Goal: Task Accomplishment & Management: Manage account settings

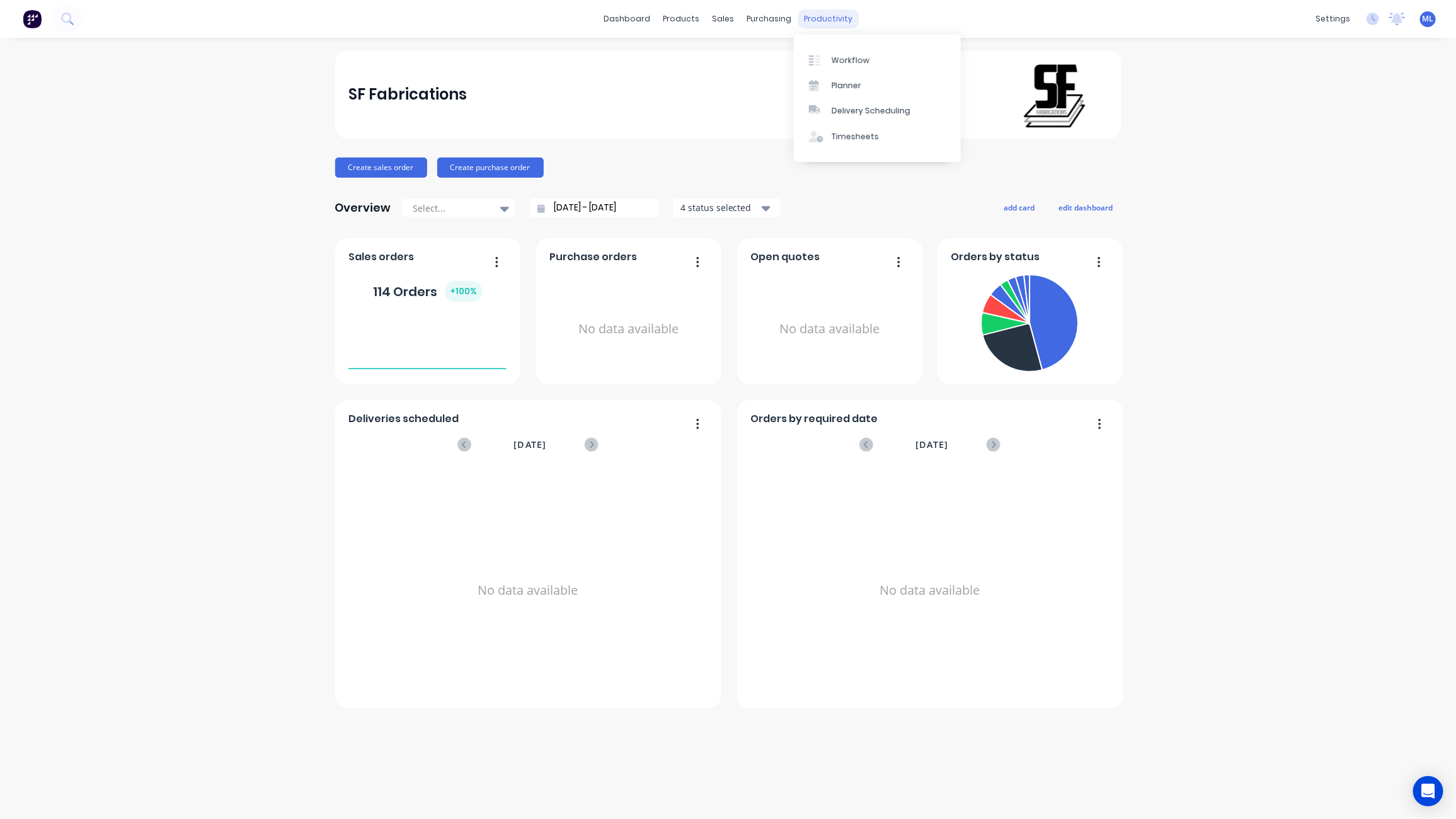
click at [835, 24] on div "productivity" at bounding box center [828, 19] width 61 height 19
click at [857, 55] on div "Workflow" at bounding box center [851, 60] width 38 height 11
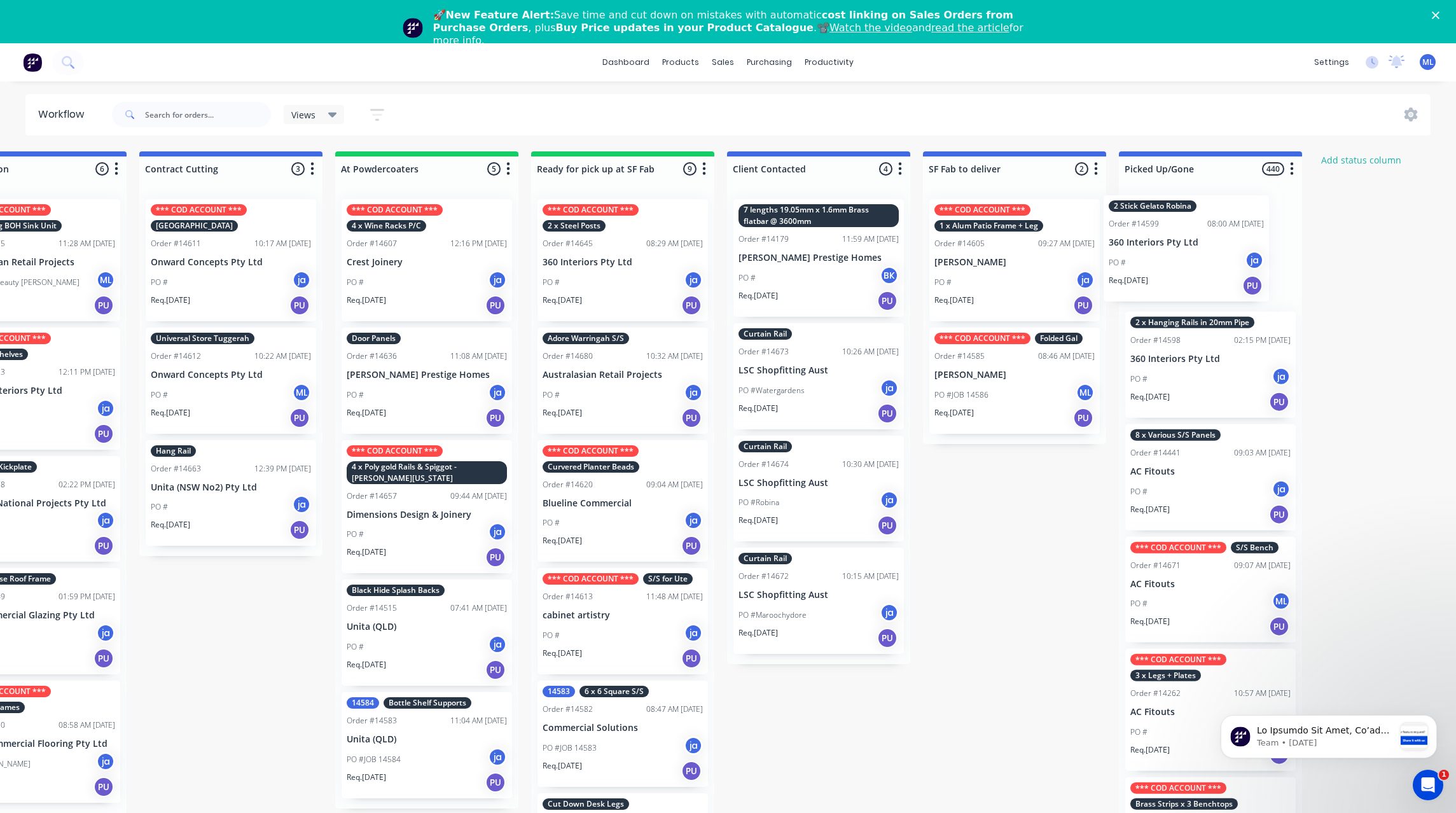
drag, startPoint x: 510, startPoint y: 249, endPoint x: 1191, endPoint y: 247, distance: 681.0
click at [1191, 247] on div "Submitted 30 Status colour #273444 hex #273444 Save Cancel Summaries Total orde…" at bounding box center [575, 500] width 2121 height 698
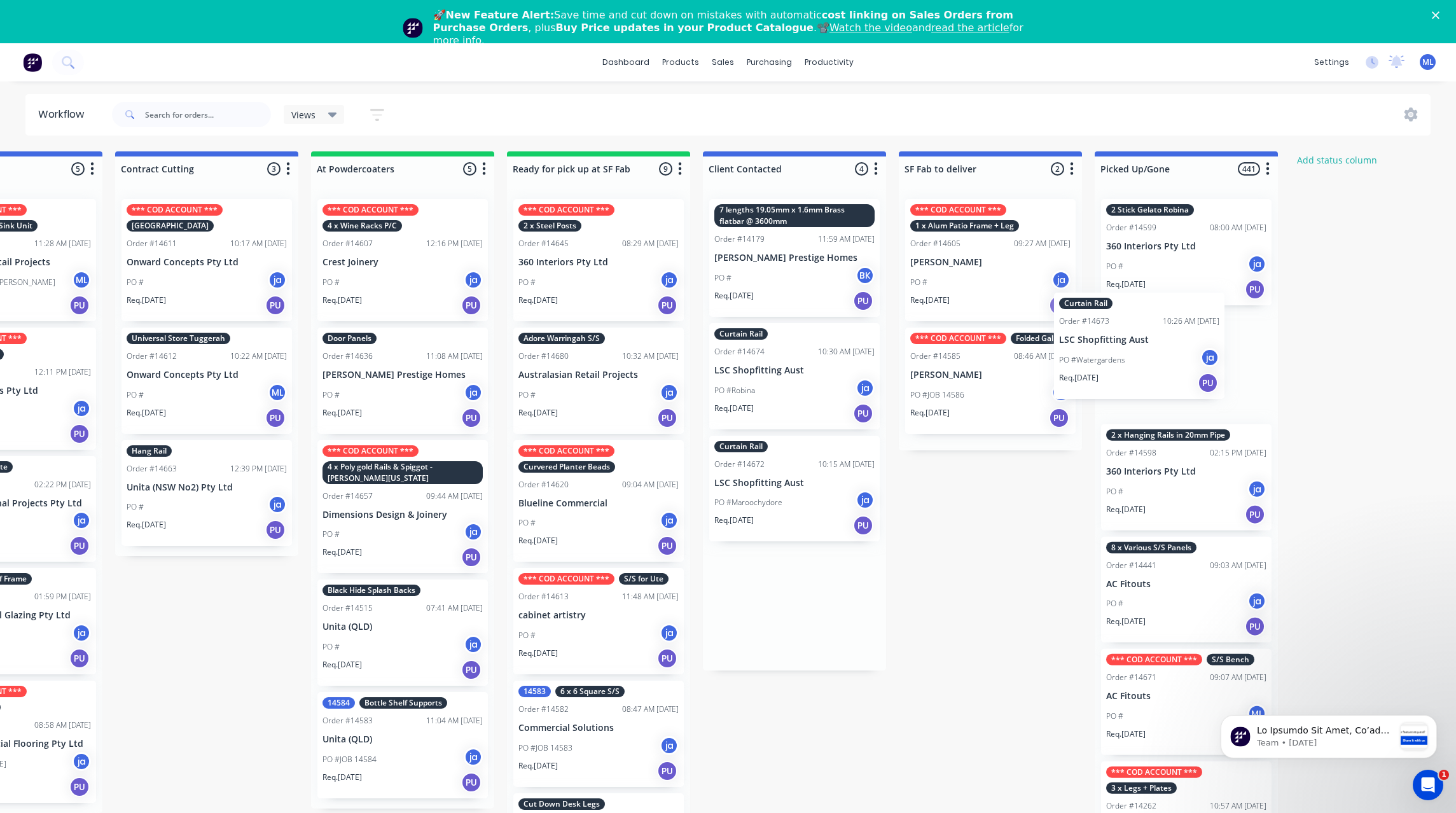
drag, startPoint x: 817, startPoint y: 388, endPoint x: 1174, endPoint y: 353, distance: 358.7
click at [1174, 353] on div "Submitted 30 Status colour #273444 hex #273444 Save Cancel Summaries Total orde…" at bounding box center [551, 500] width 2121 height 698
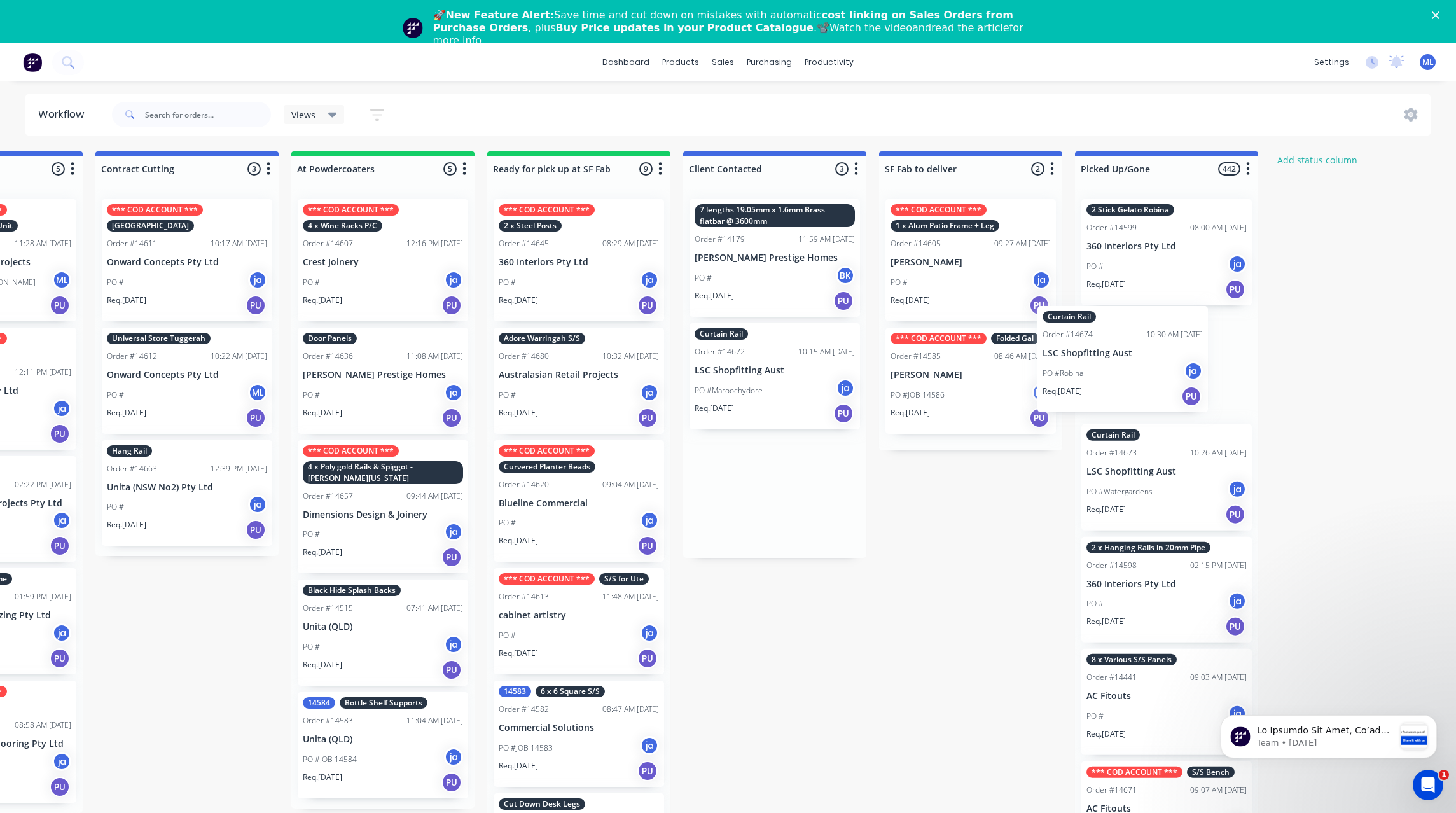
drag, startPoint x: 741, startPoint y: 384, endPoint x: 1095, endPoint y: 361, distance: 354.7
click at [1097, 361] on div "Submitted 30 Status colour #273444 hex #273444 Save Cancel Summaries Total orde…" at bounding box center [532, 500] width 2121 height 698
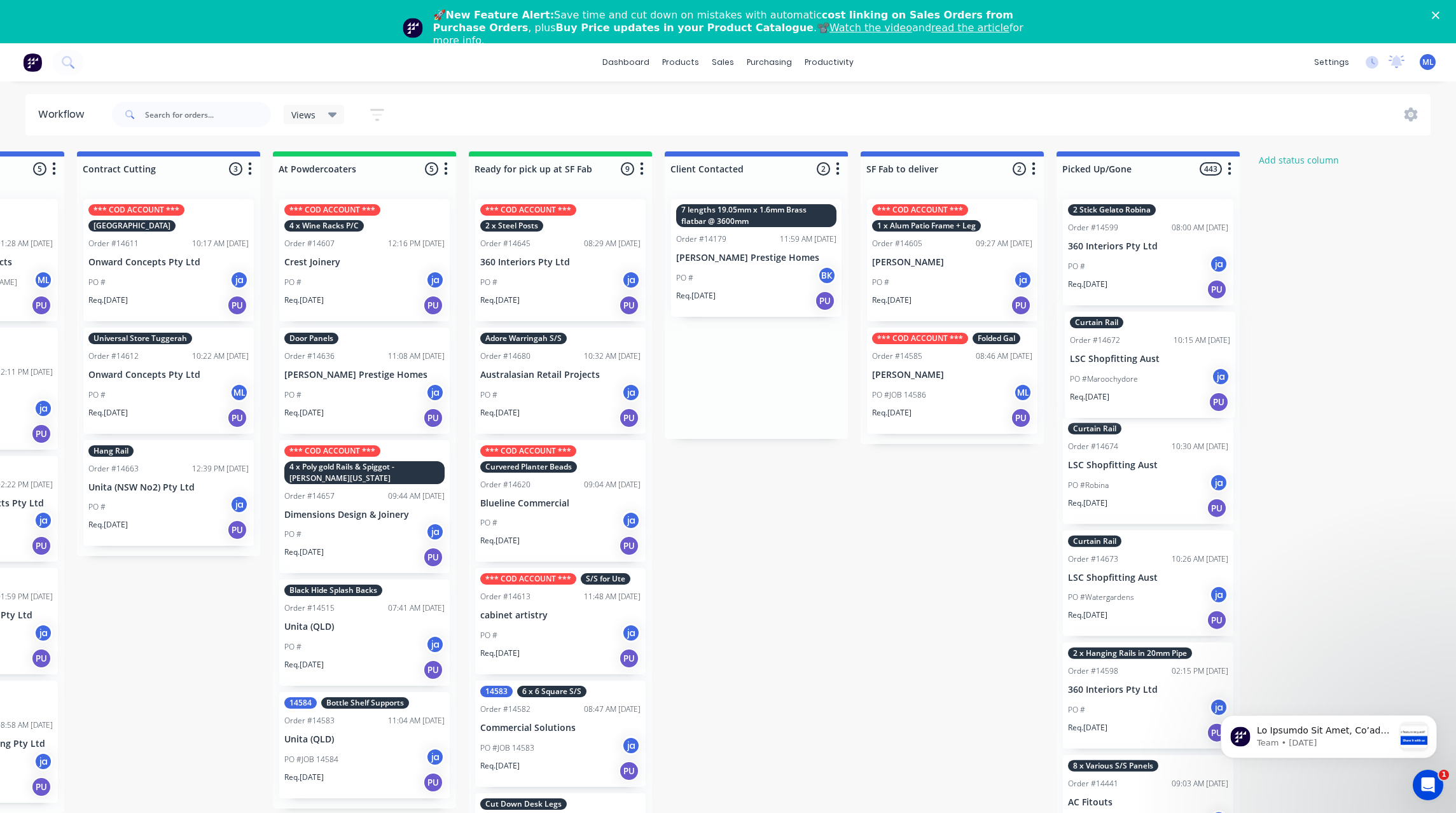
drag, startPoint x: 776, startPoint y: 376, endPoint x: 1161, endPoint y: 363, distance: 385.2
click at [1161, 363] on div "Submitted 30 Status colour #273444 hex #273444 Save Cancel Summaries Total orde…" at bounding box center [513, 500] width 2121 height 698
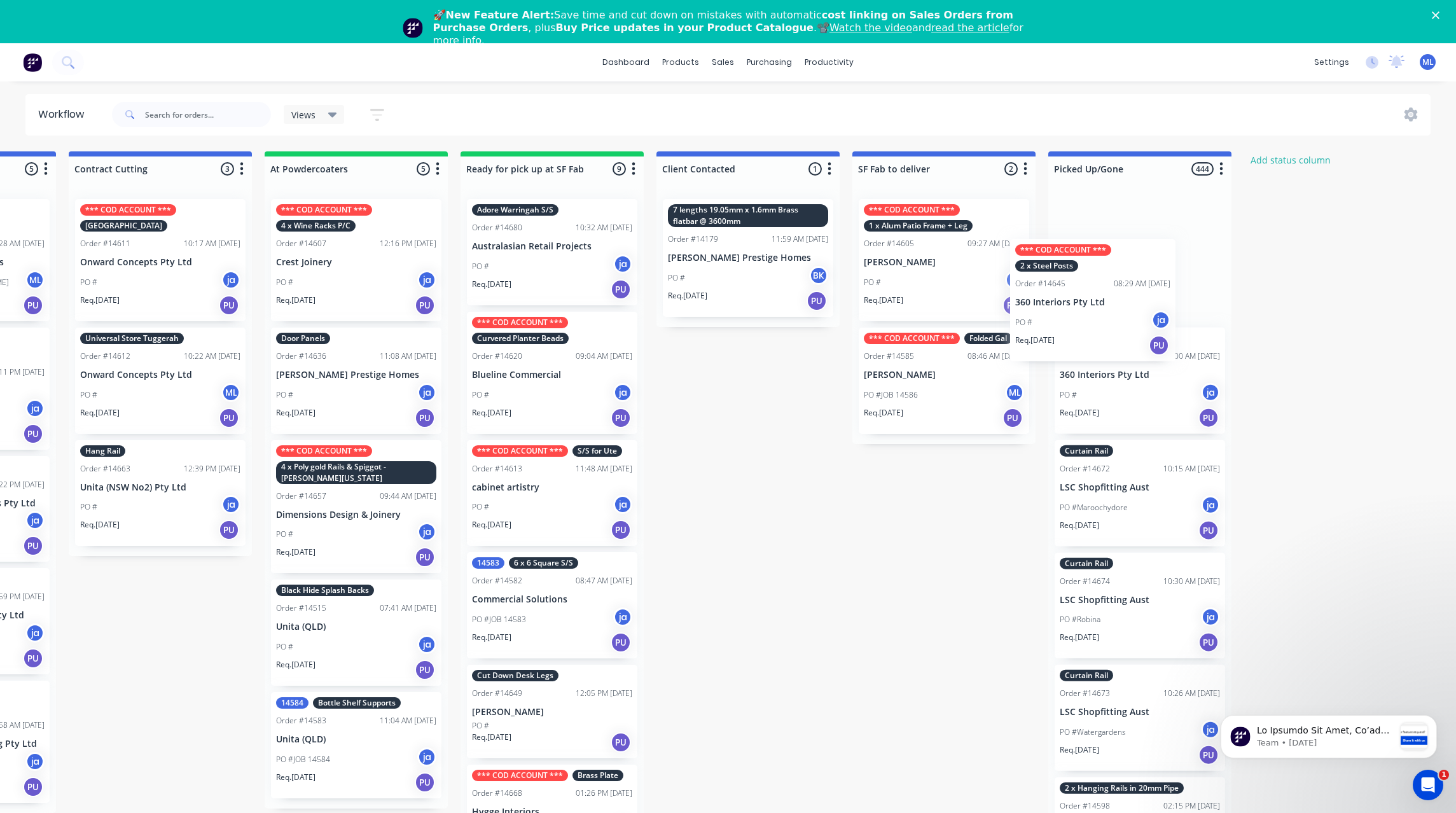
scroll to position [0, 552]
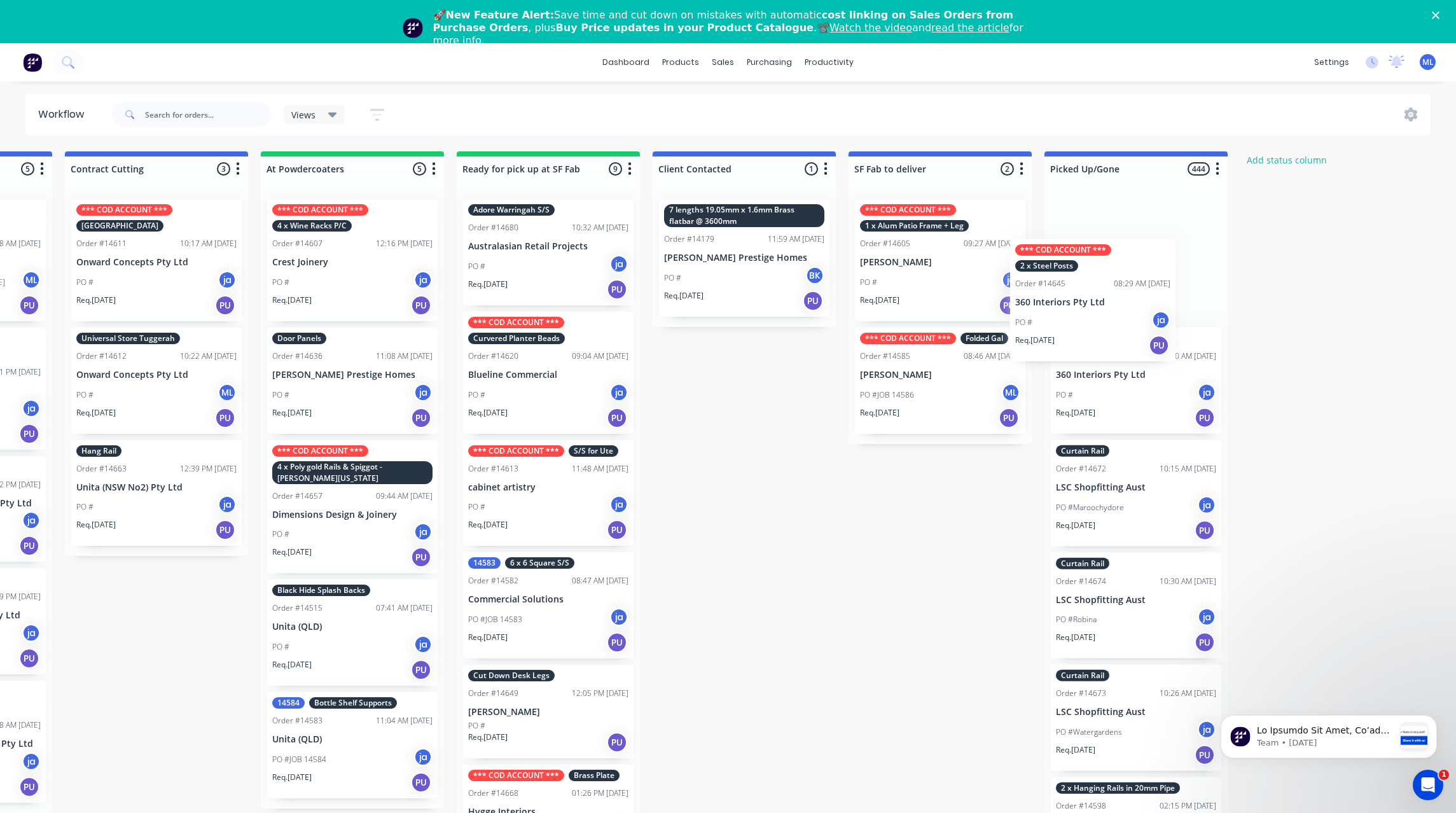
drag, startPoint x: 529, startPoint y: 283, endPoint x: 1072, endPoint y: 322, distance: 544.4
click at [1072, 322] on div "Submitted 30 Status colour #273444 hex #273444 Save Cancel Summaries Total orde…" at bounding box center [501, 500] width 2121 height 698
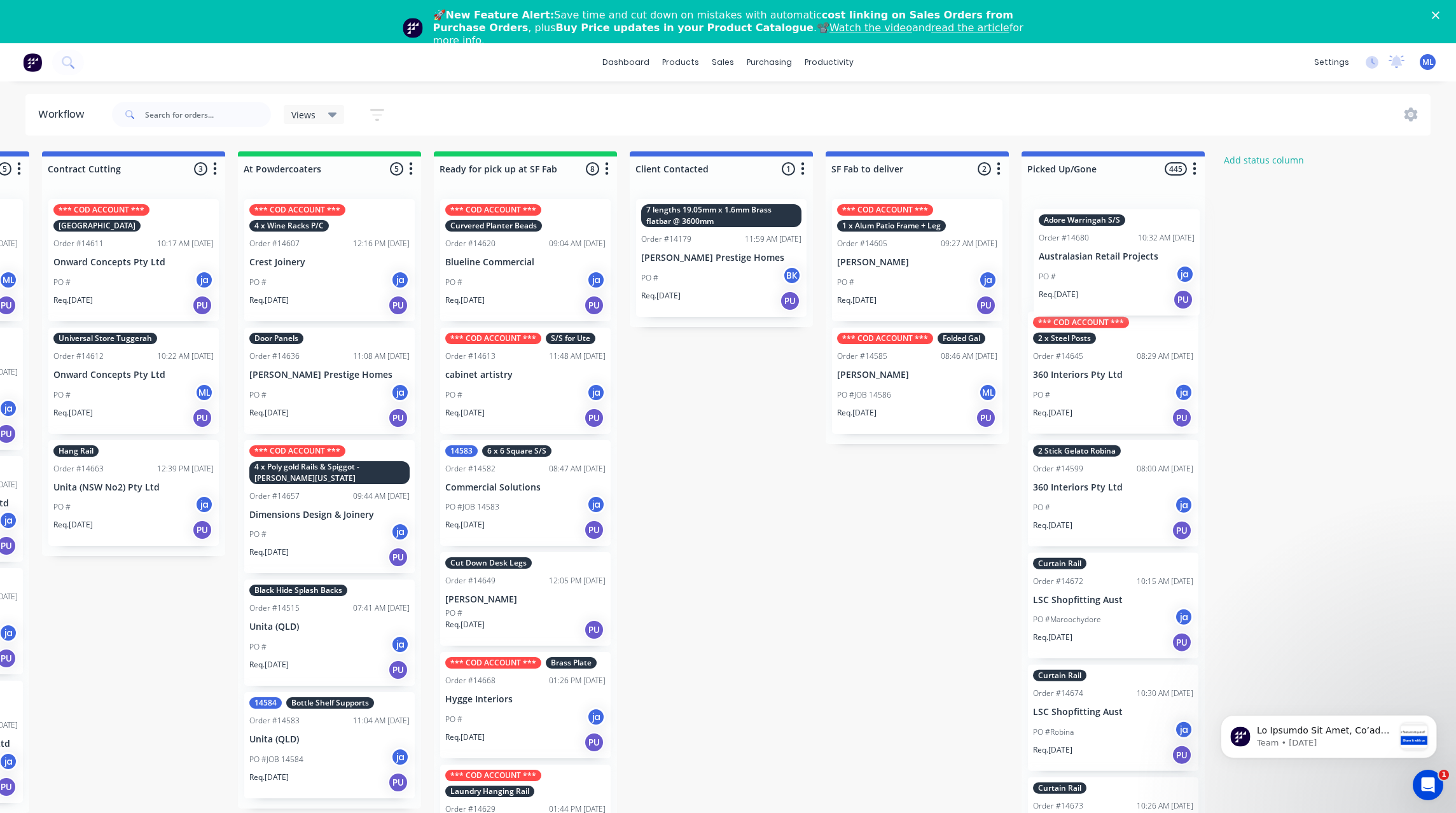
drag, startPoint x: 529, startPoint y: 273, endPoint x: 1109, endPoint y: 283, distance: 580.1
click at [1109, 283] on div "Submitted 30 Status colour #273444 hex #273444 Save Cancel Summaries Total orde…" at bounding box center [478, 500] width 2121 height 698
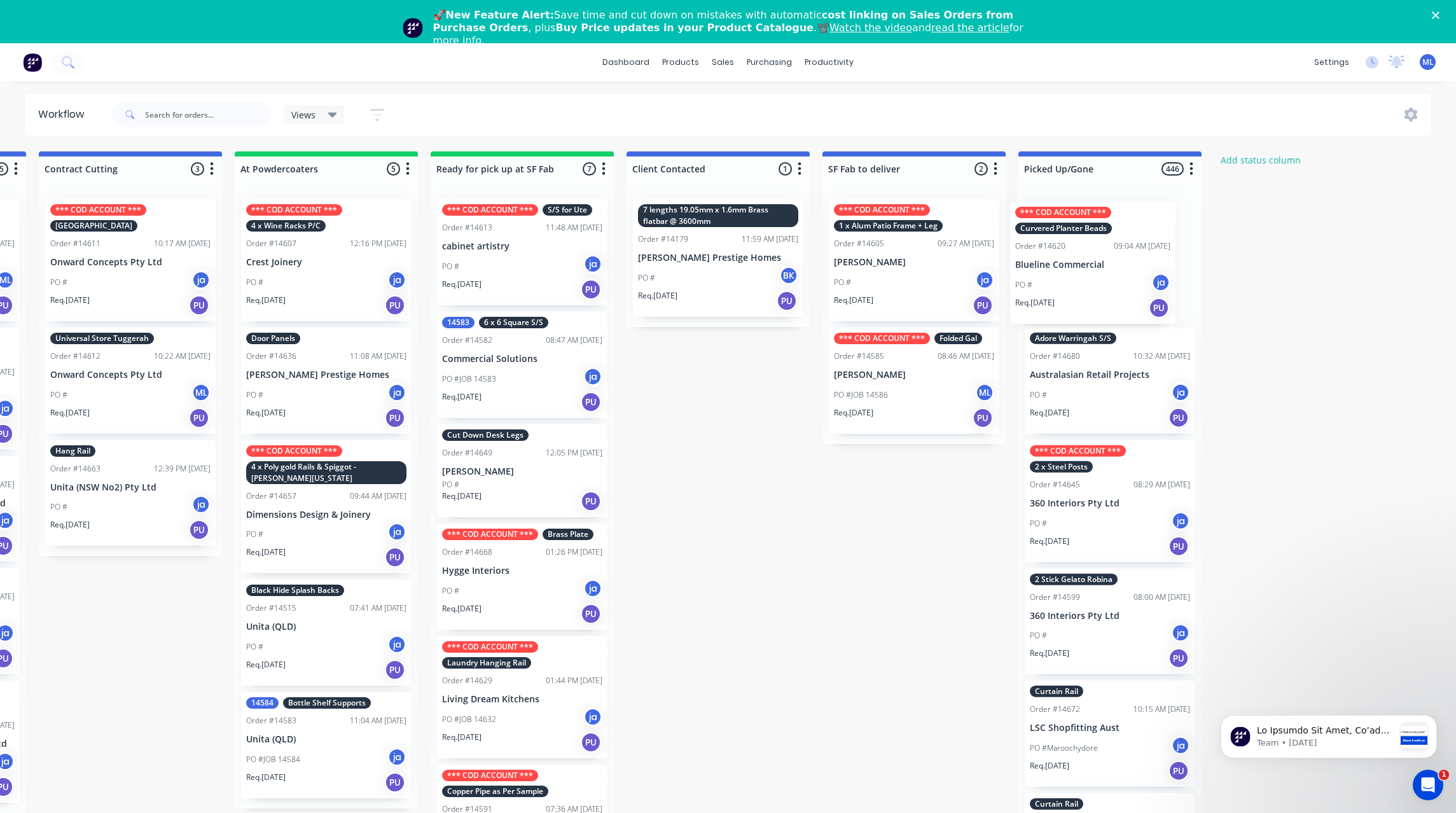
scroll to position [0, 579]
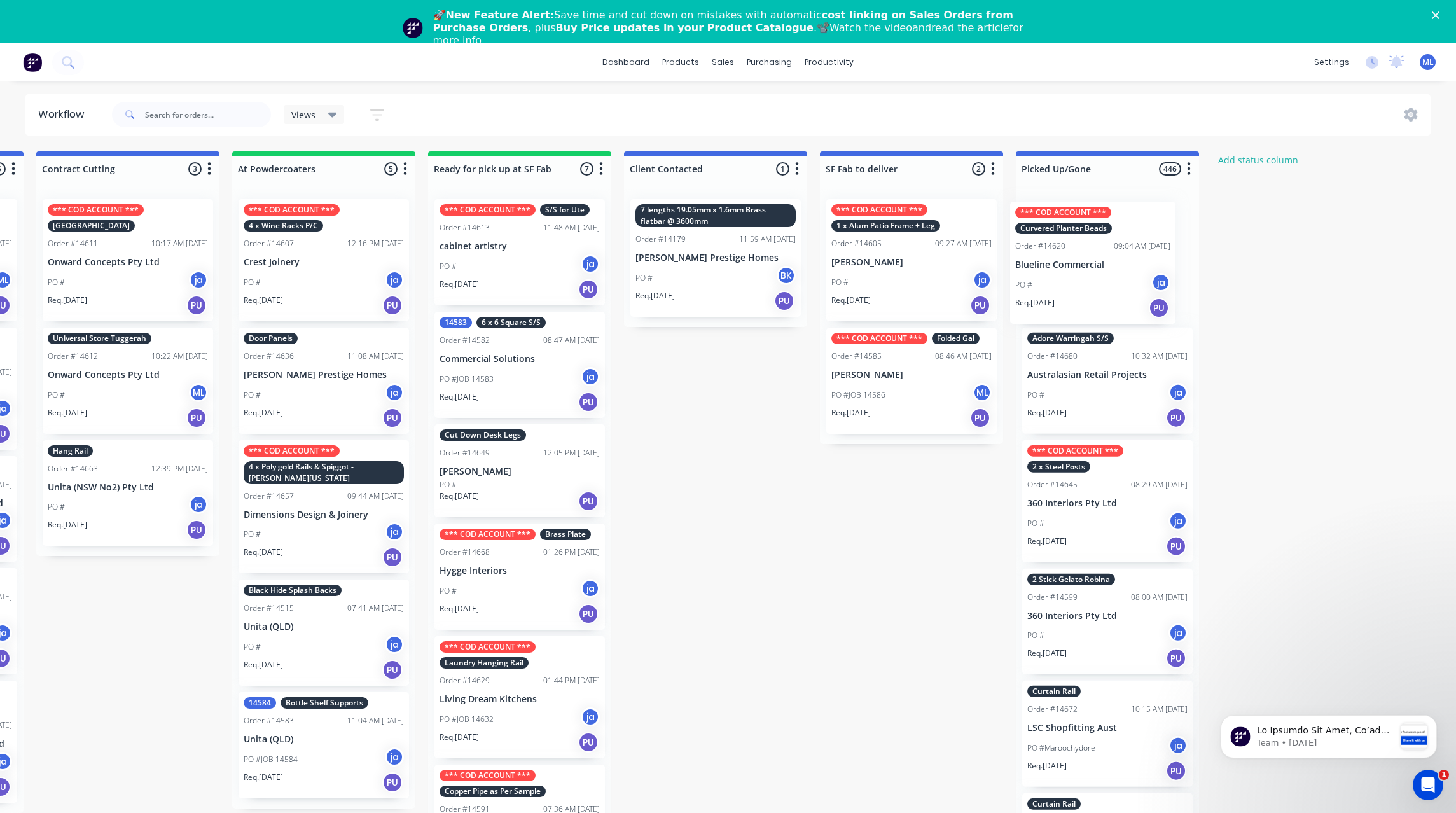
drag, startPoint x: 498, startPoint y: 284, endPoint x: 1075, endPoint y: 287, distance: 577.0
click at [1075, 287] on div "Submitted 30 Status colour #273444 hex #273444 Save Cancel Summaries Total orde…" at bounding box center [472, 500] width 2121 height 698
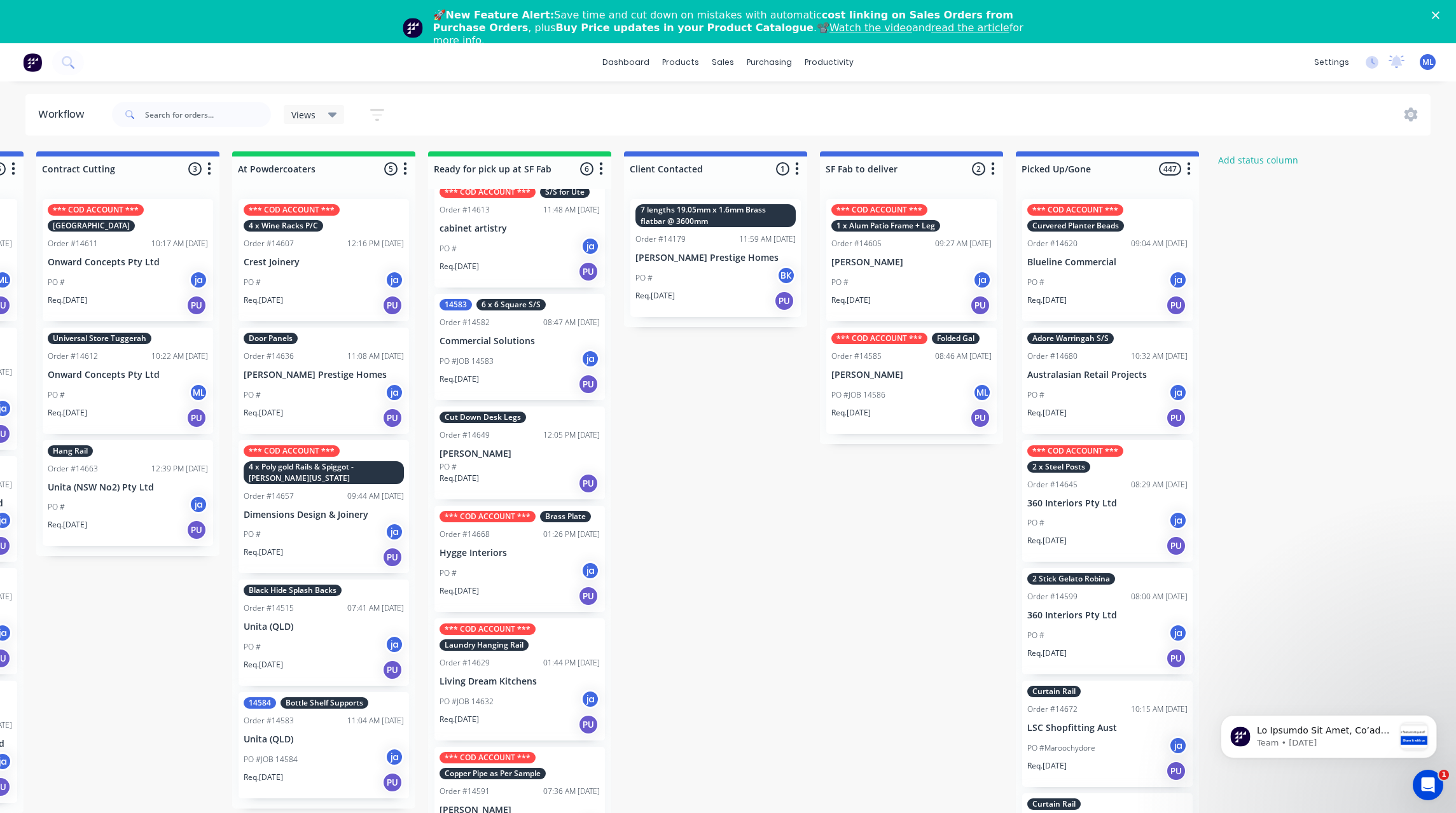
scroll to position [33, 0]
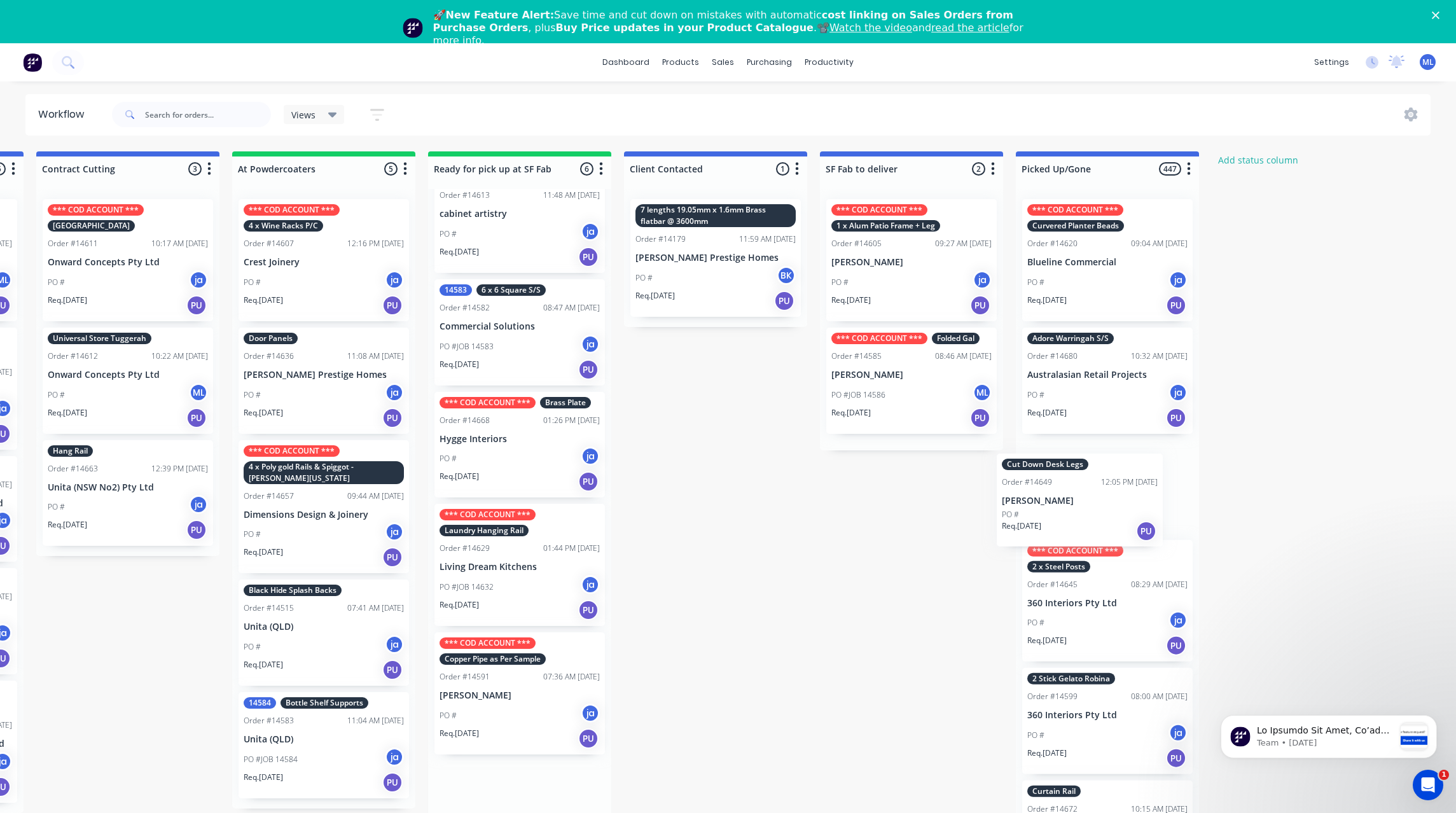
drag, startPoint x: 492, startPoint y: 435, endPoint x: 1055, endPoint y: 496, distance: 566.3
click at [1065, 498] on div "Submitted 30 Status colour #273444 hex #273444 Save Cancel Summaries Total orde…" at bounding box center [472, 500] width 2121 height 698
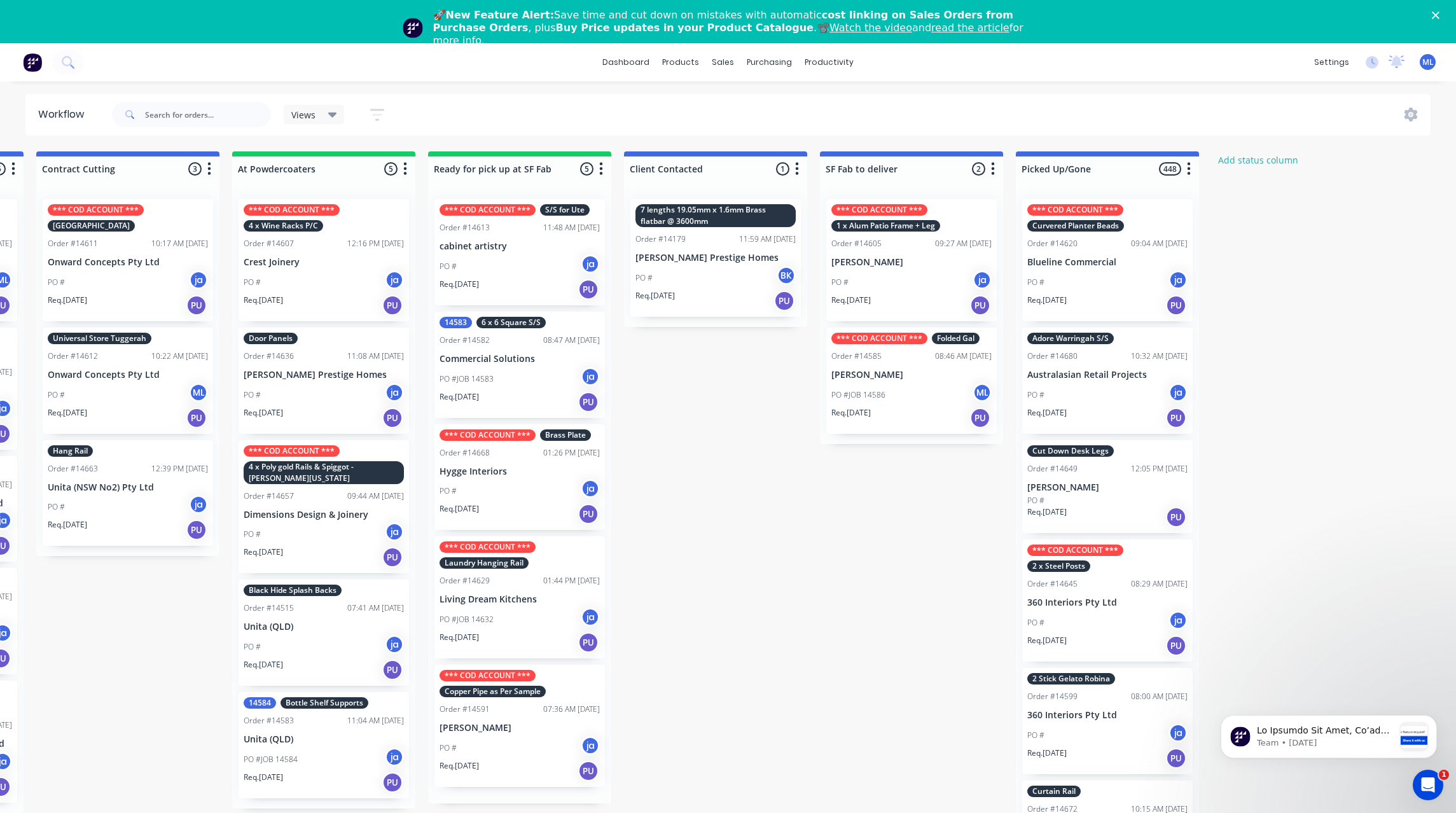
scroll to position [0, 0]
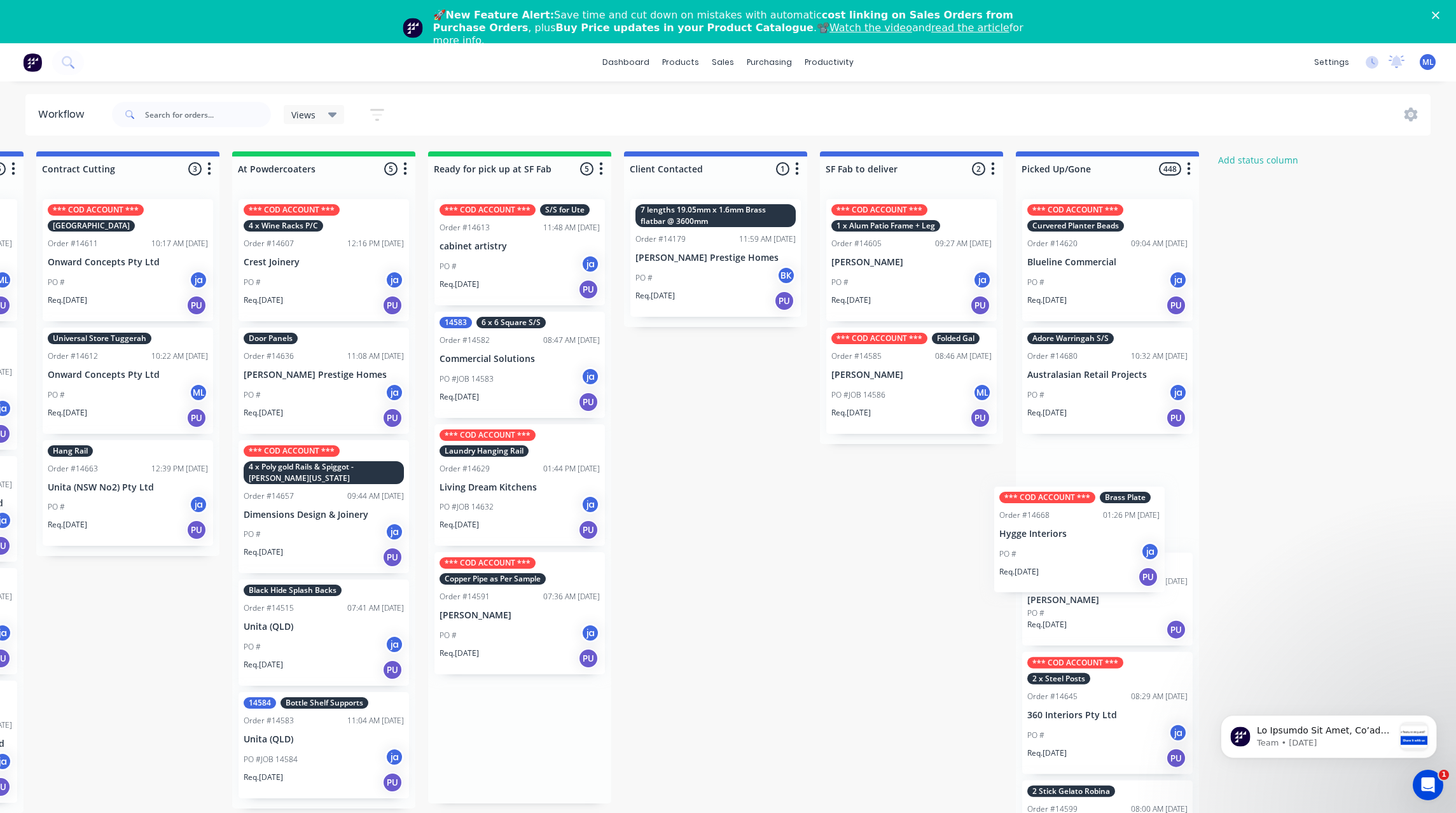
drag, startPoint x: 514, startPoint y: 481, endPoint x: 1079, endPoint y: 544, distance: 568.5
click at [1079, 544] on div "Submitted 30 Status colour #273444 hex #273444 Save Cancel Summaries Total orde…" at bounding box center [472, 500] width 2121 height 698
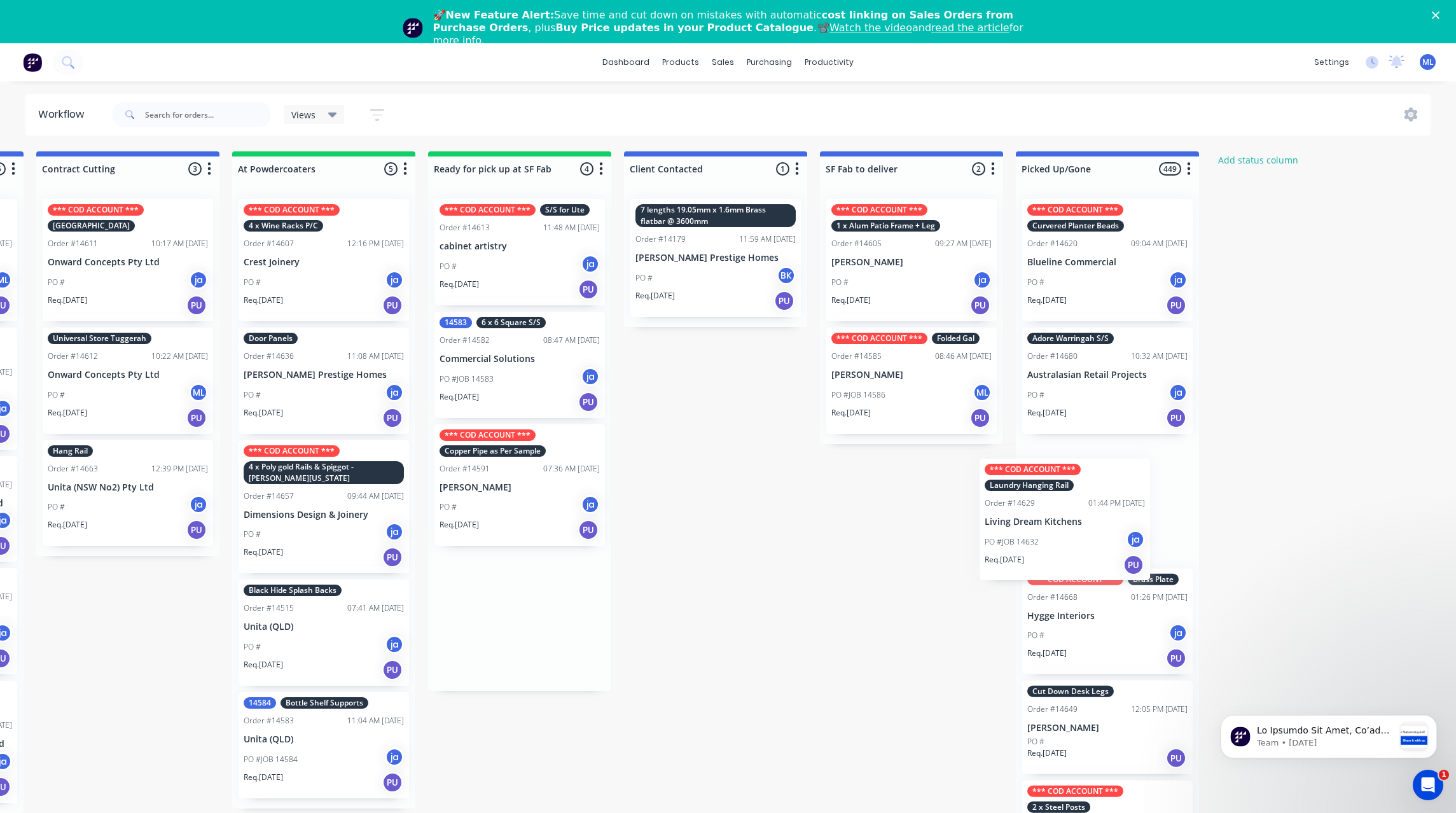
drag, startPoint x: 517, startPoint y: 465, endPoint x: 1072, endPoint y: 499, distance: 556.0
click at [1072, 499] on div "Submitted 30 Status colour #273444 hex #273444 Save Cancel Summaries Total orde…" at bounding box center [472, 500] width 2121 height 698
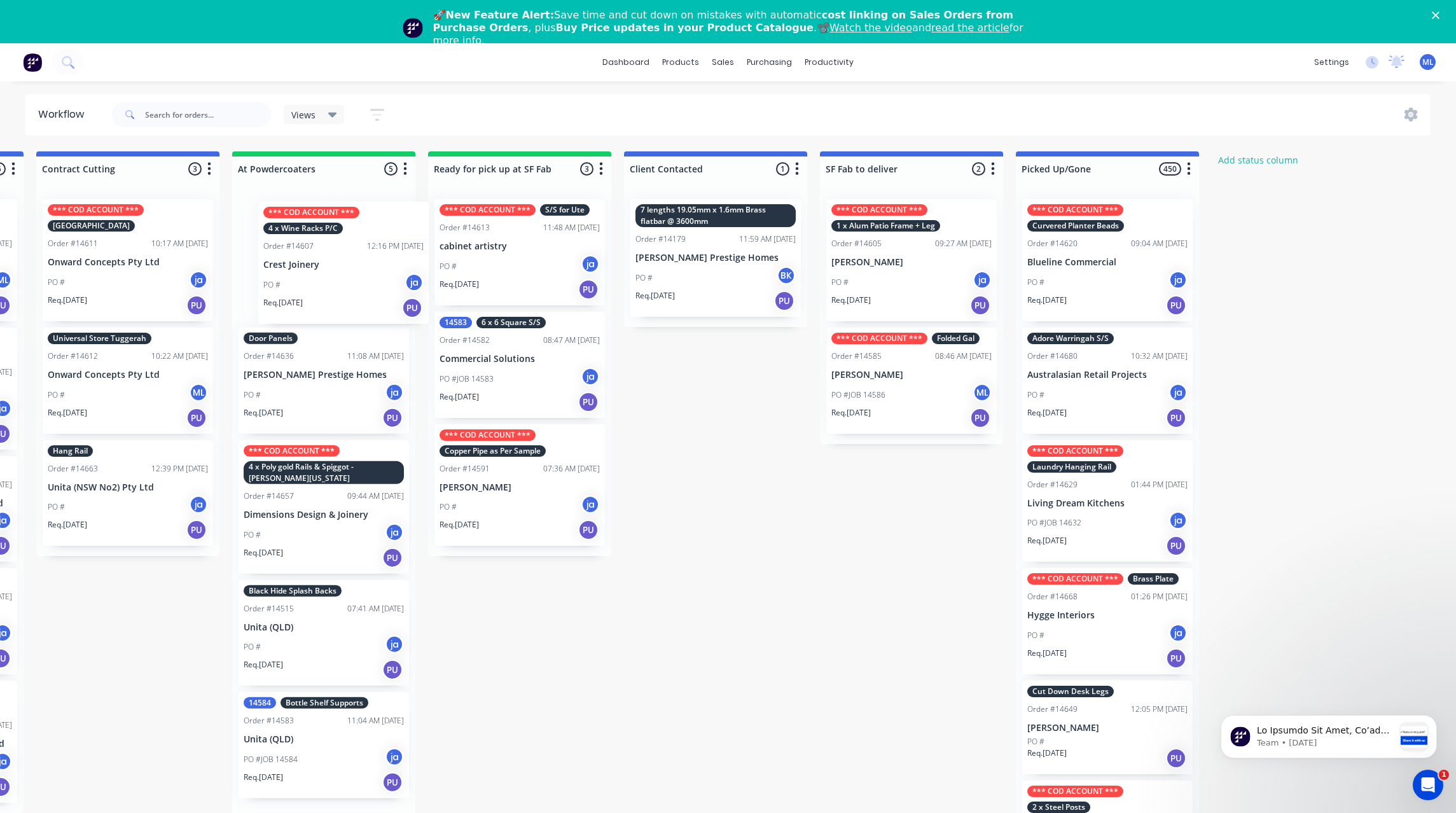
scroll to position [0, 575]
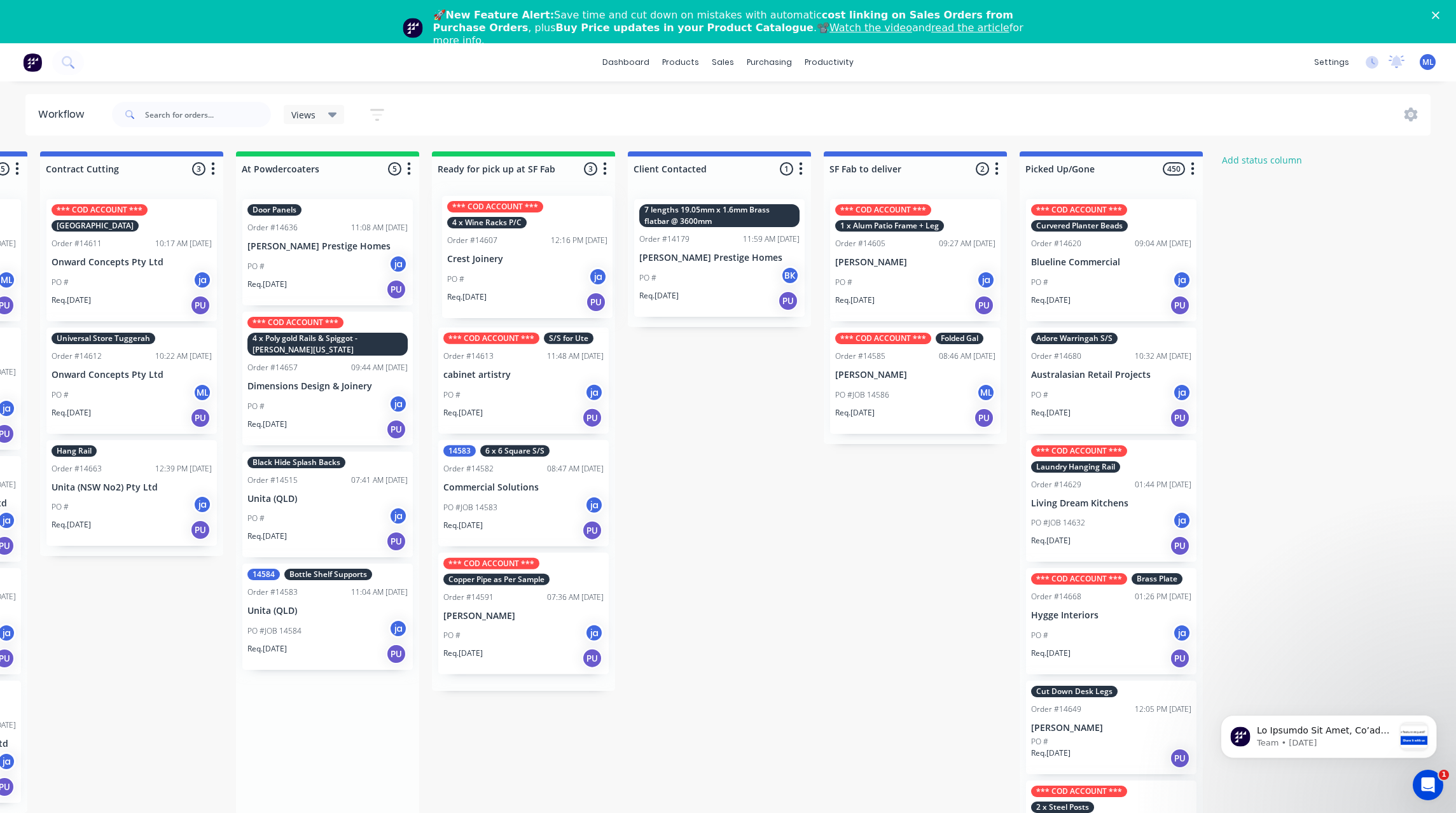
drag, startPoint x: 323, startPoint y: 265, endPoint x: 531, endPoint y: 262, distance: 208.0
click at [531, 262] on div "Submitted 30 Status colour #273444 hex #273444 Save Cancel Summaries Total orde…" at bounding box center [476, 500] width 2121 height 698
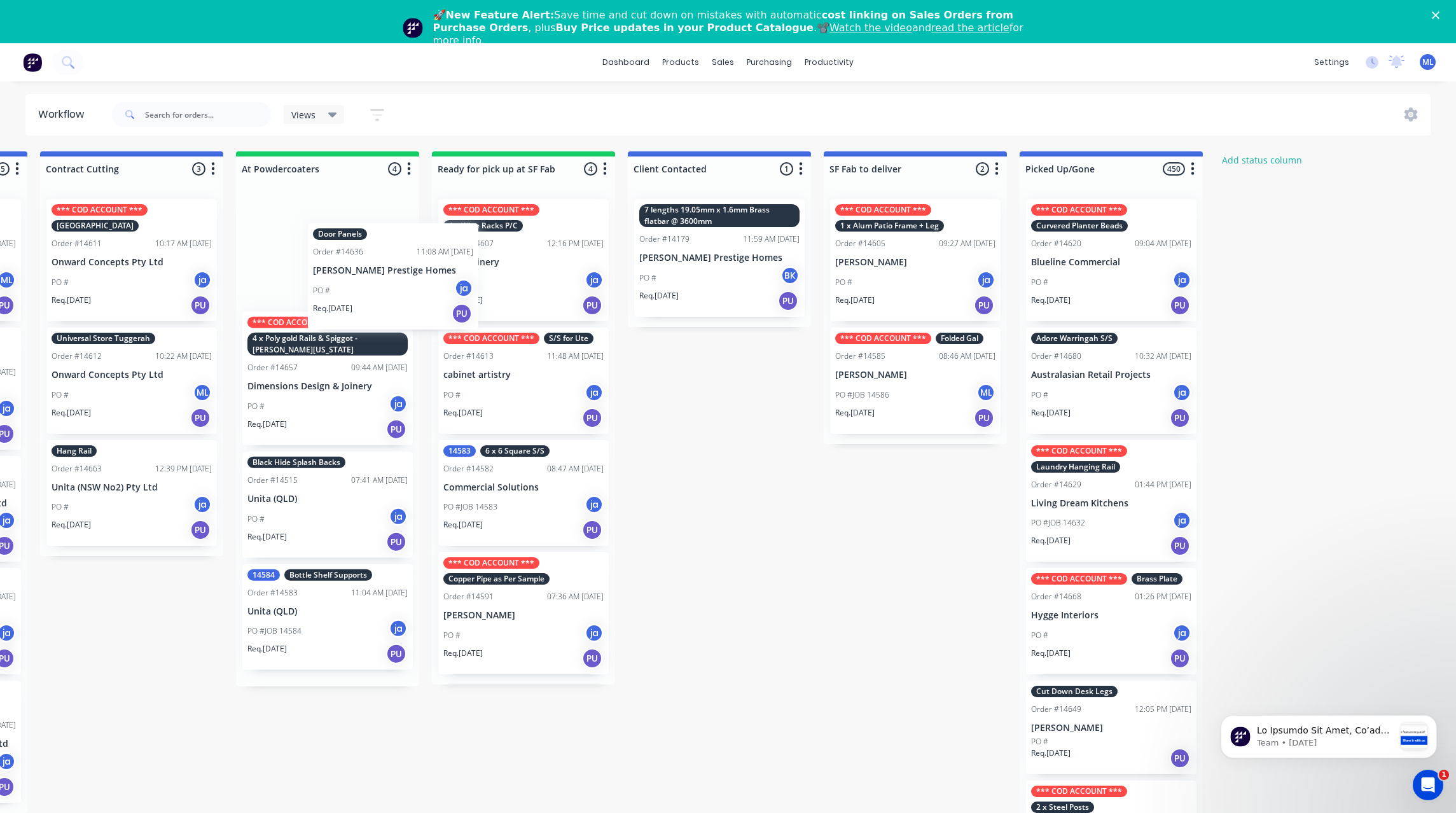
scroll to position [0, 575]
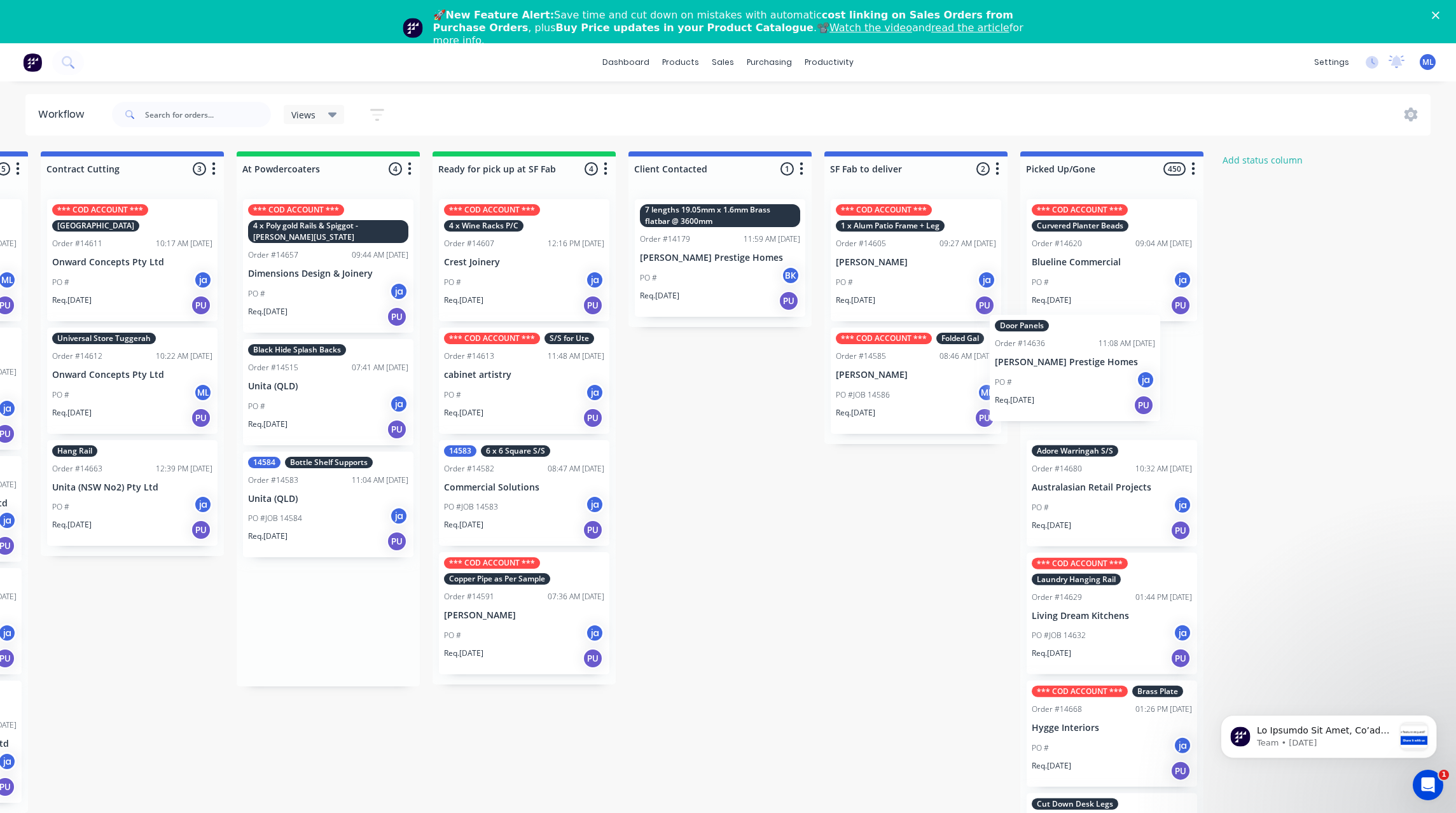
drag, startPoint x: 346, startPoint y: 267, endPoint x: 1111, endPoint y: 389, distance: 774.7
click at [1111, 389] on div "Submitted 30 Status colour #273444 hex #273444 Save Cancel Summaries Total orde…" at bounding box center [476, 500] width 2121 height 698
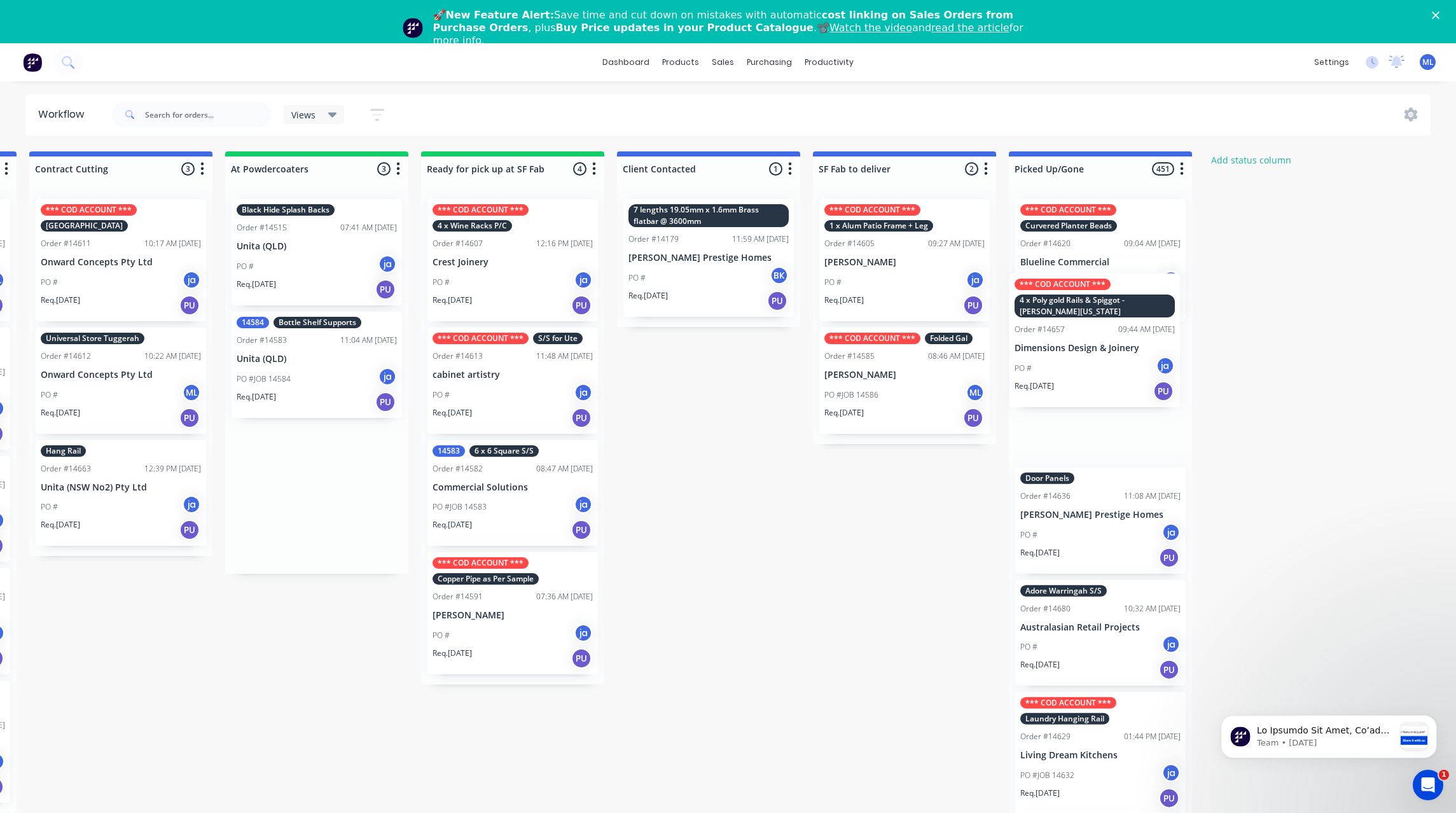
drag, startPoint x: 333, startPoint y: 263, endPoint x: 1107, endPoint y: 341, distance: 777.9
click at [1107, 341] on div "Submitted 30 Status colour #273444 hex #273444 Save Cancel Summaries Total orde…" at bounding box center [465, 500] width 2121 height 698
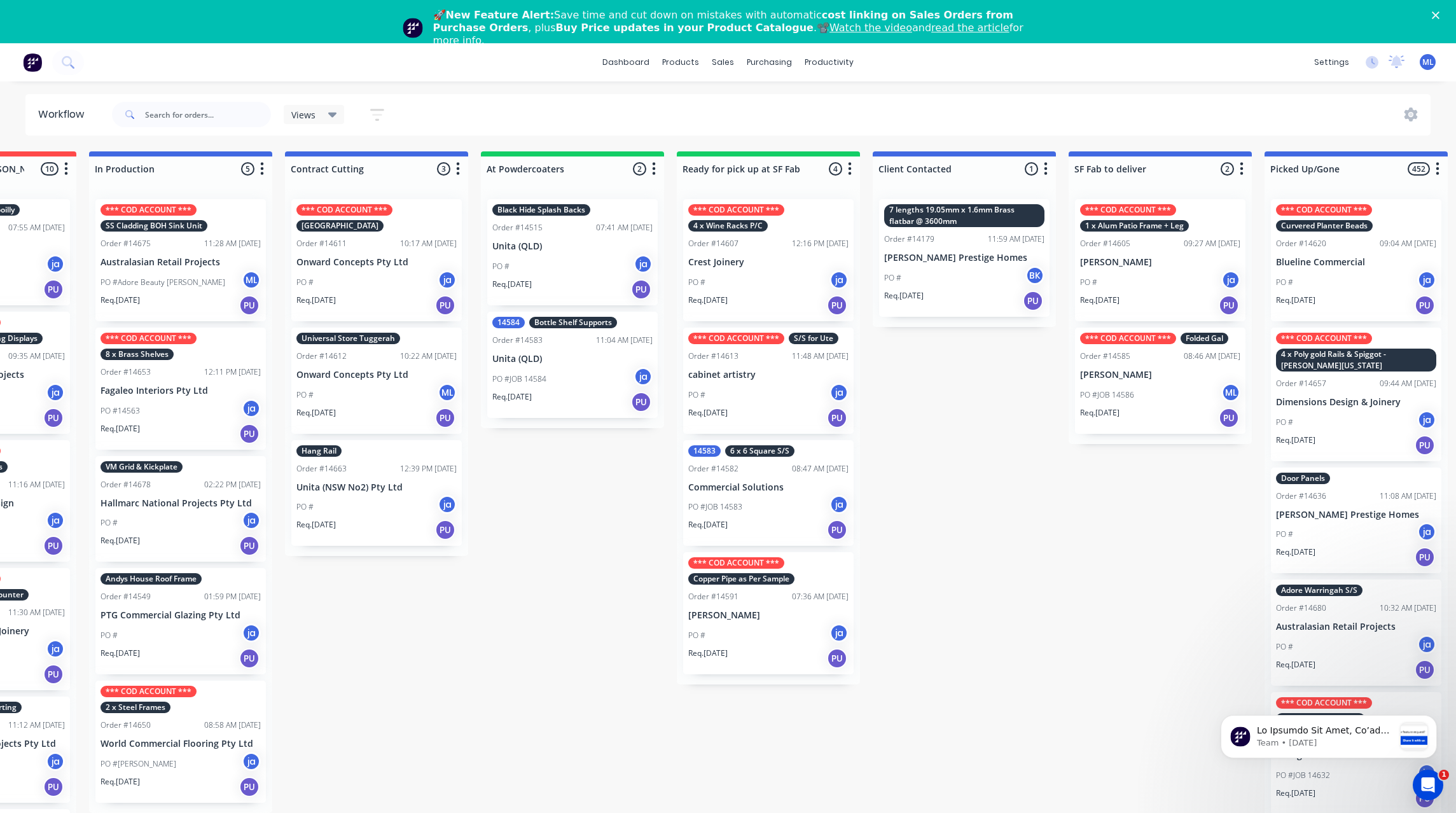
scroll to position [0, 322]
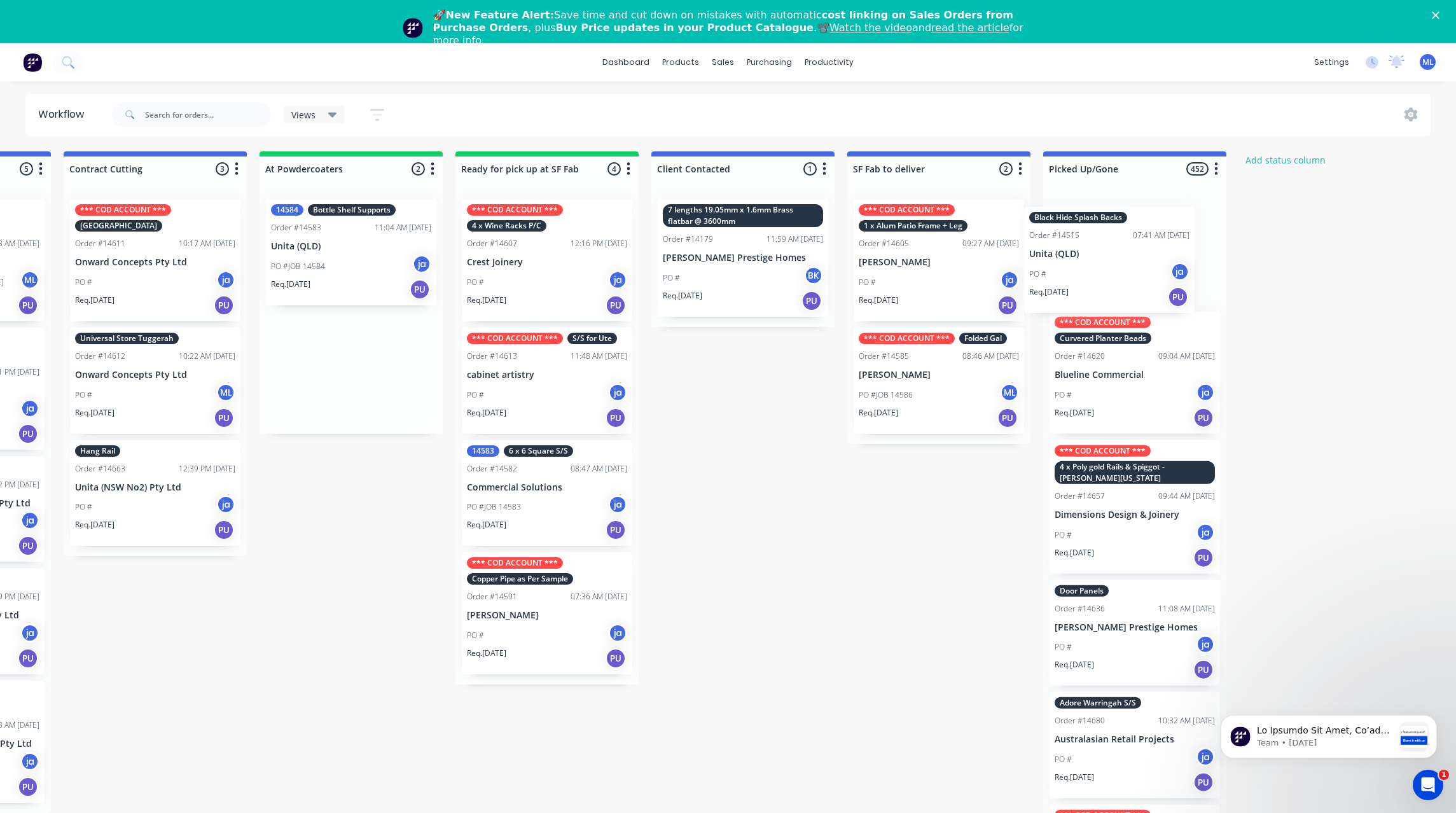
drag, startPoint x: 581, startPoint y: 296, endPoint x: 1071, endPoint y: 282, distance: 490.2
click at [1084, 286] on div "Submitted 30 Status colour #273444 hex #273444 Save Cancel Summaries Total orde…" at bounding box center [500, 500] width 2121 height 698
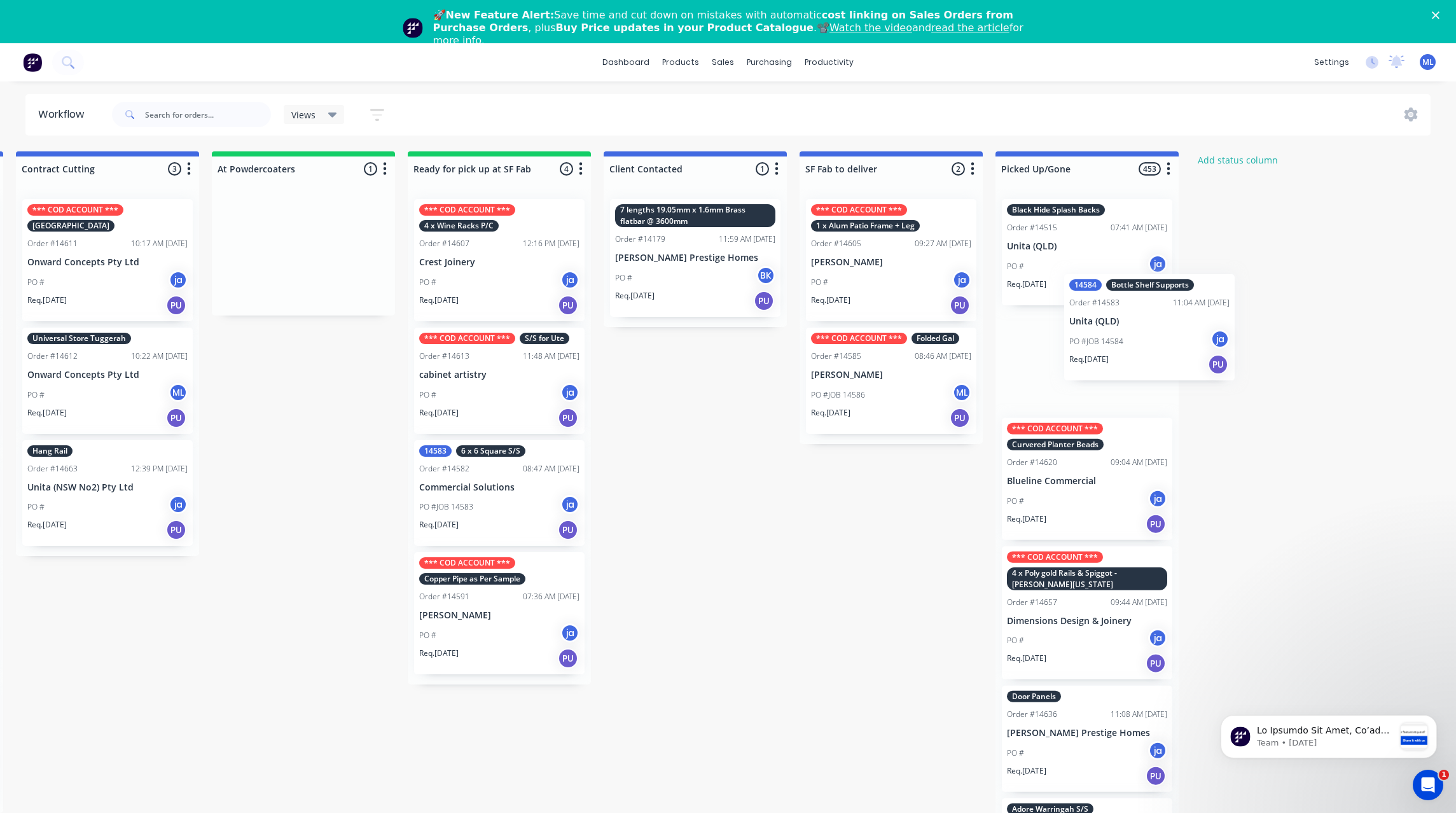
scroll to position [0, 611]
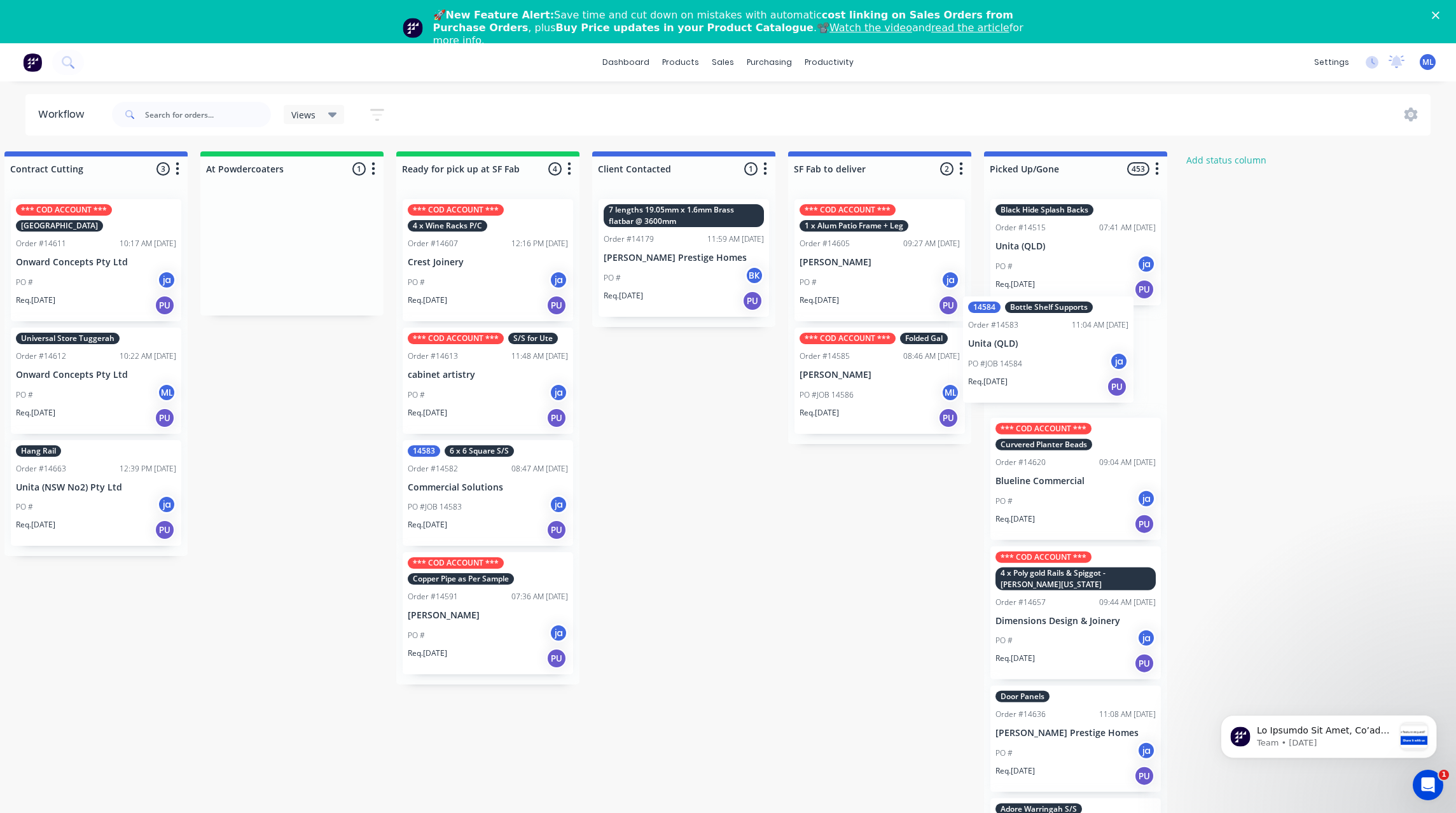
drag, startPoint x: 327, startPoint y: 269, endPoint x: 1056, endPoint y: 370, distance: 736.0
click at [1055, 370] on div "Submitted 30 Status colour #273444 hex #273444 Save Cancel Summaries Total orde…" at bounding box center [440, 500] width 2121 height 698
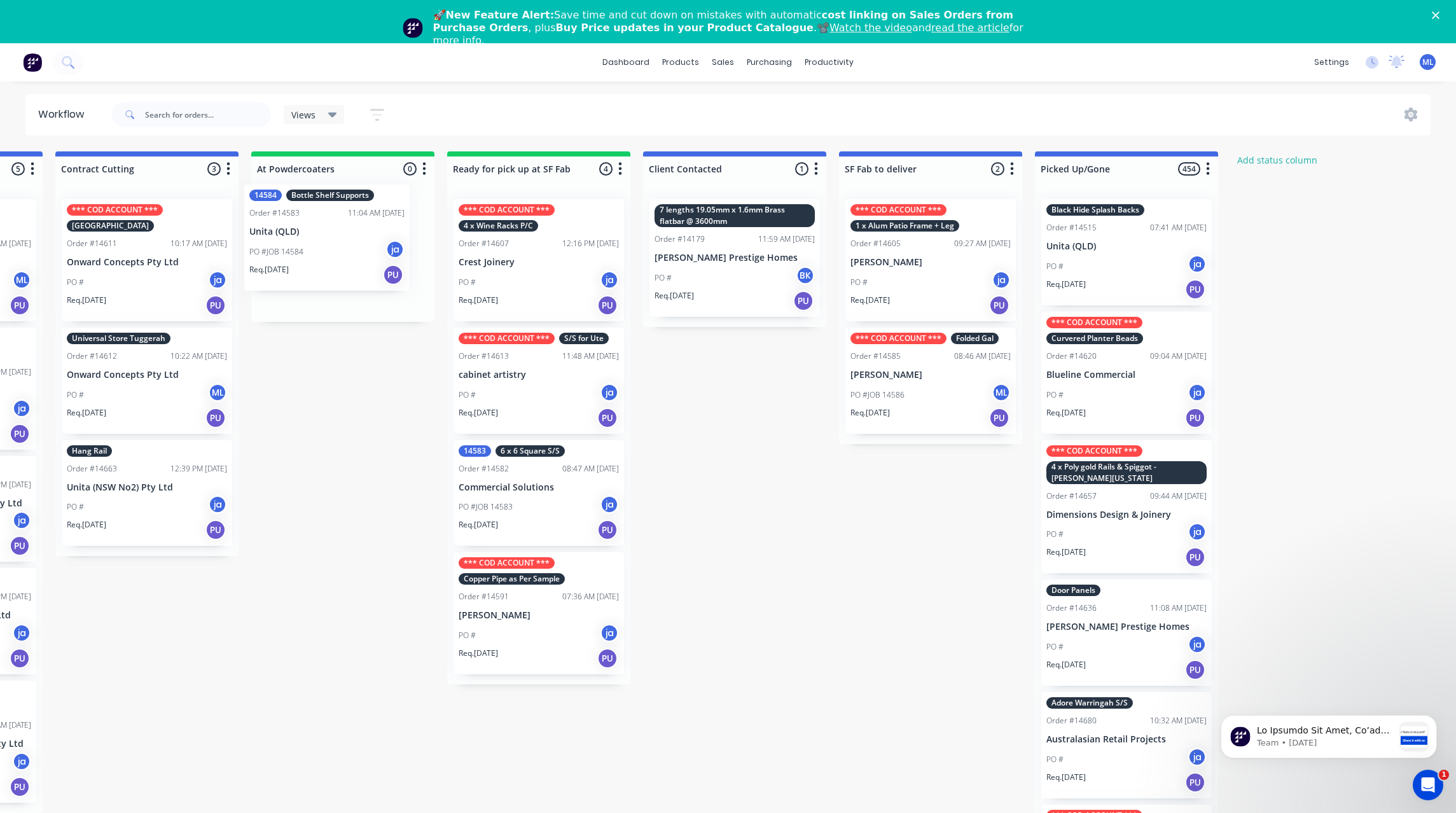
drag, startPoint x: 1053, startPoint y: 372, endPoint x: 302, endPoint y: 245, distance: 761.7
click at [302, 245] on div "Submitted 30 Status colour #273444 hex #273444 Save Cancel Summaries Total orde…" at bounding box center [491, 500] width 2121 height 698
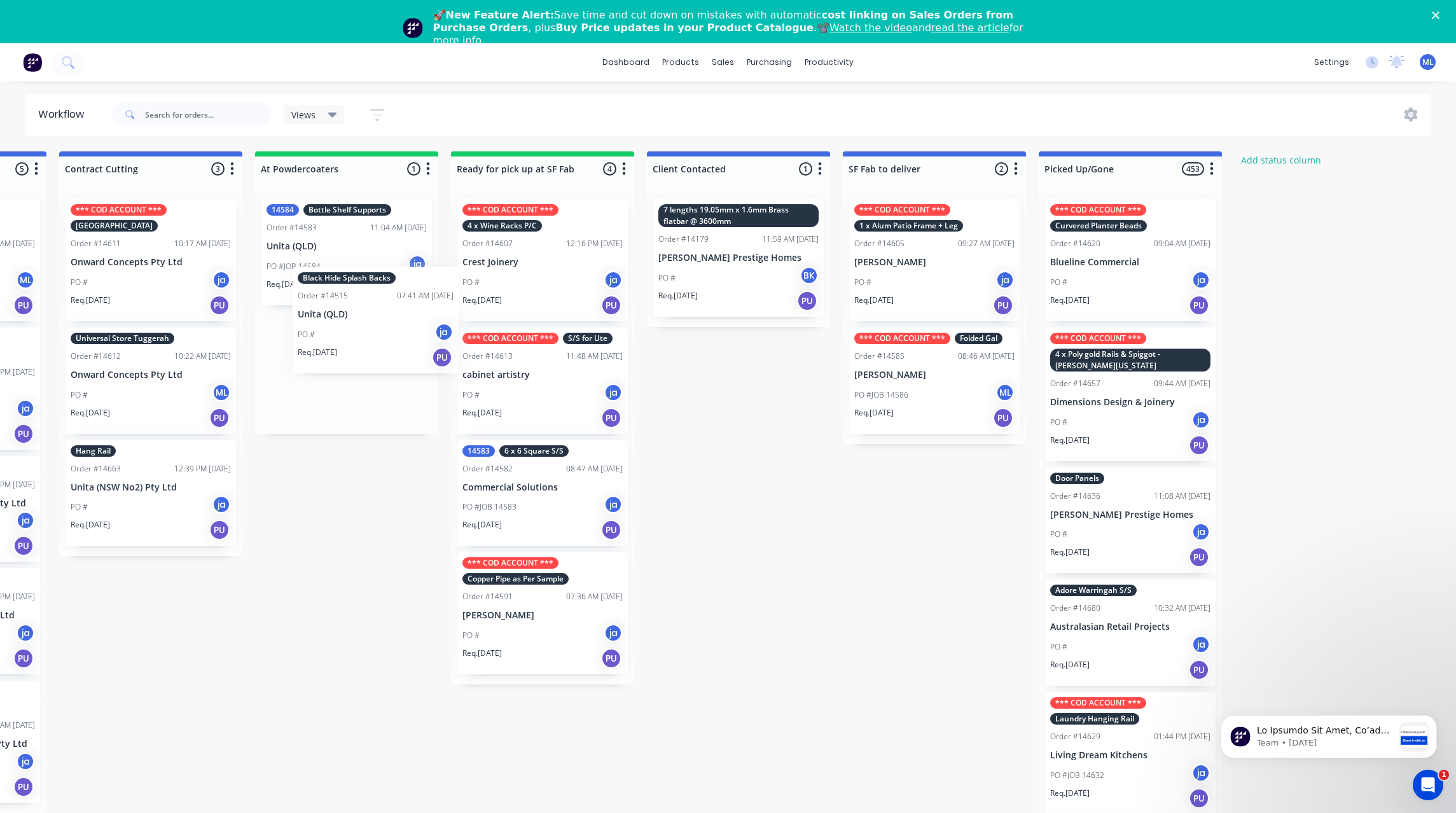
drag, startPoint x: 853, startPoint y: 287, endPoint x: 303, endPoint y: 351, distance: 553.7
click at [303, 351] on div "Submitted 30 Status colour #273444 hex #273444 Save Cancel Summaries Total orde…" at bounding box center [495, 500] width 2121 height 698
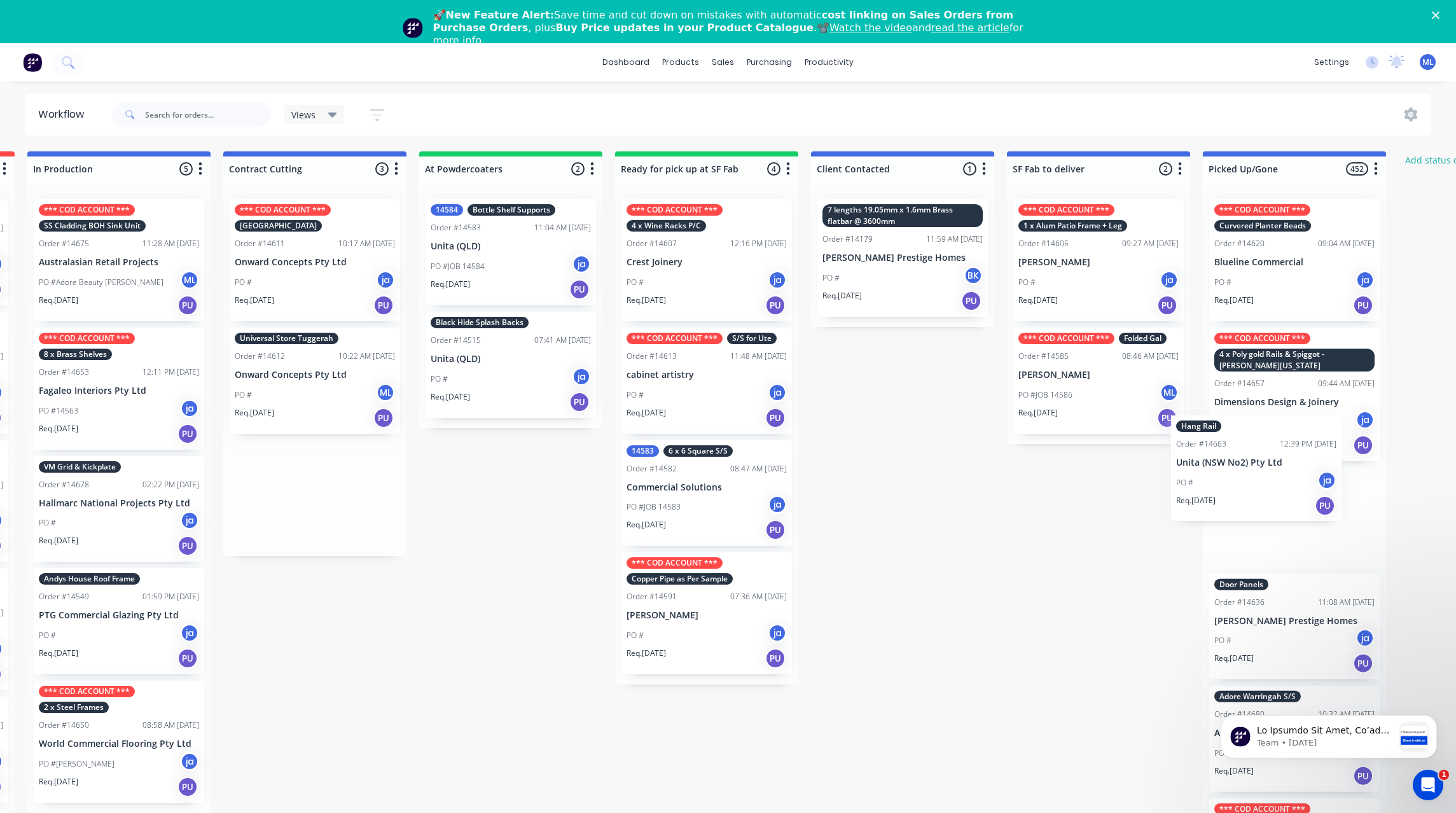
scroll to position [0, 426]
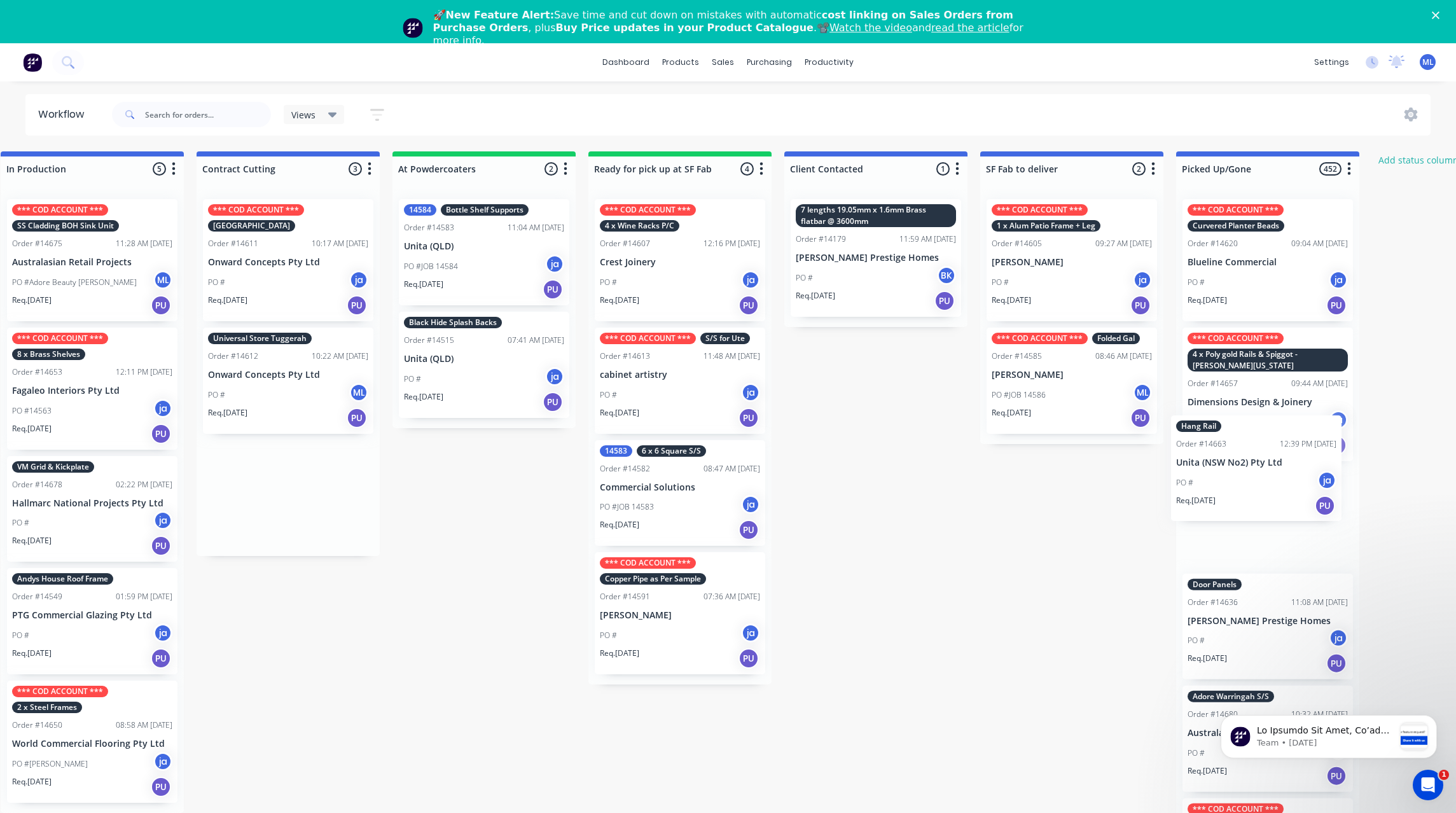
drag, startPoint x: 678, startPoint y: 485, endPoint x: 1262, endPoint y: 461, distance: 584.5
click at [1262, 461] on div "Submitted 30 Status colour #273444 hex #273444 Save Cancel Summaries Total orde…" at bounding box center [632, 500] width 2121 height 698
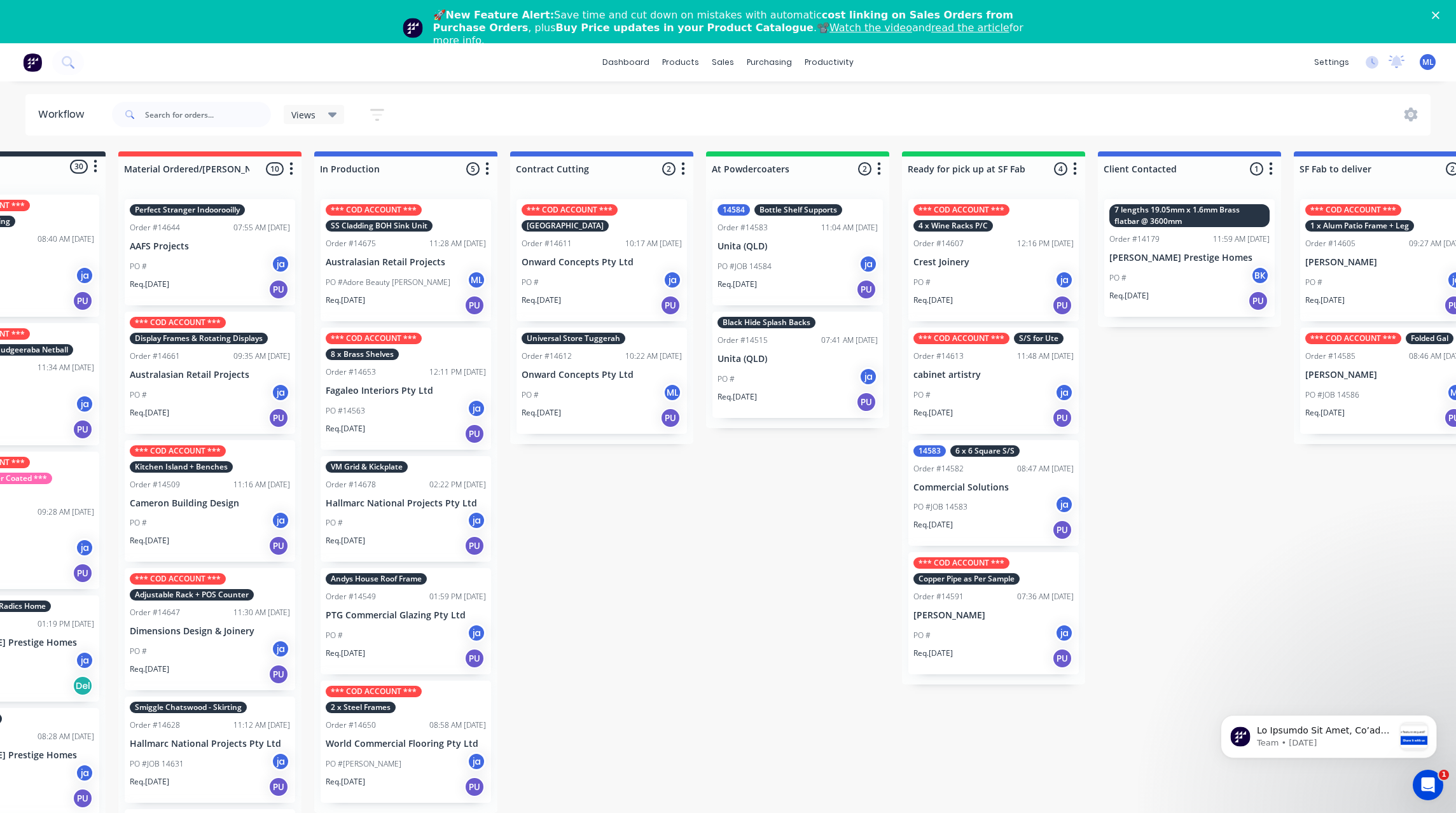
scroll to position [0, 0]
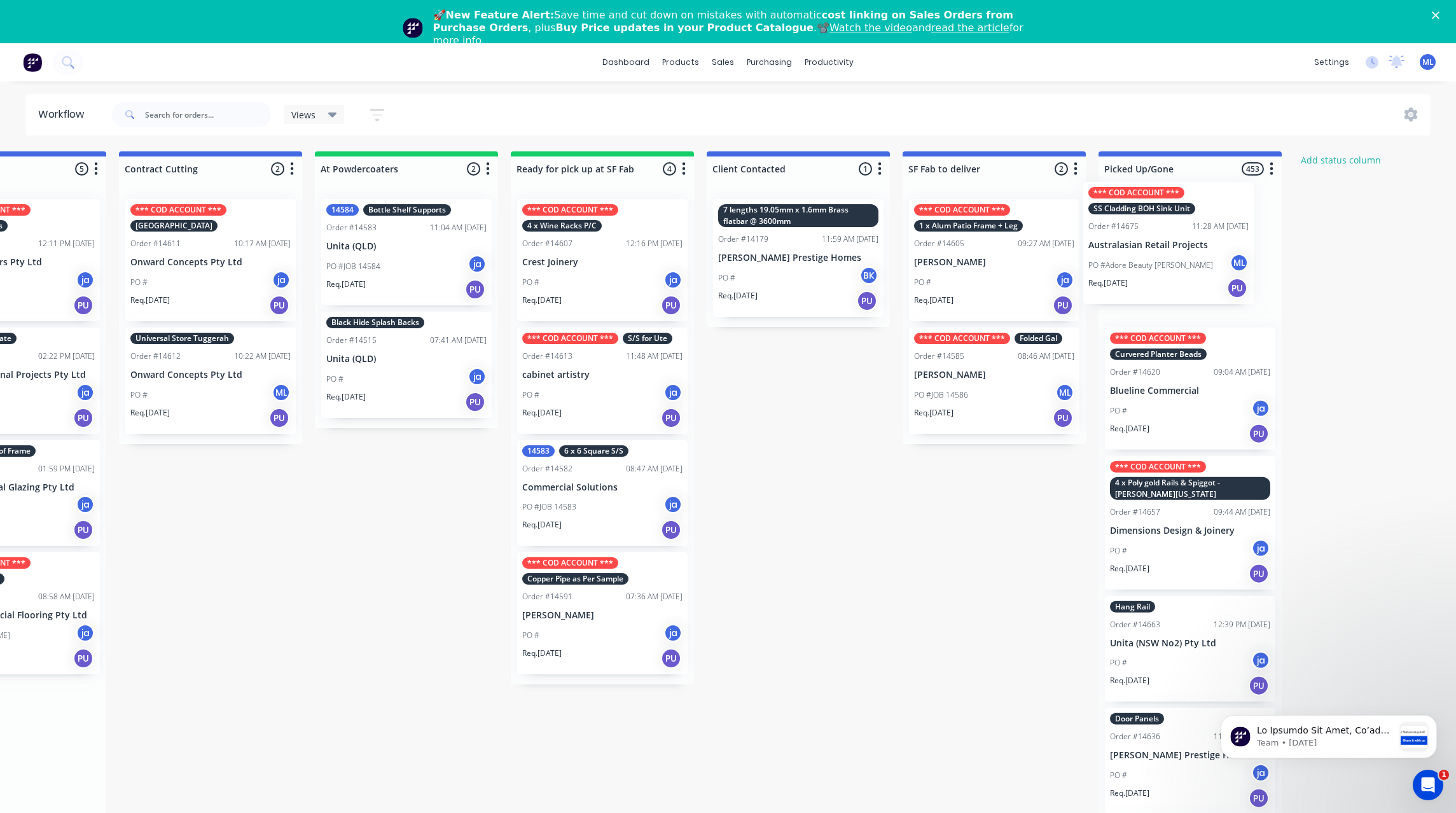
drag, startPoint x: 510, startPoint y: 256, endPoint x: 1172, endPoint y: 239, distance: 662.2
click at [1172, 239] on div "Submitted 30 Status colour #273444 hex #273444 Save Cancel Summaries Total orde…" at bounding box center [555, 500] width 2121 height 698
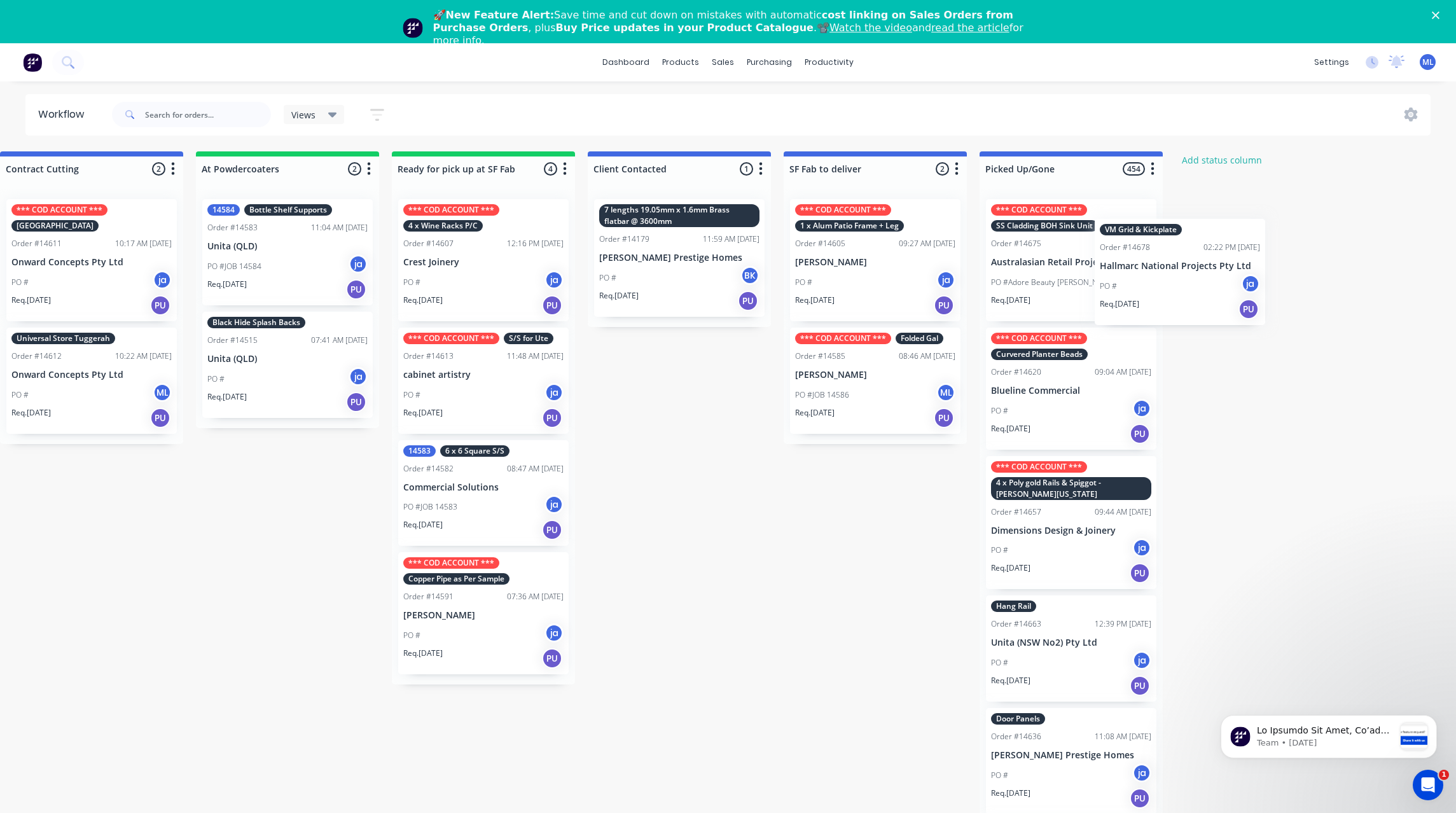
scroll to position [0, 622]
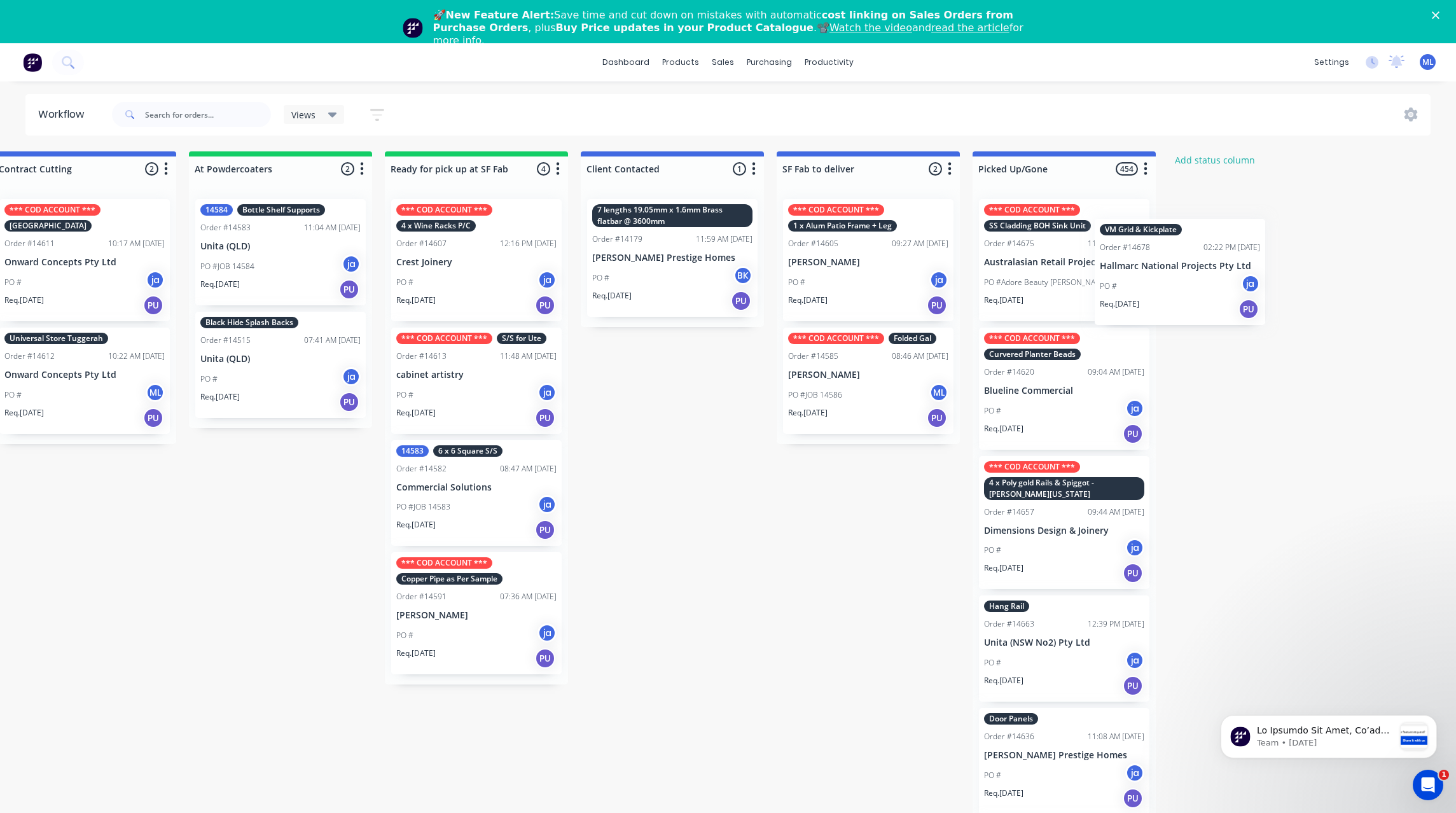
drag, startPoint x: 492, startPoint y: 359, endPoint x: 1082, endPoint y: 290, distance: 594.0
click at [1082, 271] on div "Submitted 30 Status colour #273444 hex #273444 Save Cancel Summaries Total orde…" at bounding box center [429, 500] width 2121 height 698
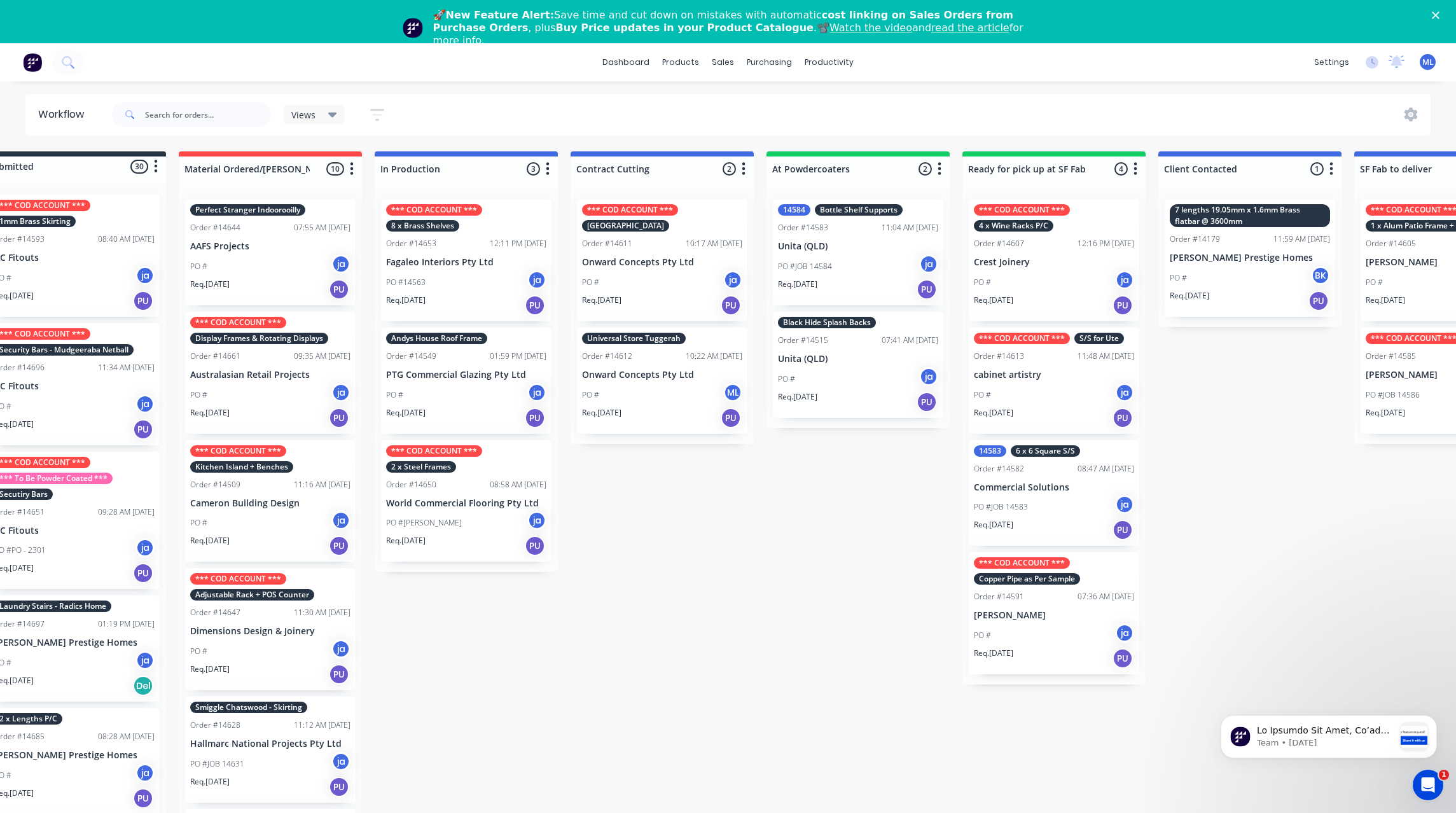
scroll to position [0, 0]
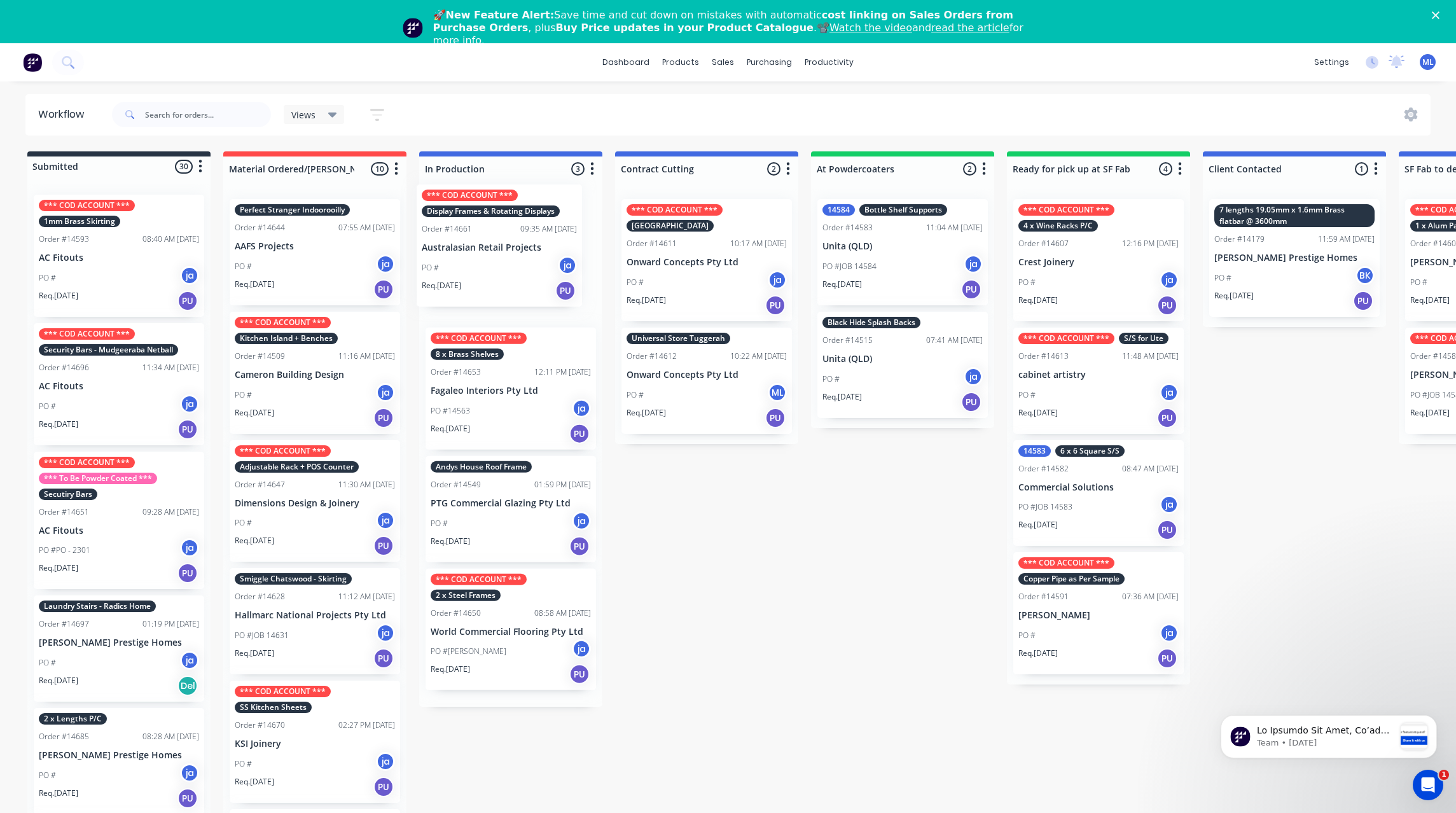
drag, startPoint x: 322, startPoint y: 386, endPoint x: 513, endPoint y: 258, distance: 229.9
click at [513, 258] on div "Submitted 30 Status colour #273444 hex #273444 Save Cancel Summaries Total orde…" at bounding box center [1051, 500] width 2121 height 698
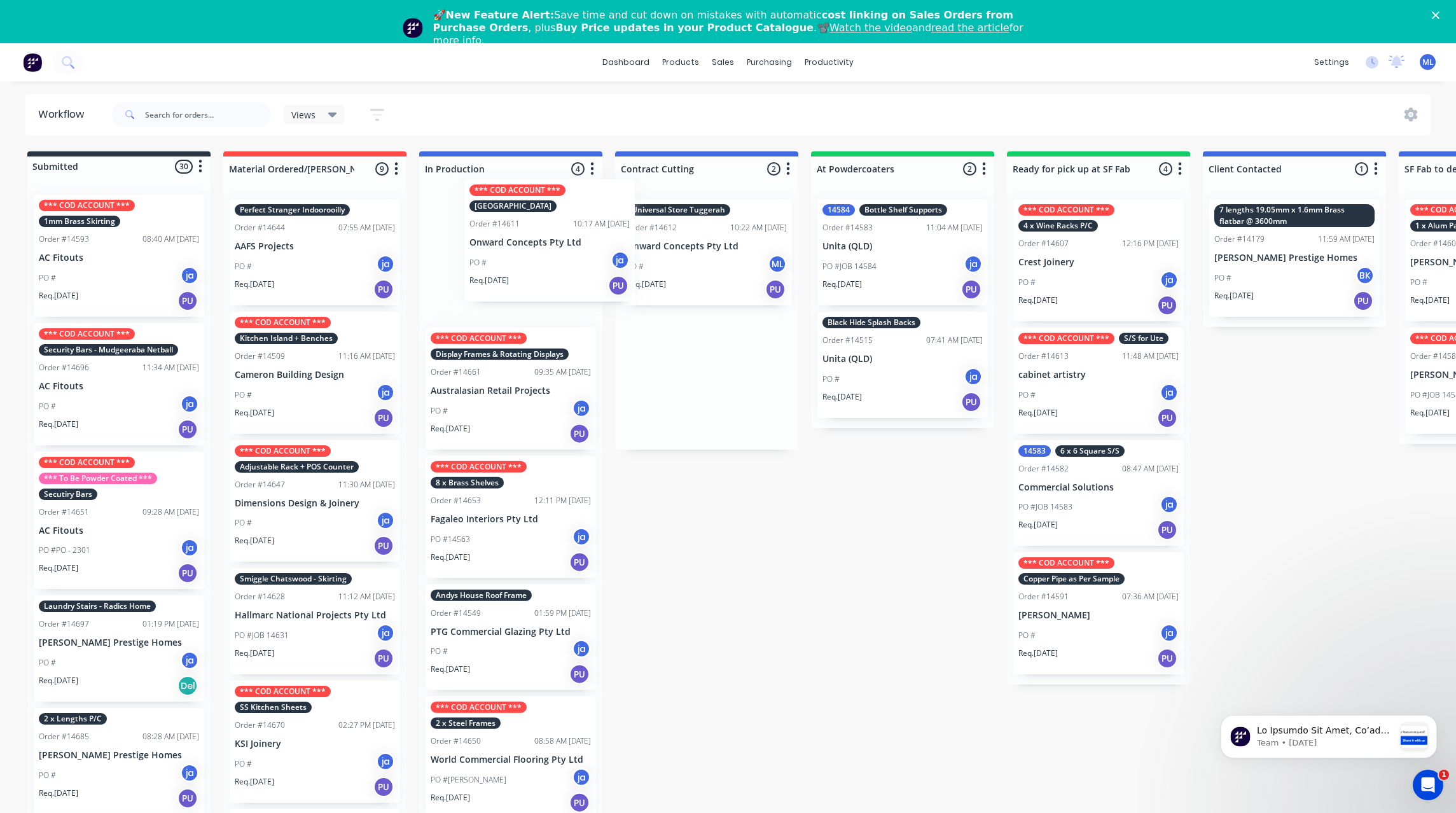
drag, startPoint x: 703, startPoint y: 260, endPoint x: 542, endPoint y: 241, distance: 162.1
click at [542, 241] on div "Submitted 30 Status colour #273444 hex #273444 Save Cancel Summaries Total orde…" at bounding box center [1051, 500] width 2121 height 698
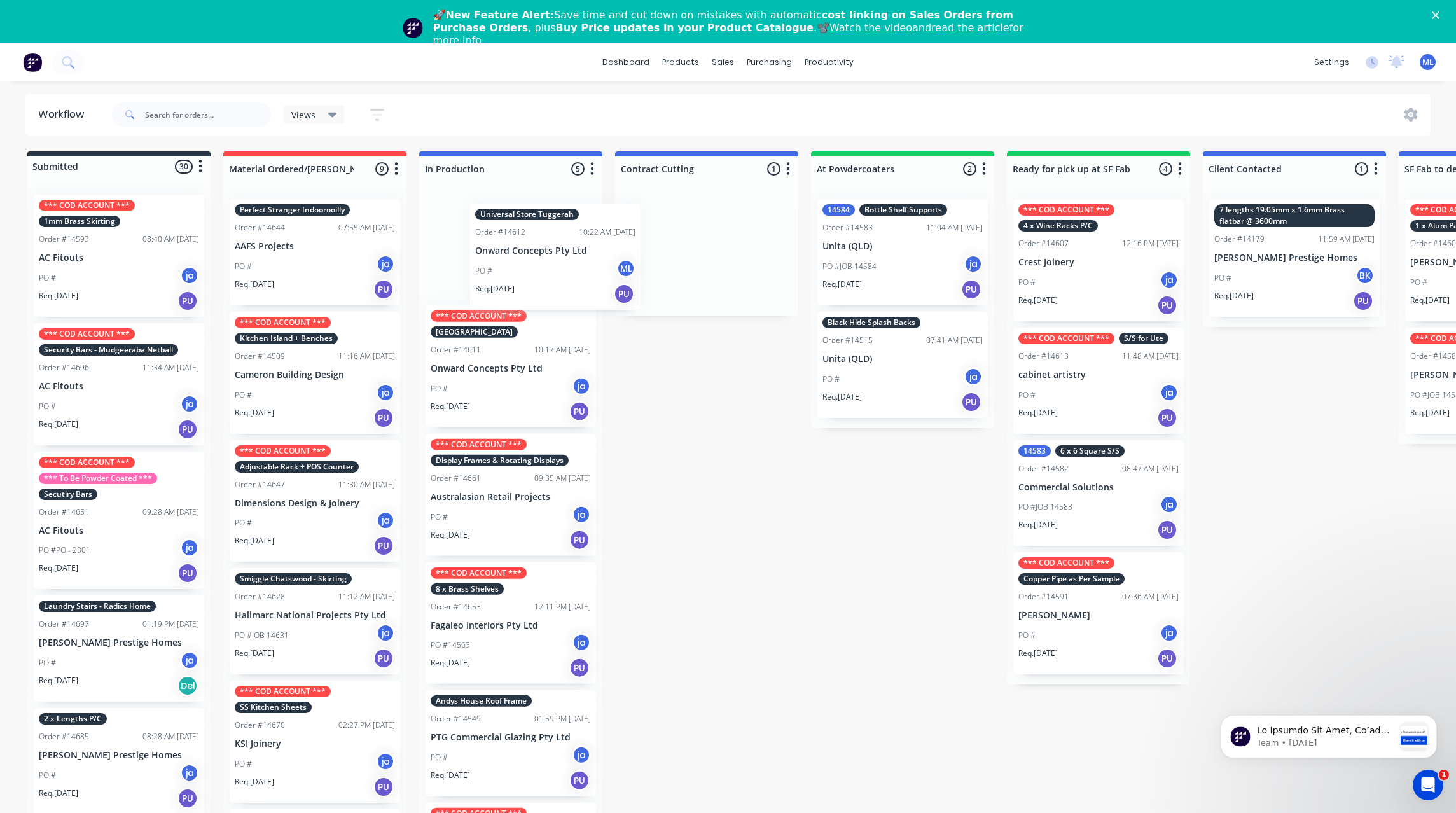
drag, startPoint x: 691, startPoint y: 247, endPoint x: 529, endPoint y: 250, distance: 162.0
click at [531, 251] on div "Submitted 30 Status colour #273444 hex #273444 Save Cancel Summaries Total orde…" at bounding box center [1051, 500] width 2121 height 698
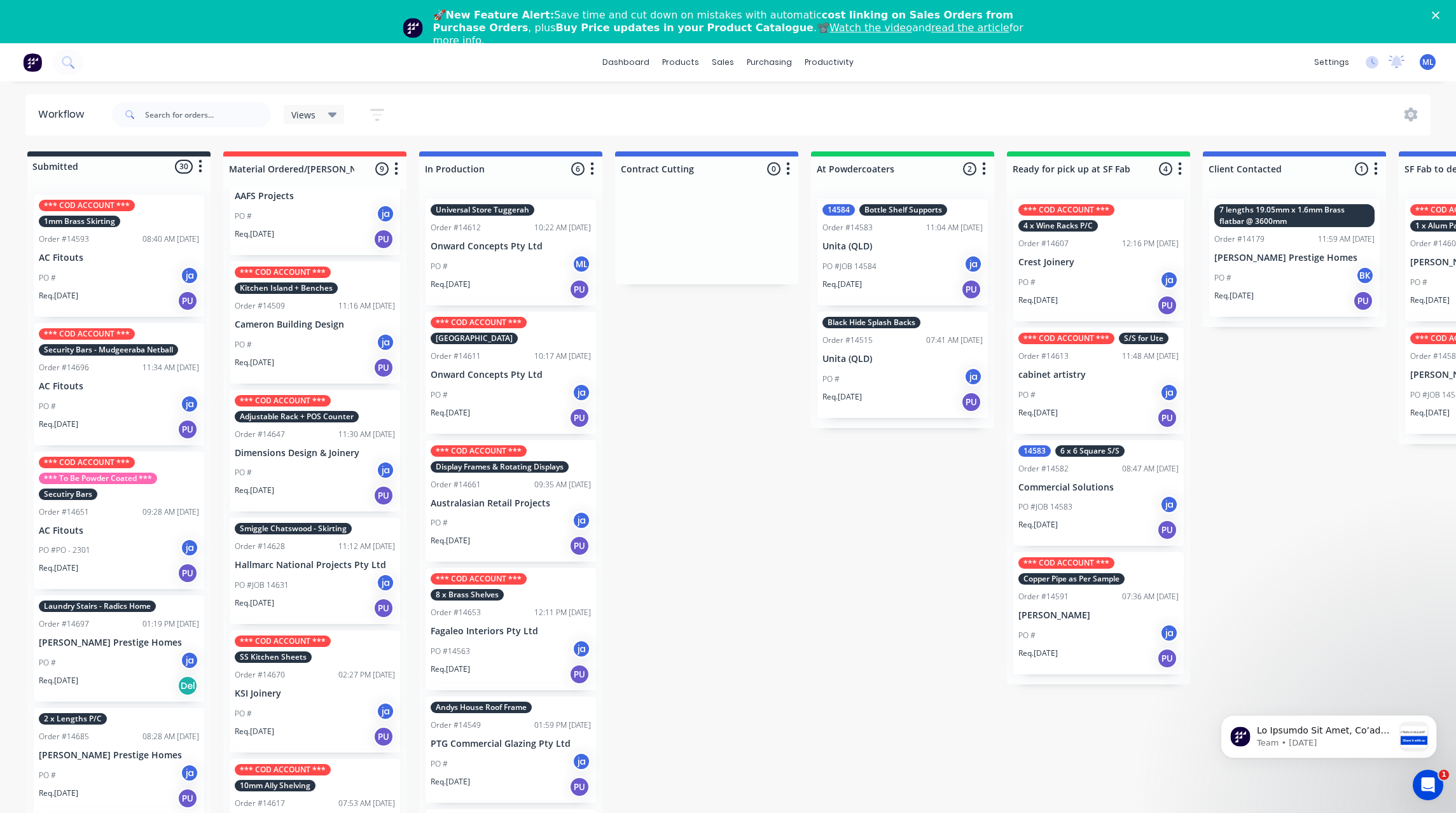
scroll to position [95, 0]
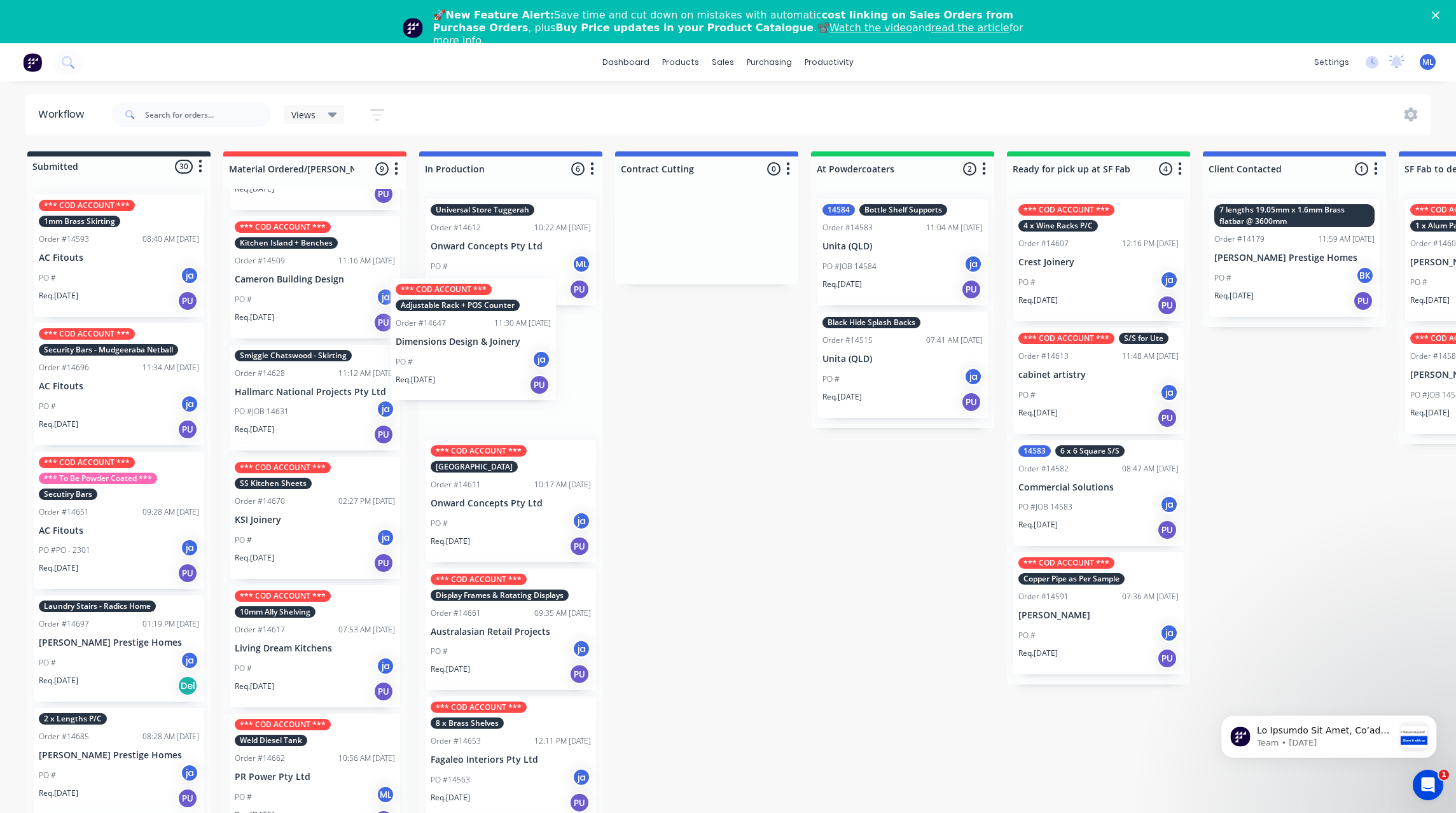
drag, startPoint x: 314, startPoint y: 414, endPoint x: 478, endPoint y: 348, distance: 176.8
click at [478, 348] on div "Submitted 30 Status colour #273444 hex #273444 Save Cancel Summaries Total orde…" at bounding box center [1051, 500] width 2121 height 698
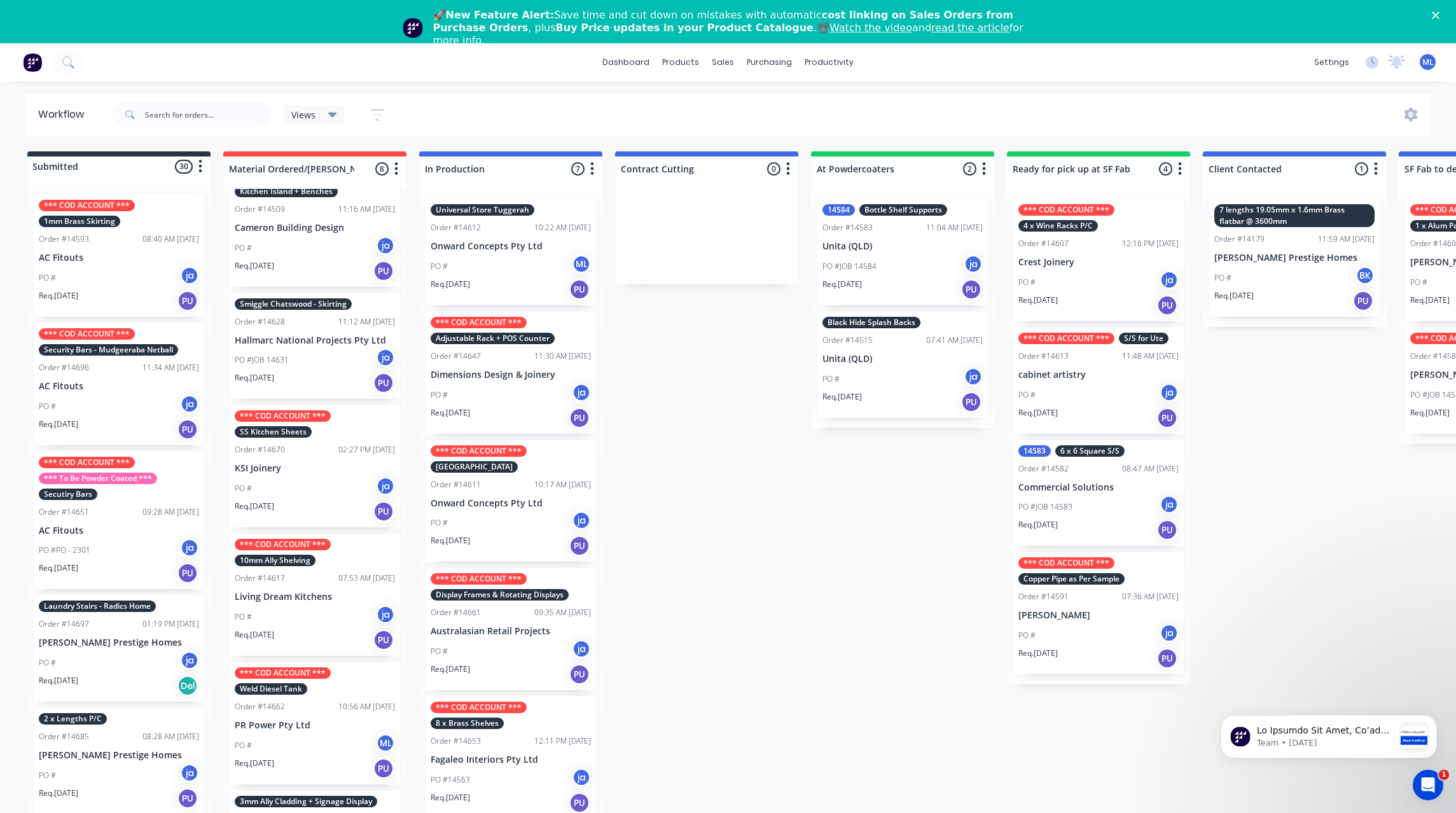
scroll to position [191, 0]
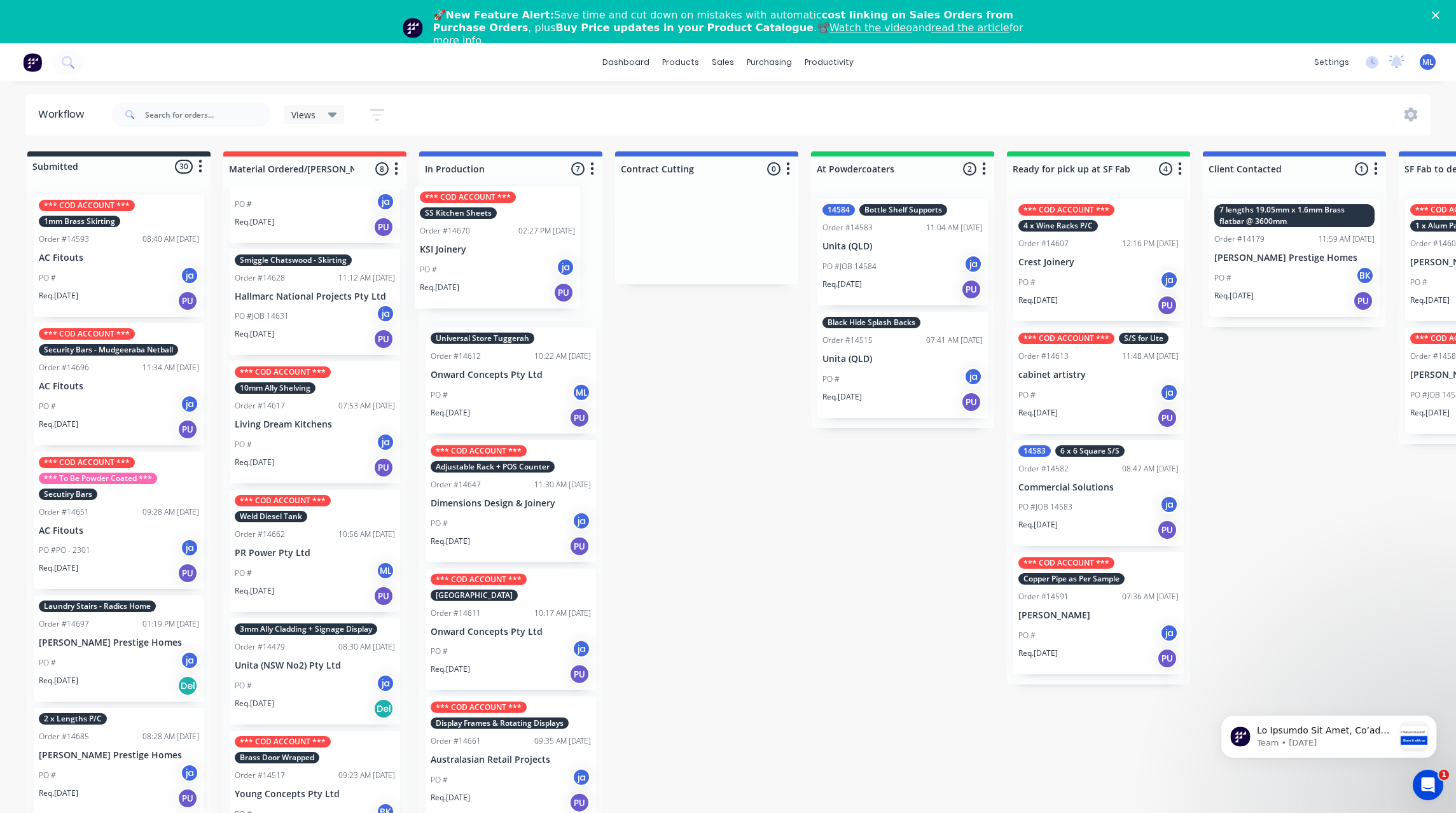
drag, startPoint x: 302, startPoint y: 435, endPoint x: 491, endPoint y: 260, distance: 257.6
click at [491, 260] on div "Submitted 30 Status colour #273444 hex #273444 Save Cancel Summaries Total orde…" at bounding box center [1051, 500] width 2121 height 698
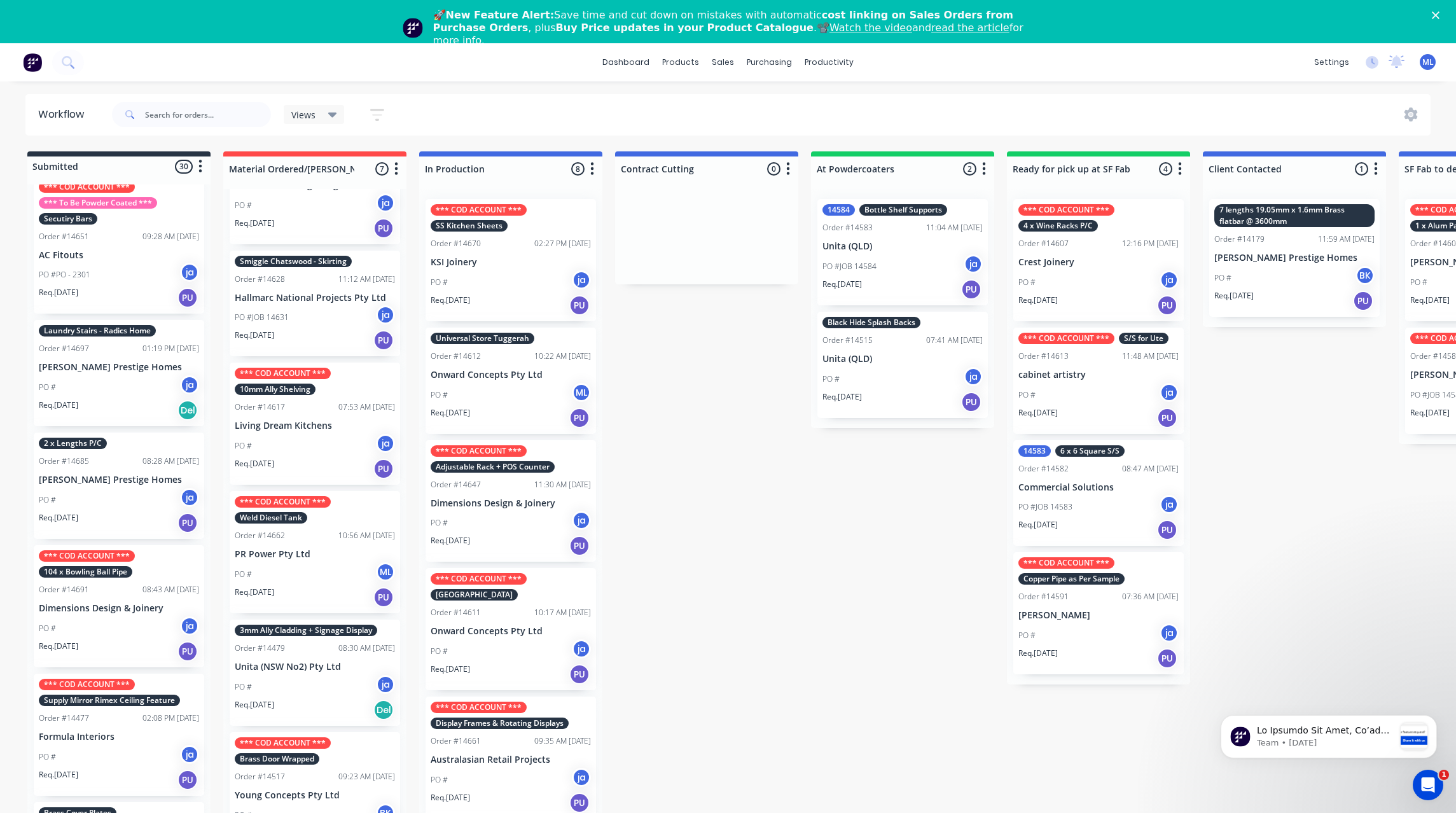
scroll to position [286, 0]
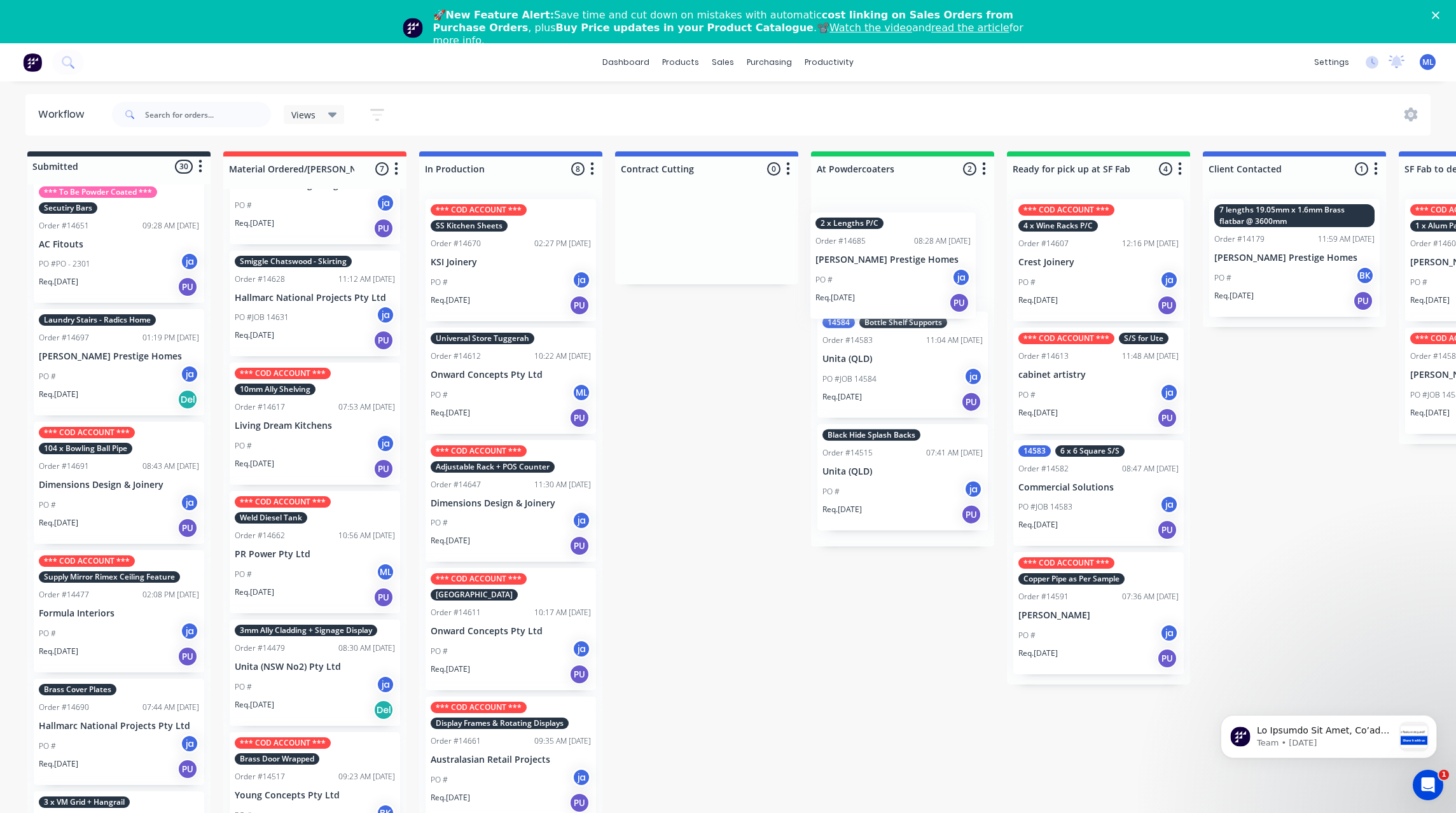
drag, startPoint x: 134, startPoint y: 485, endPoint x: 919, endPoint y: 275, distance: 812.6
click at [919, 275] on div "Submitted 30 Status colour #273444 hex #273444 Save Cancel Summaries Total orde…" at bounding box center [1051, 500] width 2121 height 698
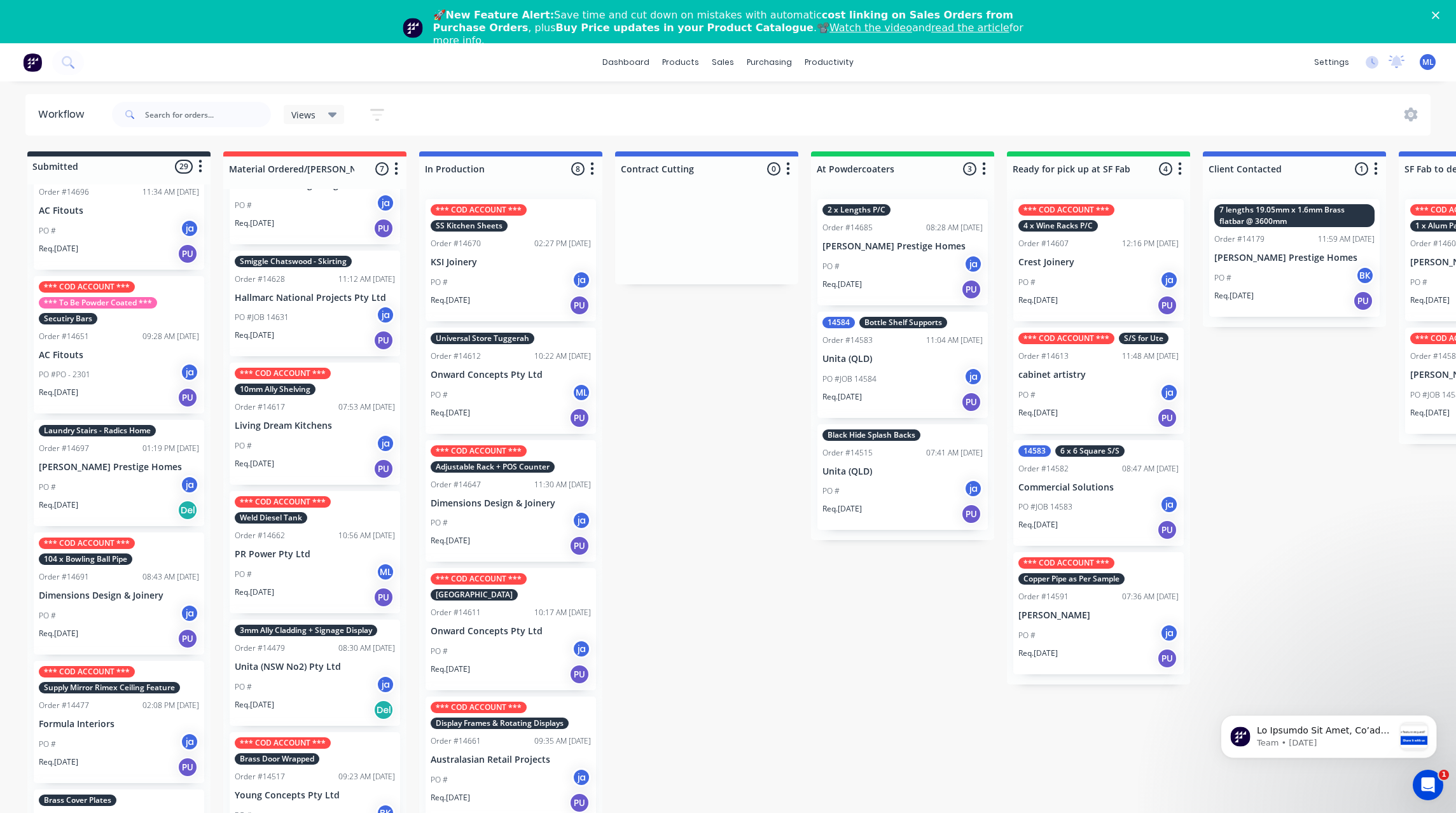
scroll to position [191, 0]
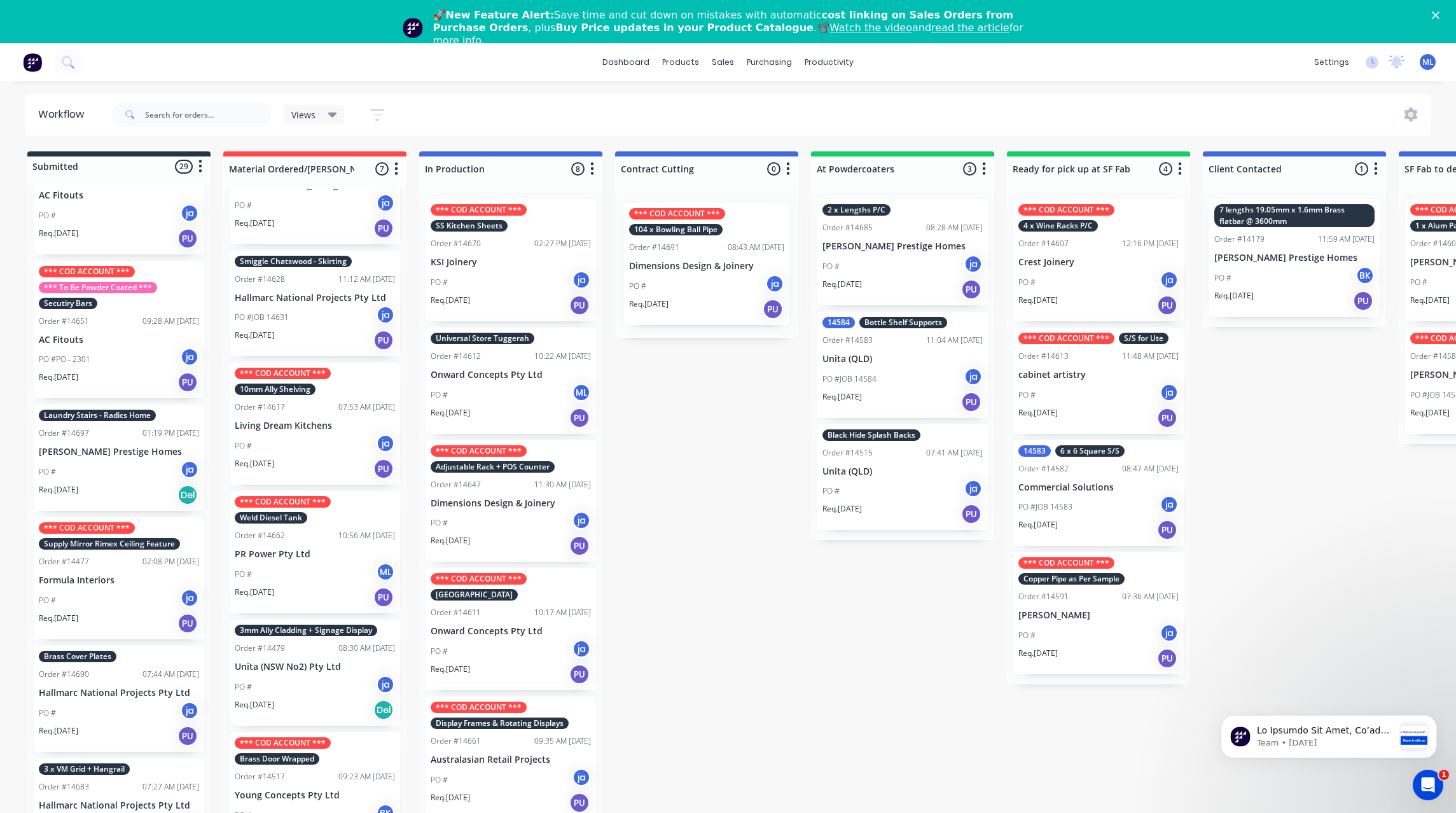
drag, startPoint x: 119, startPoint y: 575, endPoint x: 712, endPoint y: 262, distance: 670.5
click at [712, 262] on div "Submitted 29 Status colour #273444 hex #273444 Save Cancel Summaries Total orde…" at bounding box center [1051, 500] width 2121 height 698
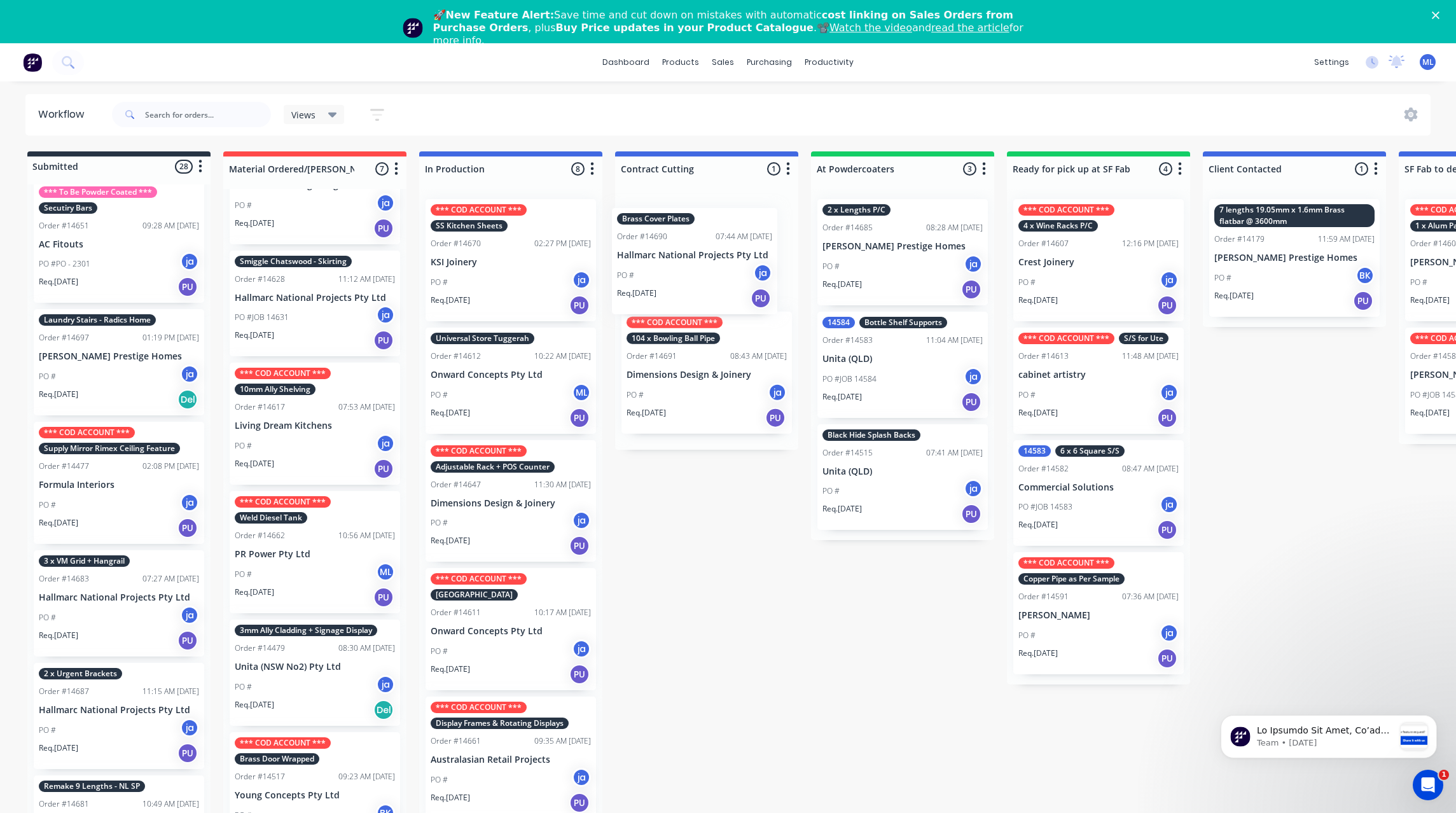
drag, startPoint x: 108, startPoint y: 602, endPoint x: 691, endPoint y: 256, distance: 677.9
click at [691, 256] on div "Submitted 28 Status colour #273444 hex #273444 Save Cancel Summaries Total orde…" at bounding box center [1051, 500] width 2121 height 698
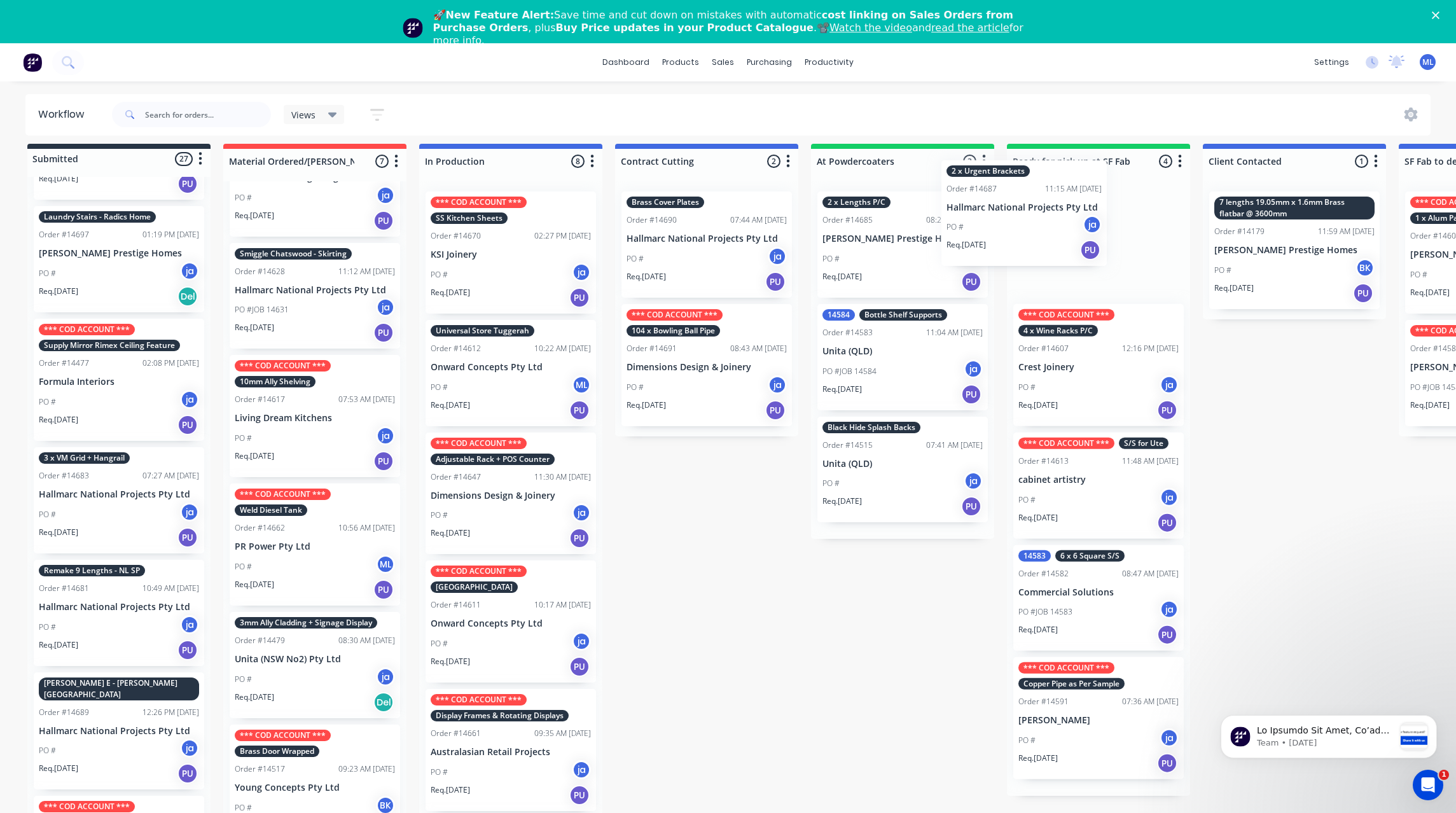
scroll to position [6, 0]
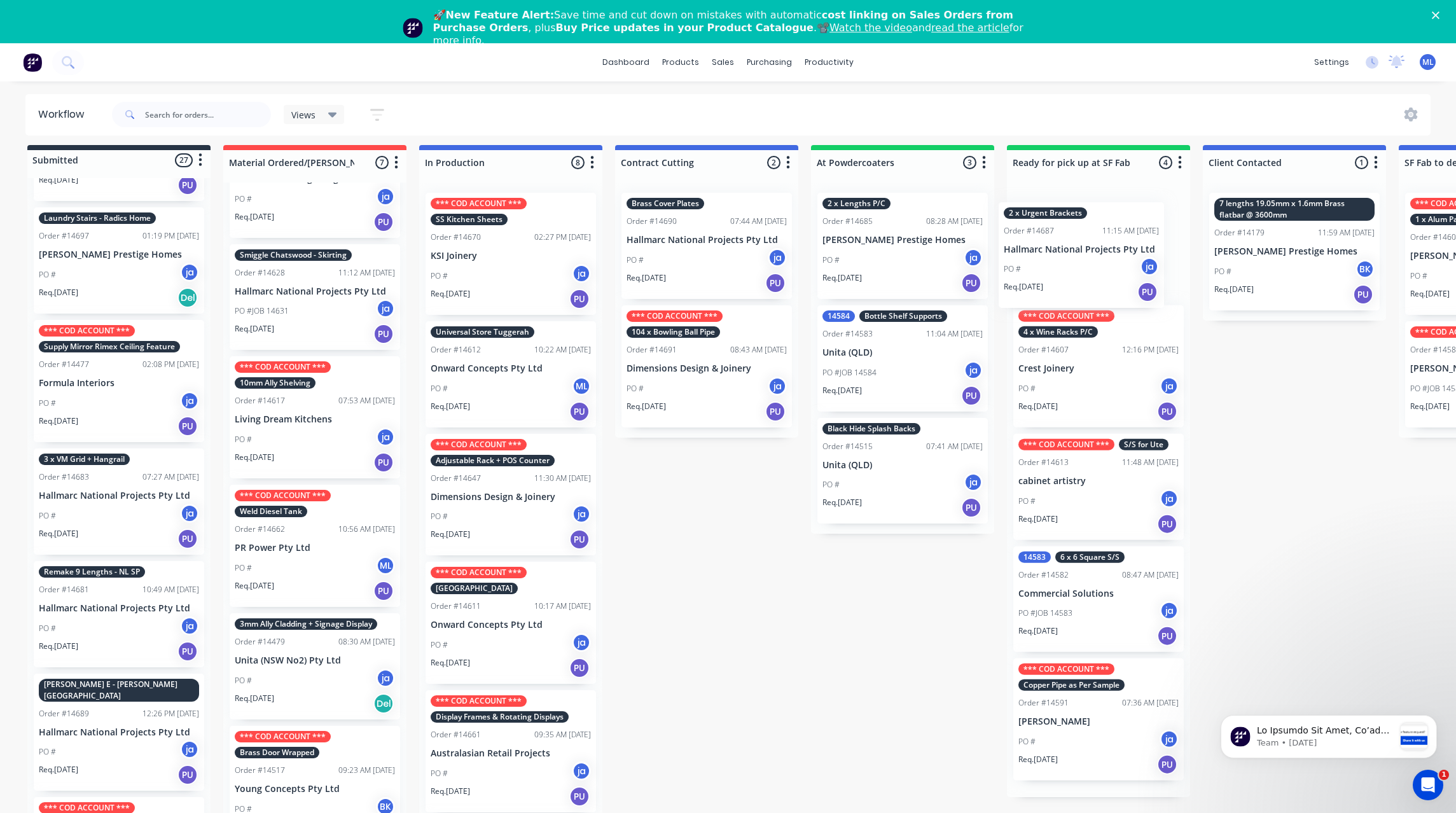
drag, startPoint x: 119, startPoint y: 596, endPoint x: 1088, endPoint y: 231, distance: 1035.5
click at [1088, 231] on div "Submitted 27 Status colour #273444 hex #273444 Save Cancel Summaries Total orde…" at bounding box center [1051, 494] width 2121 height 698
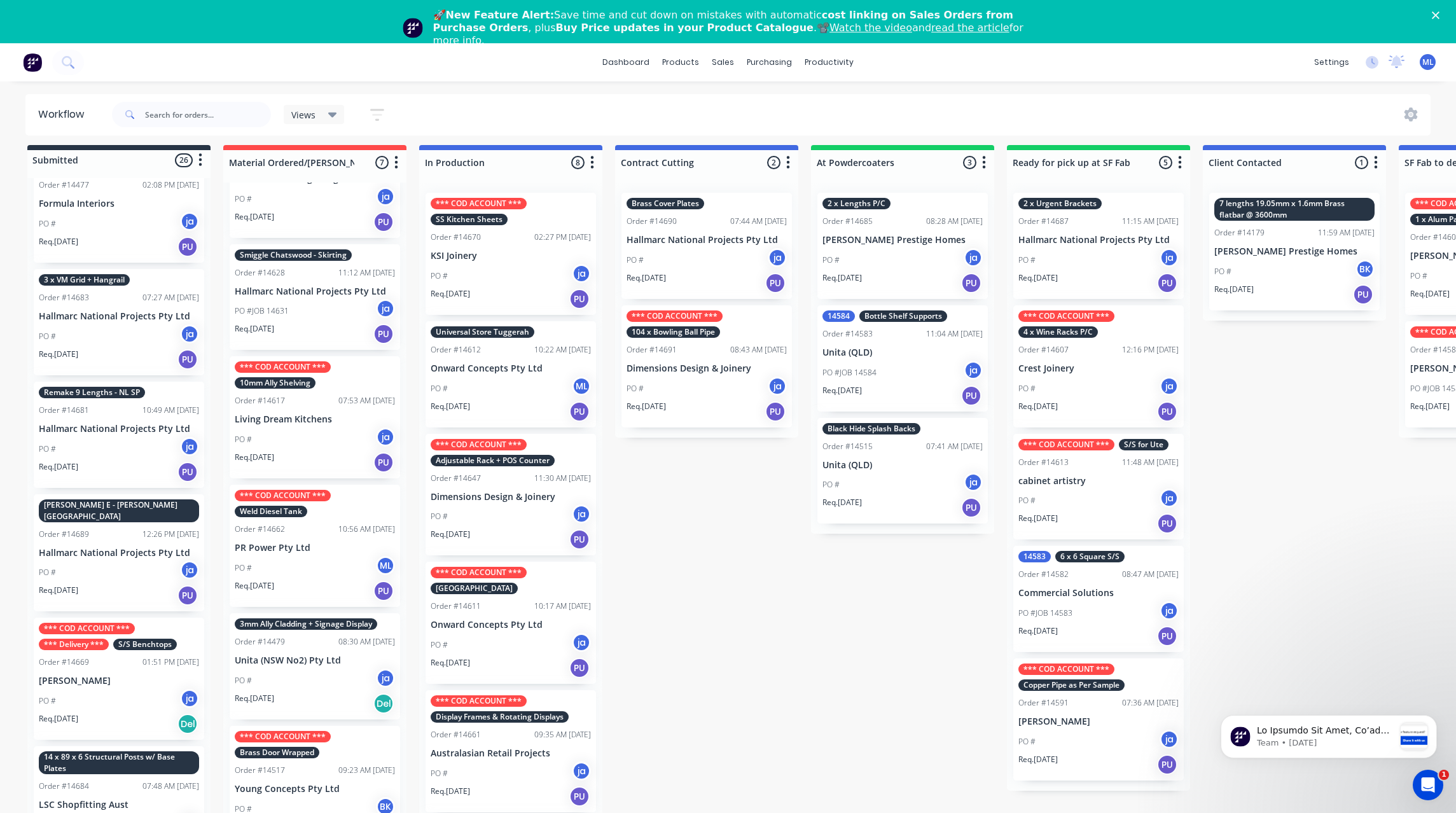
scroll to position [572, 0]
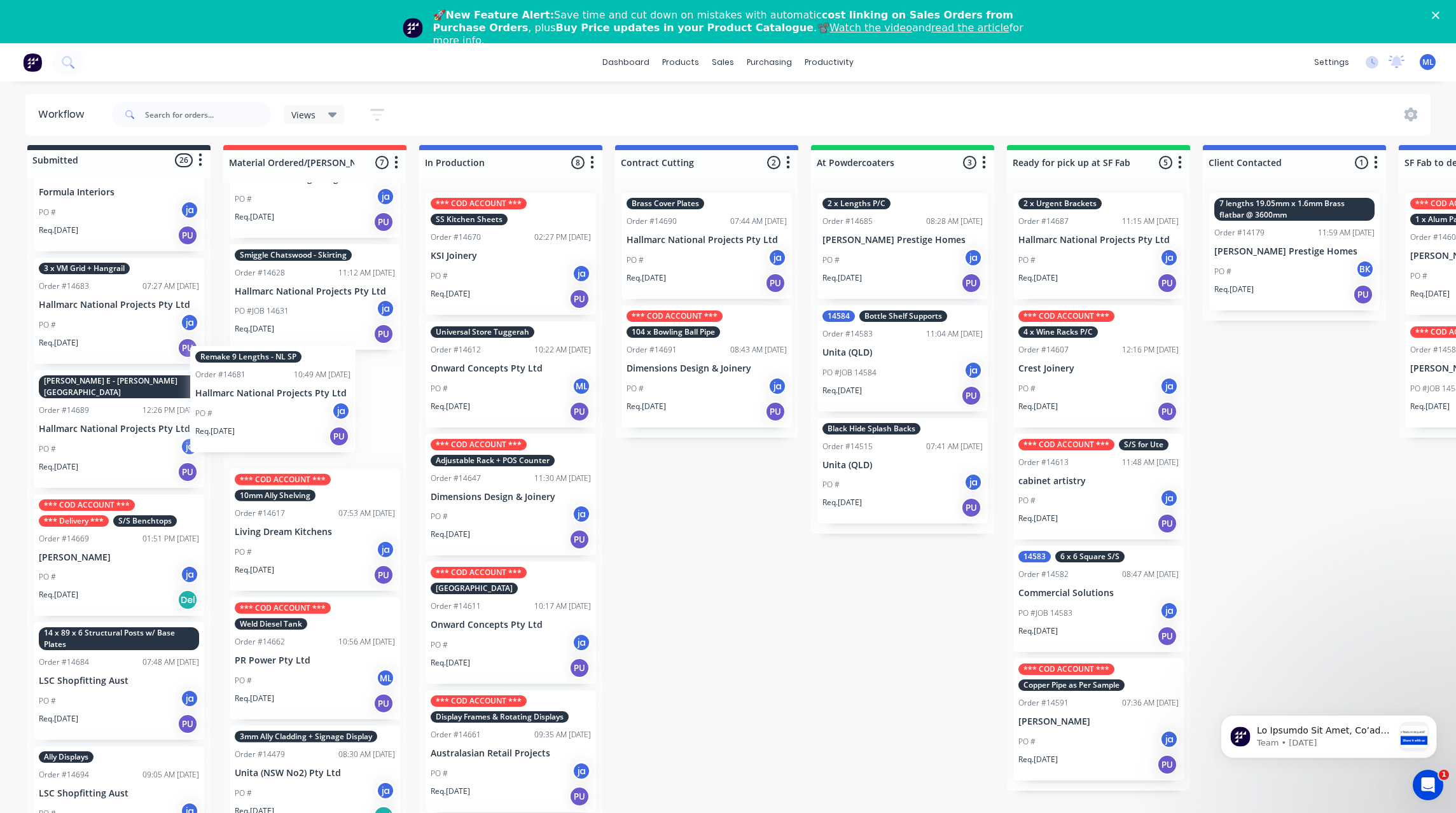
drag, startPoint x: 97, startPoint y: 439, endPoint x: 258, endPoint y: 416, distance: 162.6
click at [258, 416] on div "Submitted 26 Status colour #273444 hex #273444 Save Cancel Summaries Total orde…" at bounding box center [1051, 494] width 2121 height 698
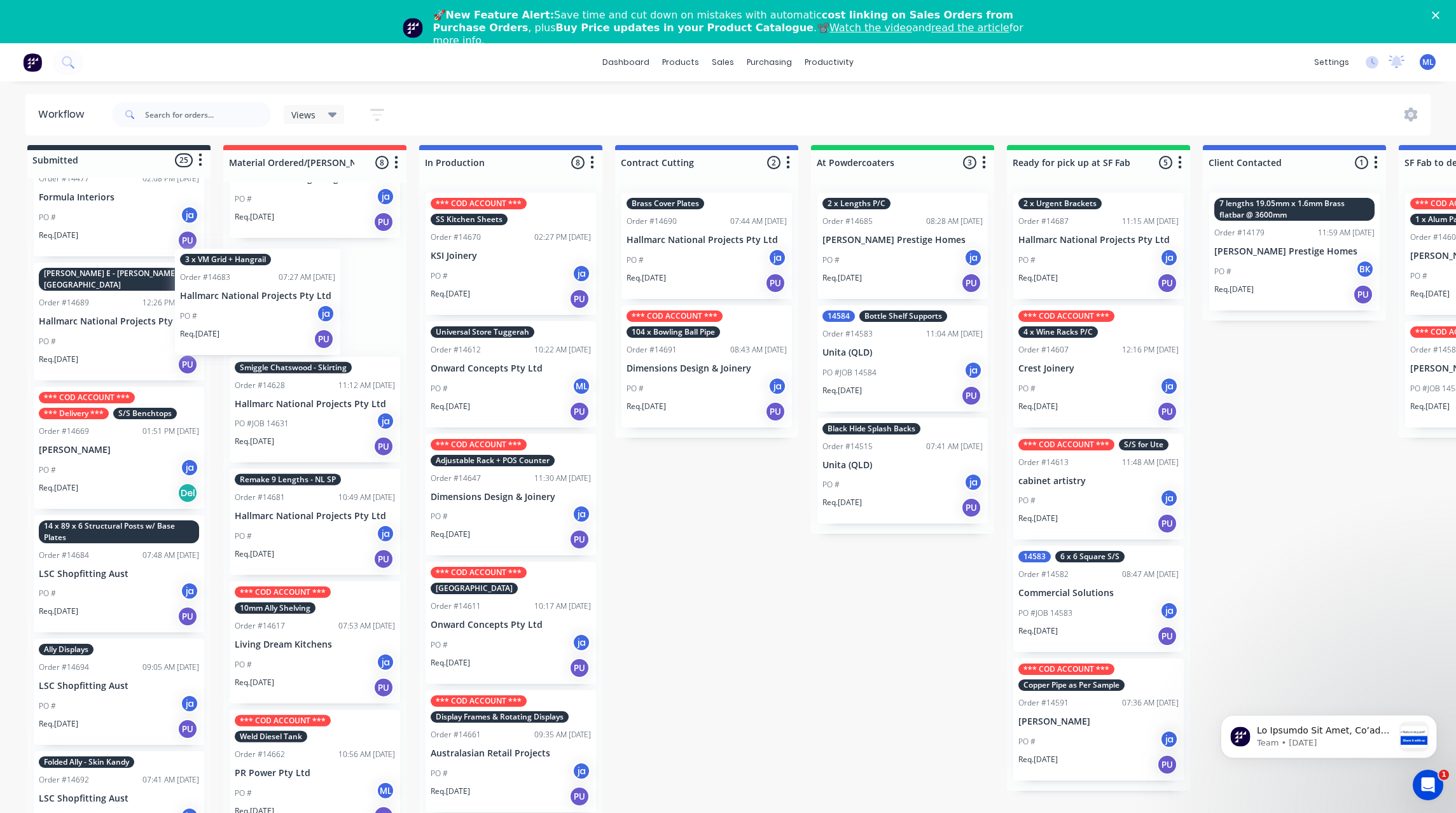
scroll to position [567, 0]
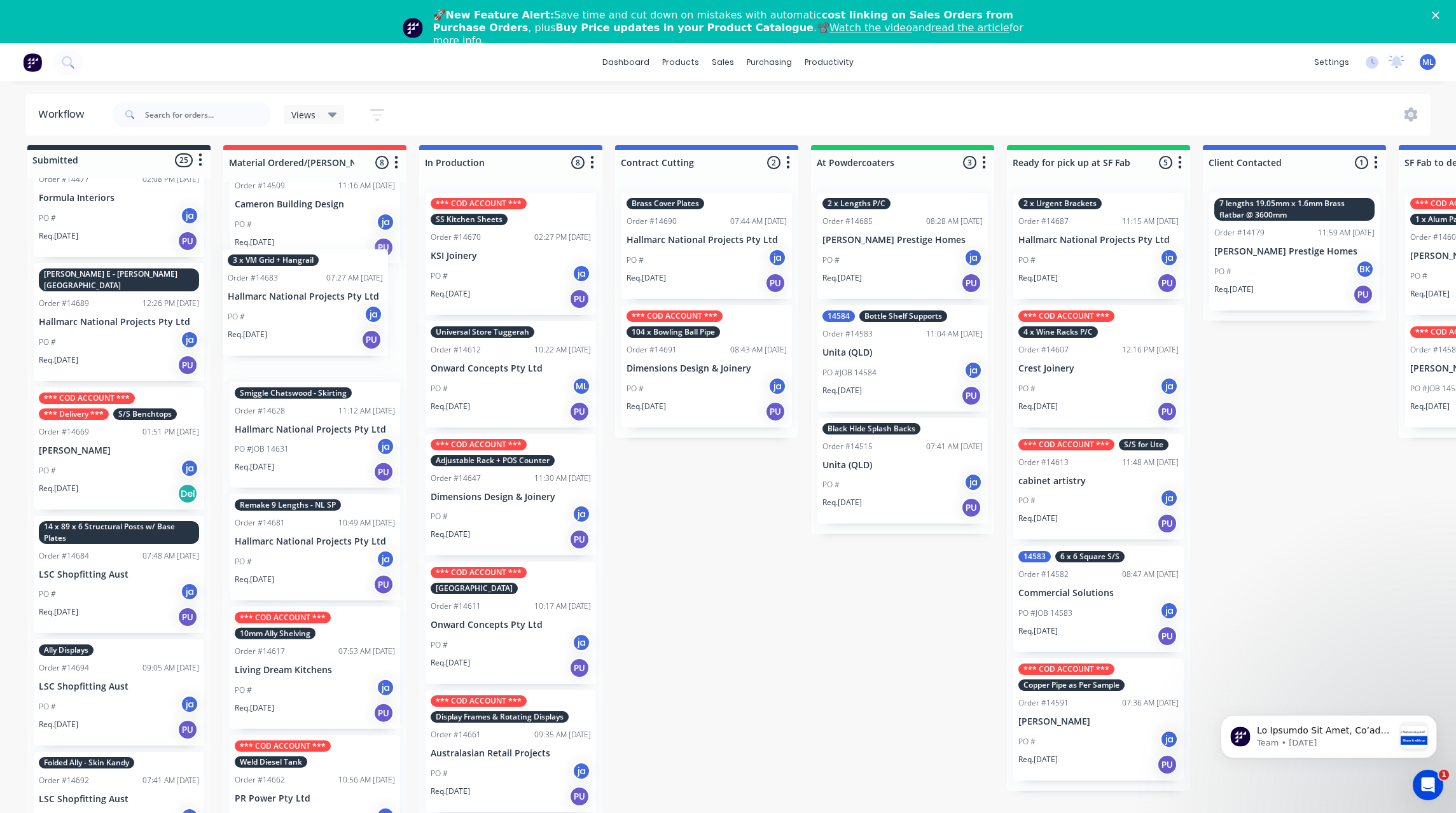
drag, startPoint x: 82, startPoint y: 307, endPoint x: 279, endPoint y: 300, distance: 197.1
click at [279, 300] on div "Submitted 25 Status colour #273444 hex #273444 Save Cancel Summaries Total orde…" at bounding box center [1051, 494] width 2121 height 698
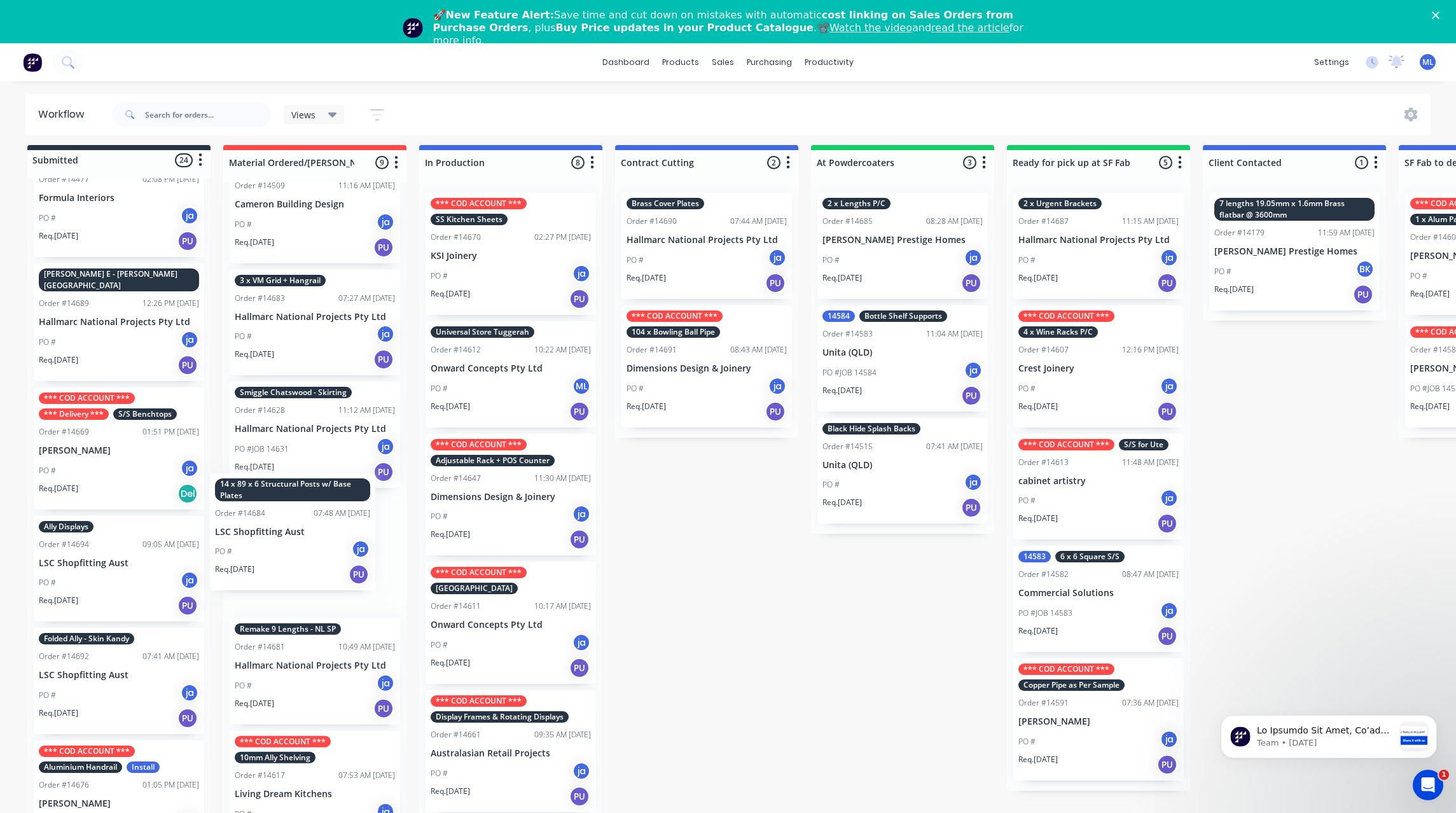
drag, startPoint x: 119, startPoint y: 566, endPoint x: 299, endPoint y: 535, distance: 182.6
click at [299, 535] on div "Submitted 24 Status colour #273444 hex #273444 Save Cancel Summaries Total orde…" at bounding box center [1051, 494] width 2121 height 698
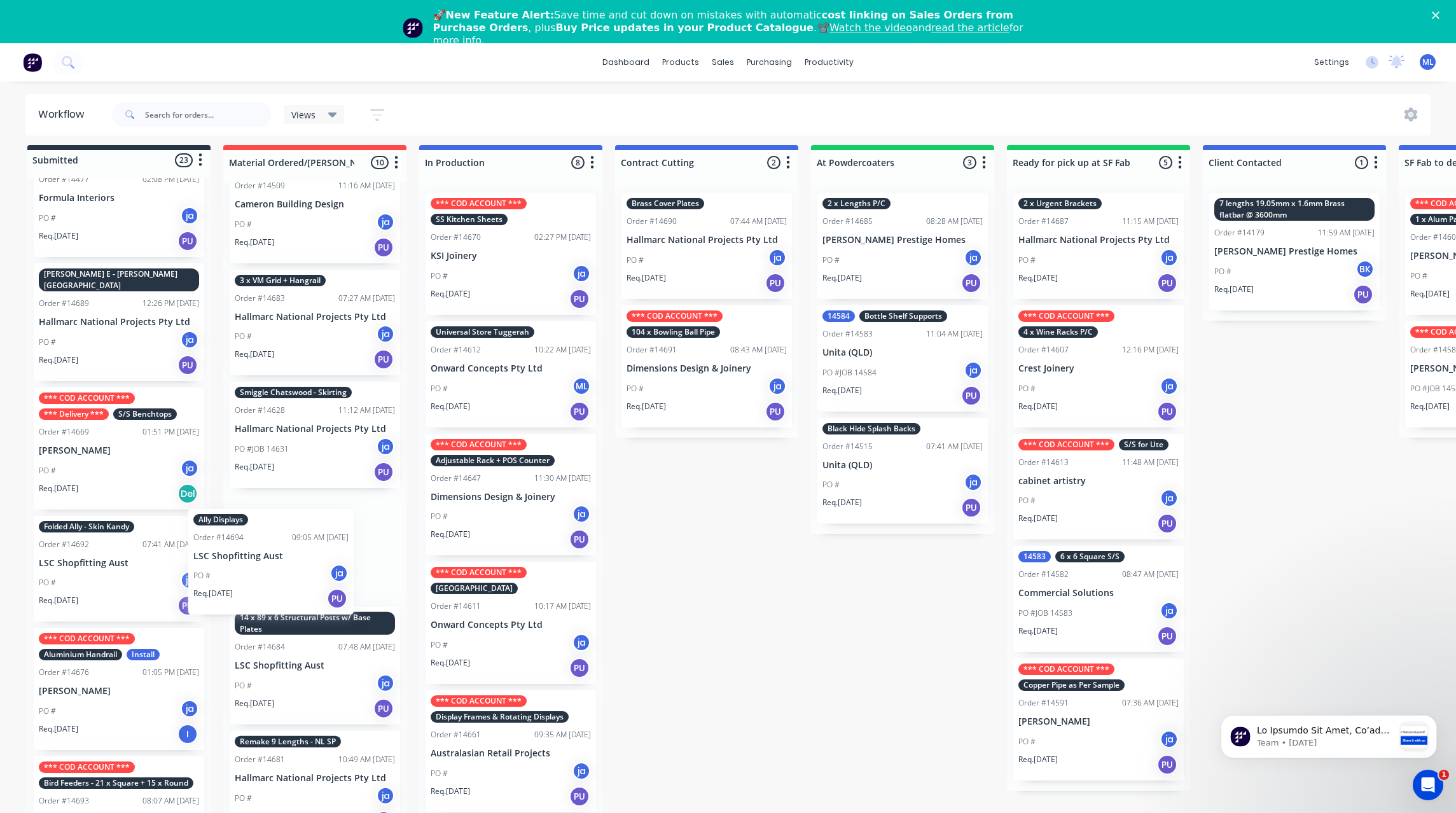
drag, startPoint x: 91, startPoint y: 521, endPoint x: 258, endPoint y: 527, distance: 167.1
click at [256, 527] on div "Submitted 23 Status colour #273444 hex #273444 Save Cancel Summaries Total orde…" at bounding box center [1051, 494] width 2121 height 698
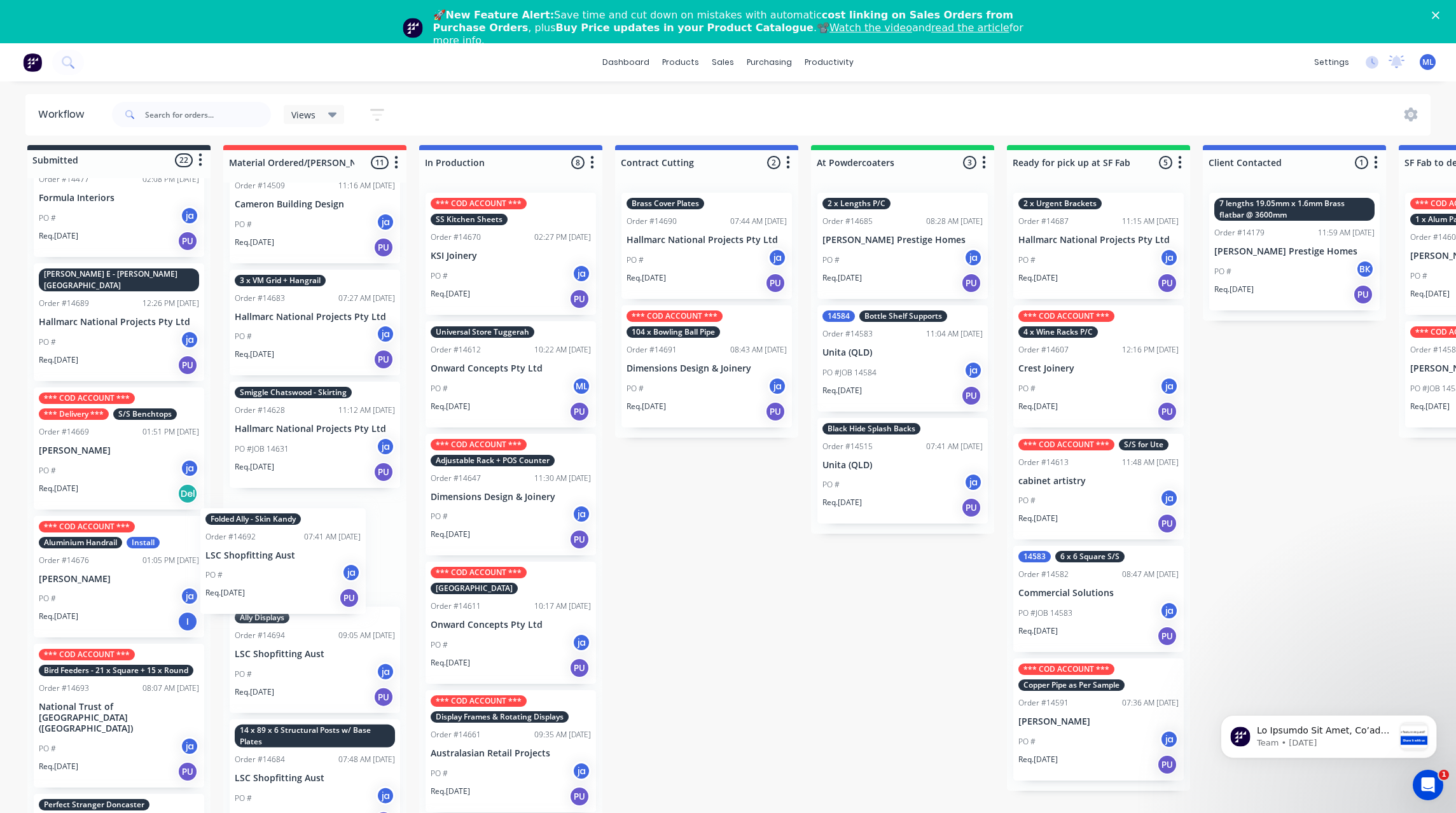
drag, startPoint x: 117, startPoint y: 527, endPoint x: 290, endPoint y: 532, distance: 173.1
click at [288, 532] on div "Submitted 22 Status colour #273444 hex #273444 Save Cancel Summaries Total orde…" at bounding box center [1051, 494] width 2121 height 698
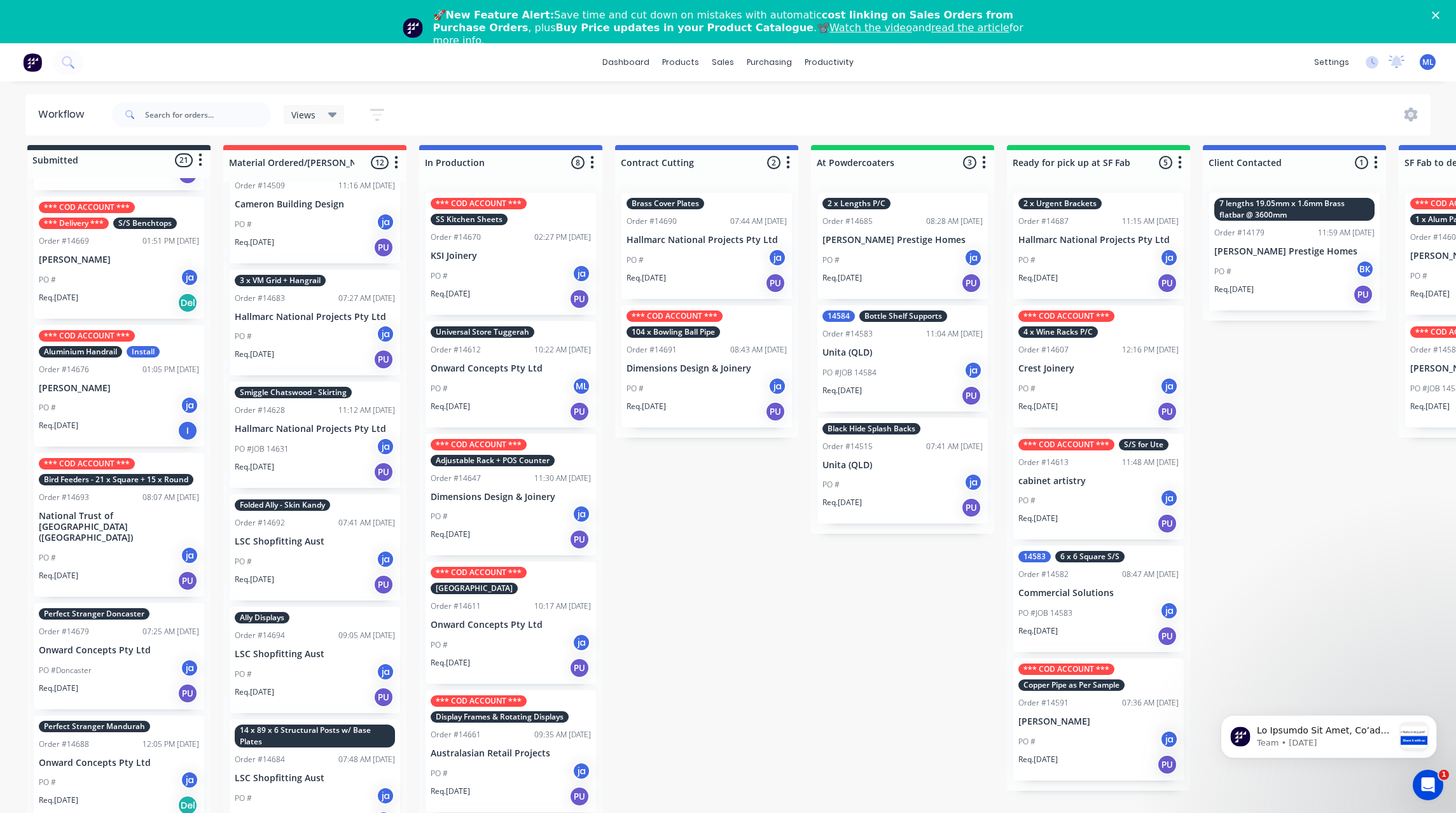
scroll to position [853, 0]
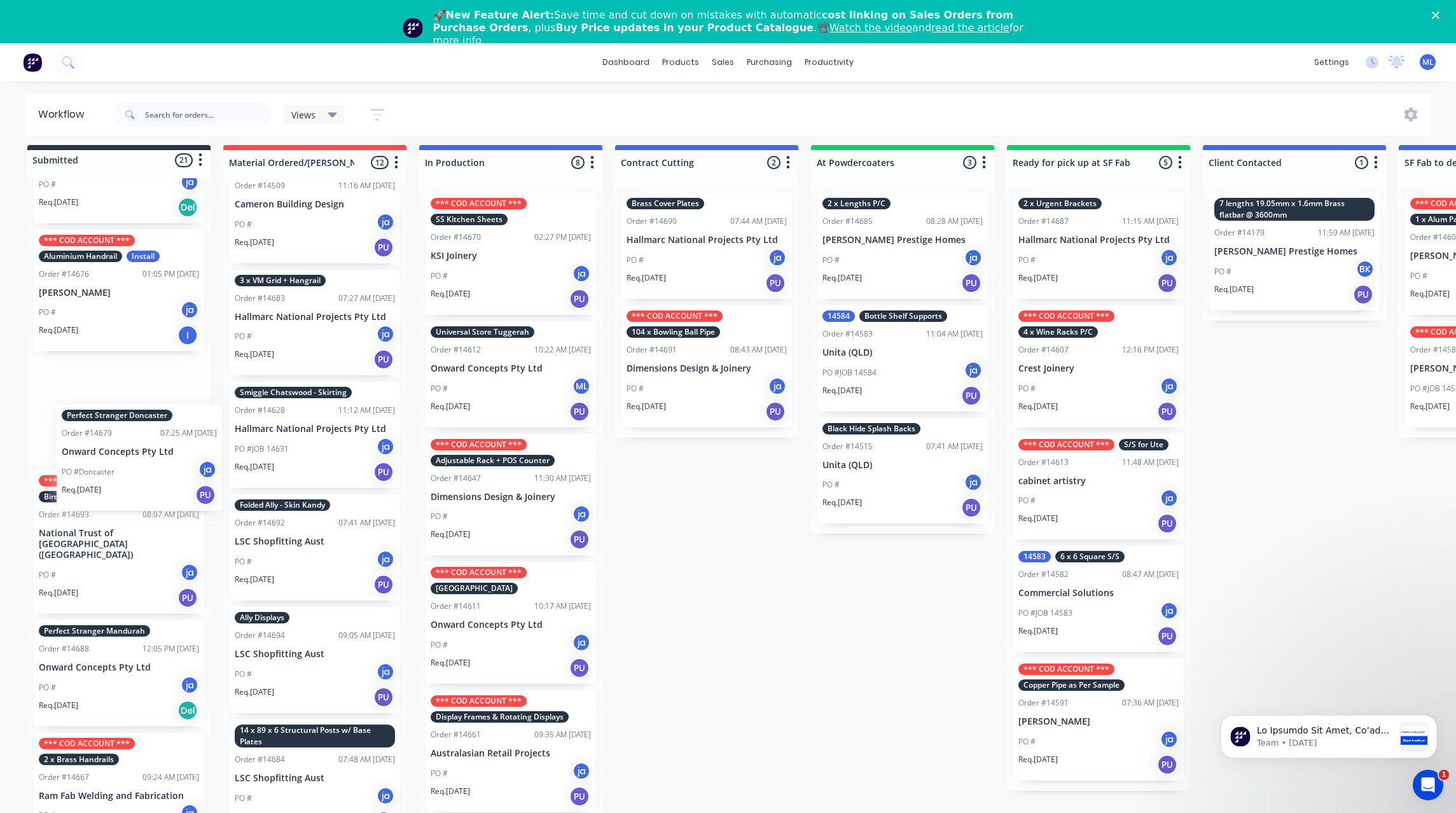
drag, startPoint x: 125, startPoint y: 531, endPoint x: 146, endPoint y: 477, distance: 57.9
click at [146, 477] on div "*** COD ACCOUNT *** 1mm Brass Skirting Order #14593 08:40 AM 02/09/25 AC Fitout…" at bounding box center [119, 508] width 183 height 660
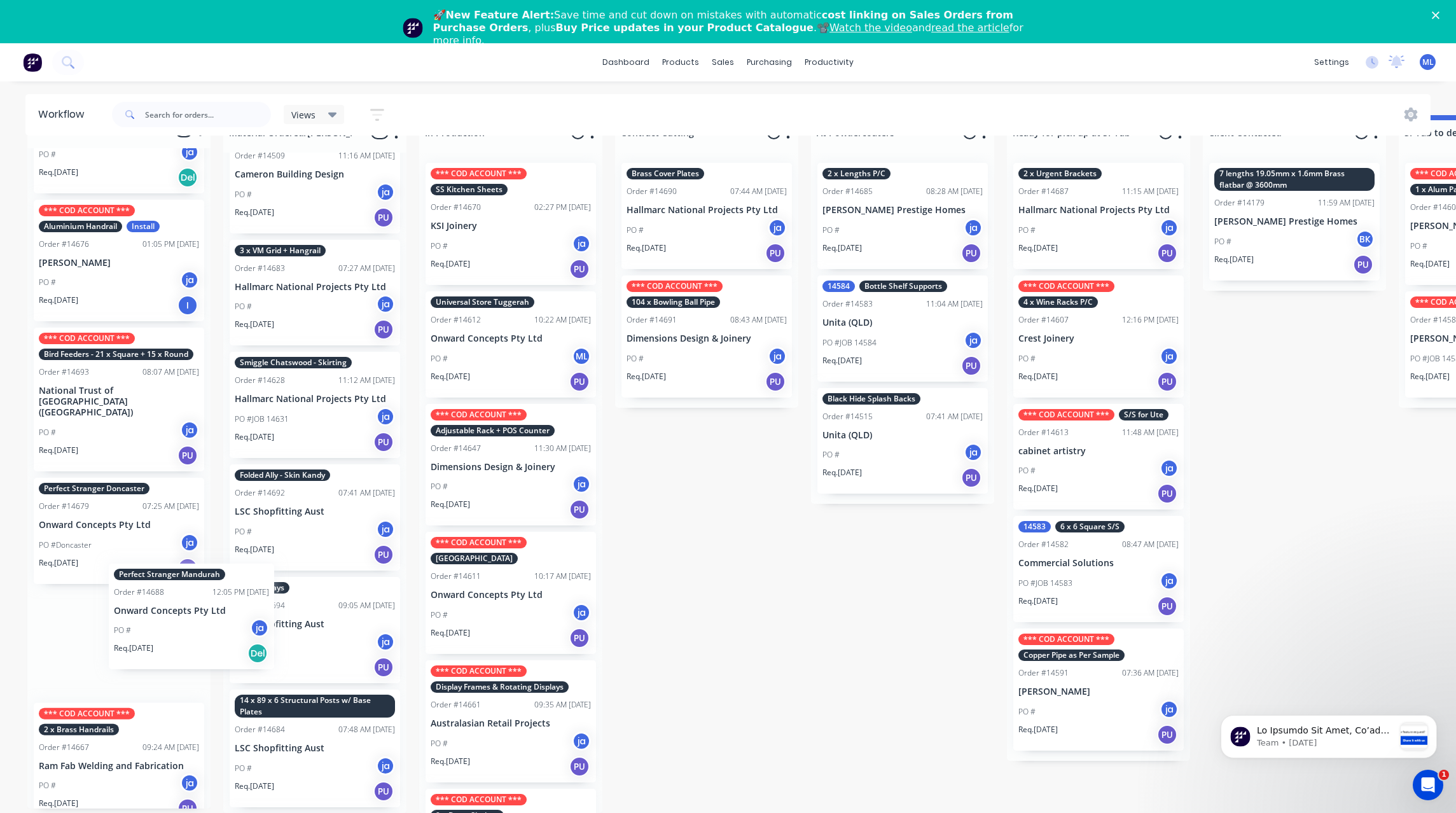
scroll to position [37, 0]
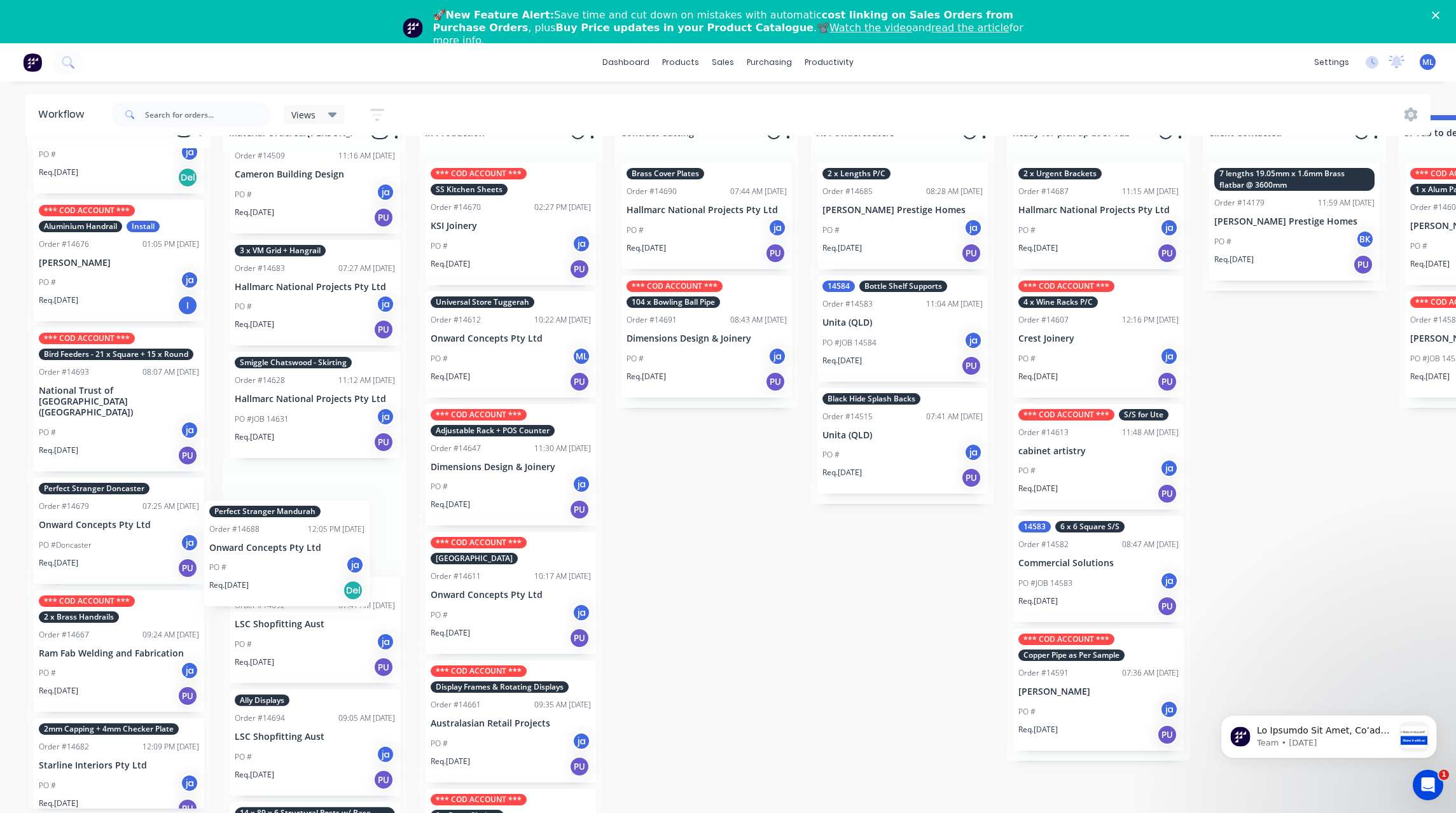
drag, startPoint x: 140, startPoint y: 626, endPoint x: 307, endPoint y: 529, distance: 193.1
click at [307, 529] on div "Submitted 21 Status colour #273444 hex #273444 Save Cancel Summaries Total orde…" at bounding box center [1051, 464] width 2121 height 698
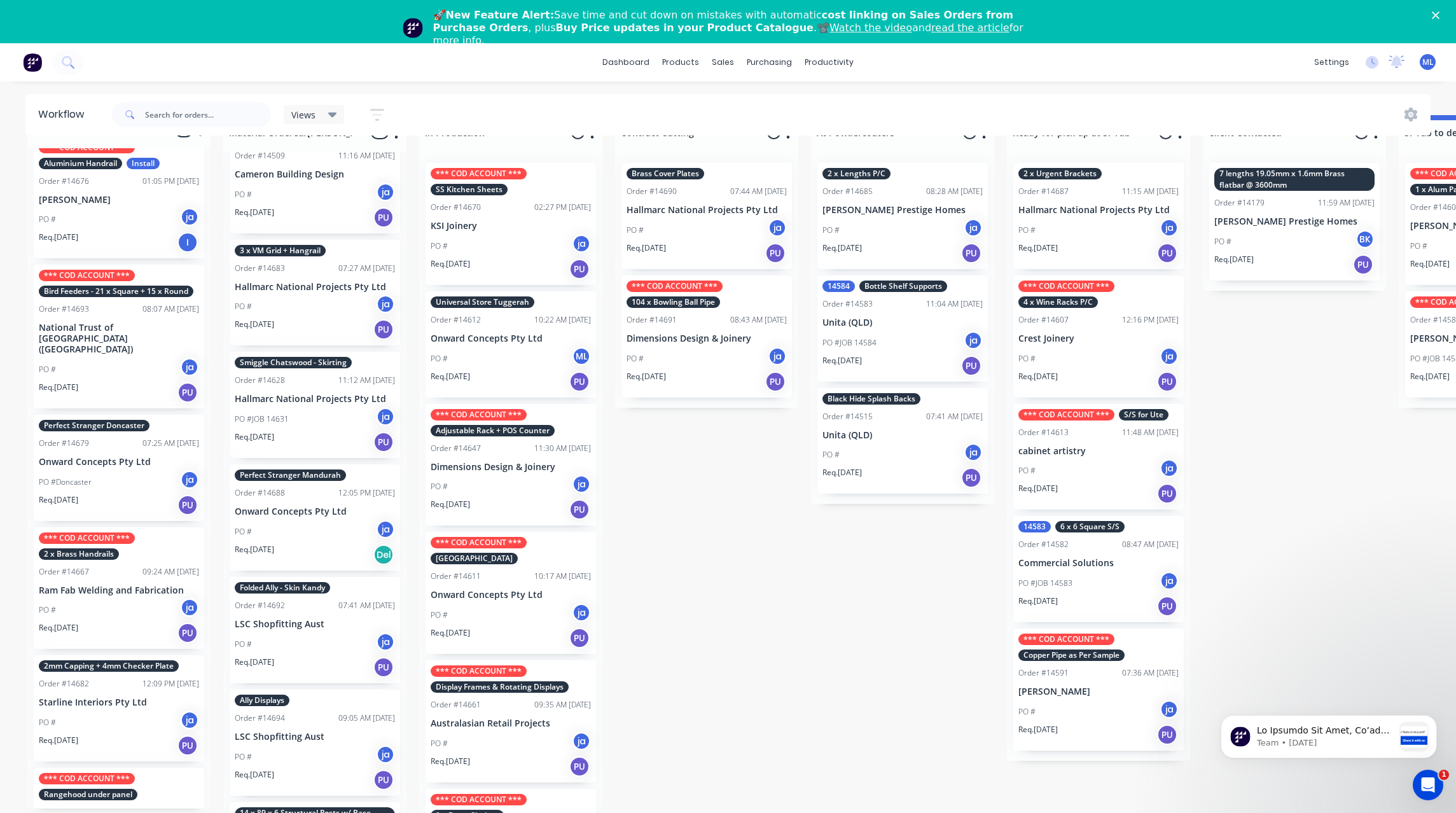
scroll to position [1043, 0]
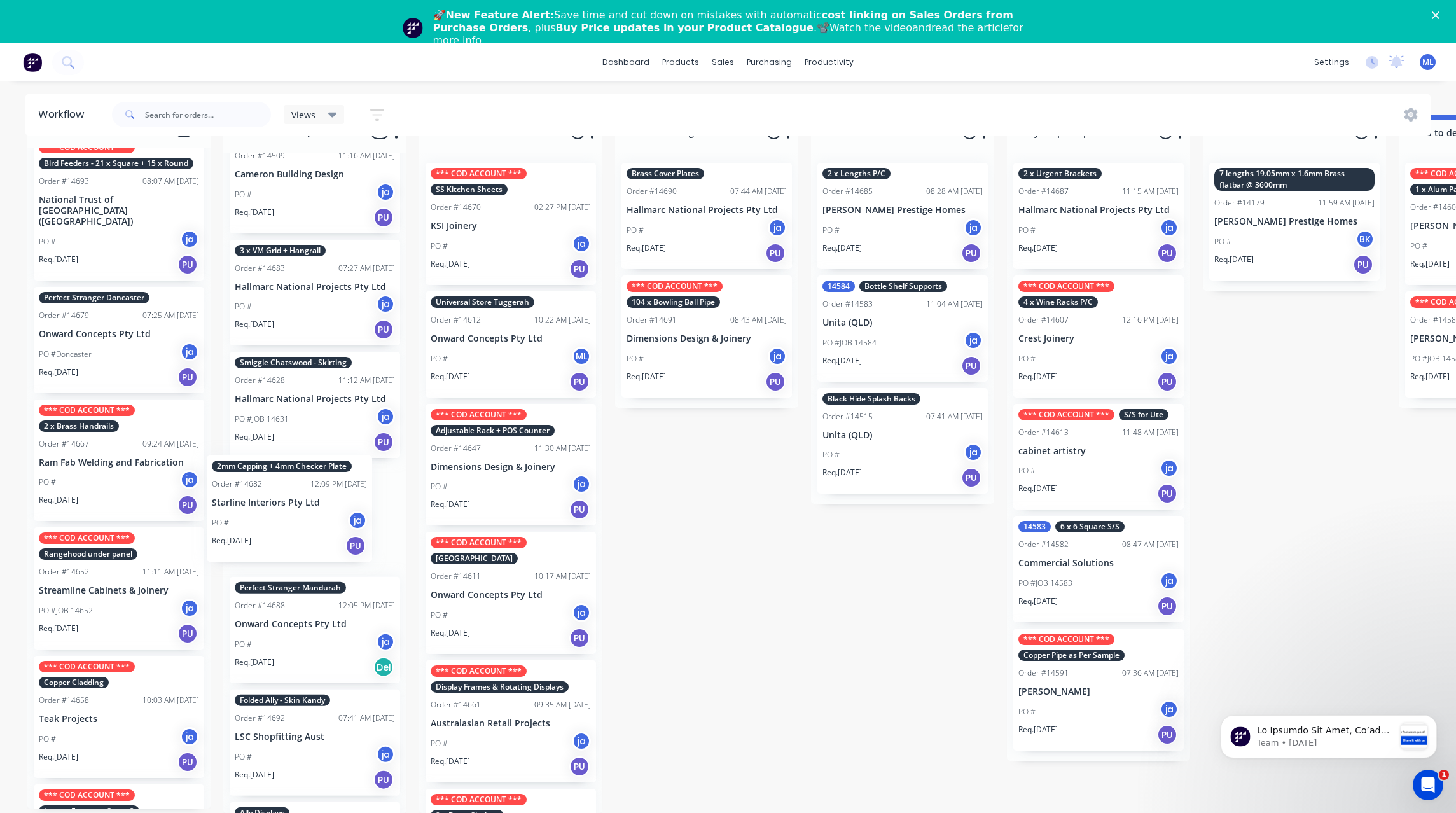
drag, startPoint x: 127, startPoint y: 542, endPoint x: 306, endPoint y: 495, distance: 185.1
click at [306, 495] on div "Submitted 20 Status colour #273444 hex #273444 Save Cancel Summaries Total orde…" at bounding box center [1051, 464] width 2121 height 698
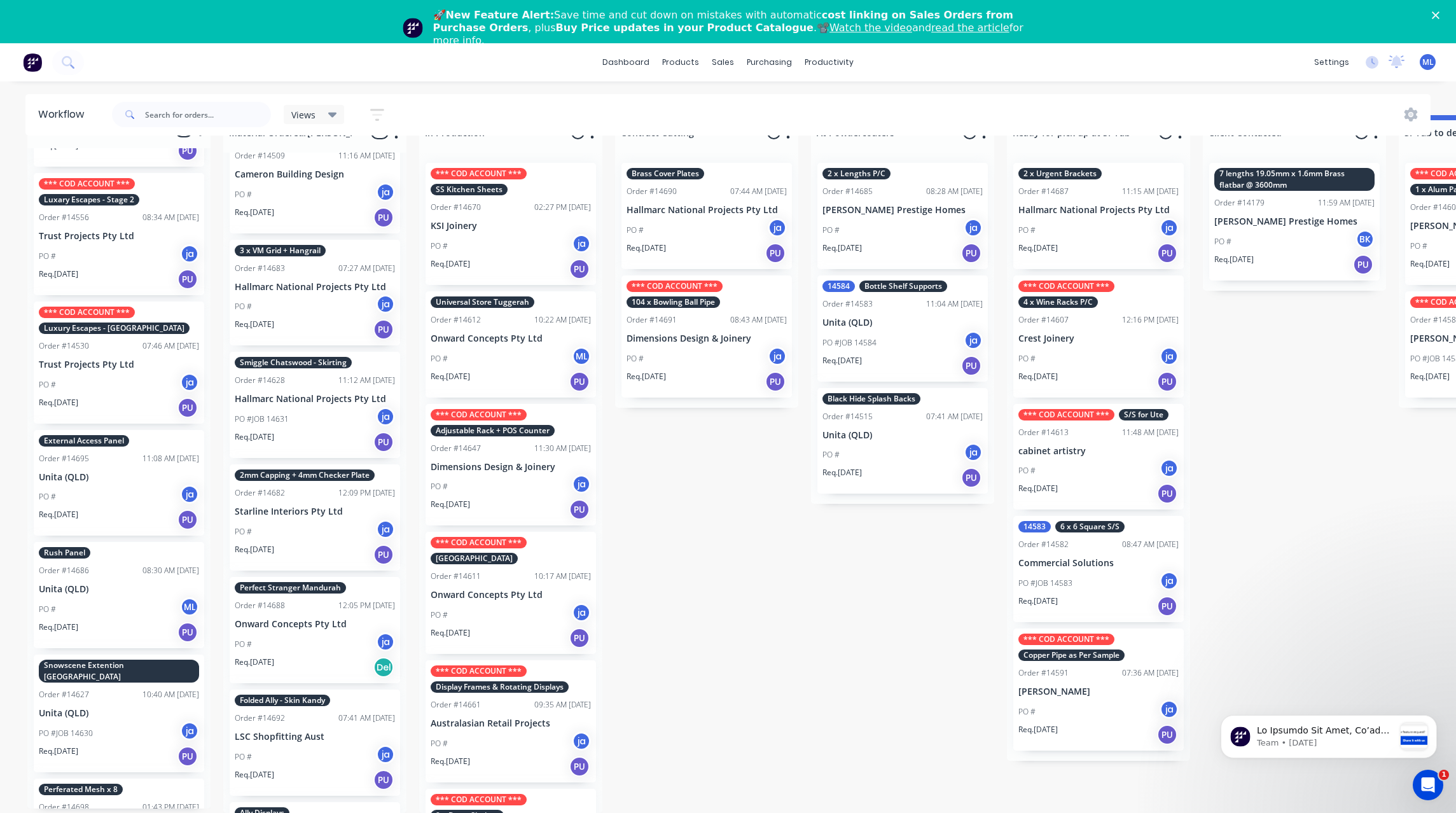
scroll to position [1691, 0]
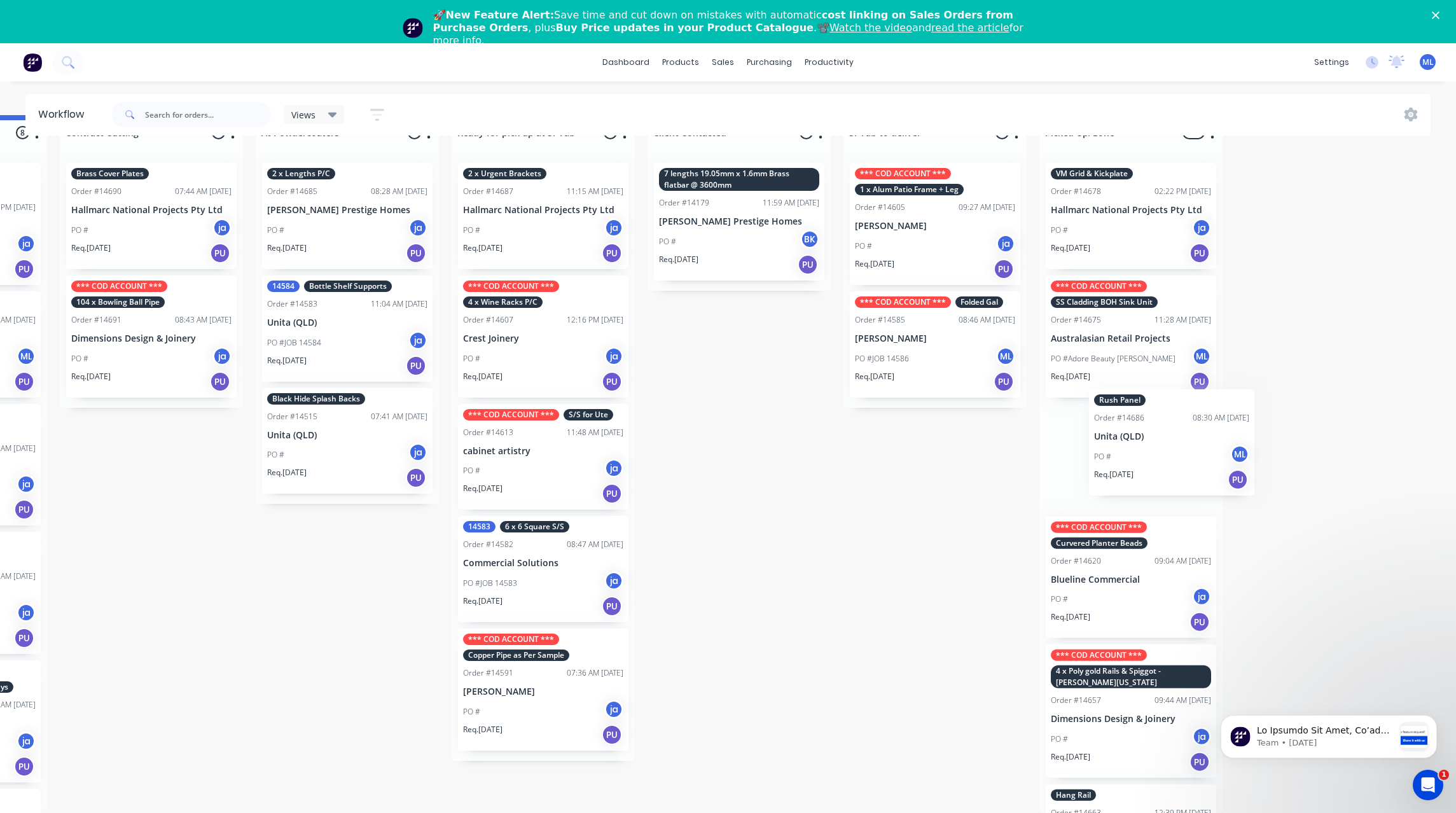
drag, startPoint x: 111, startPoint y: 527, endPoint x: 1161, endPoint y: 441, distance: 1053.5
click at [1166, 435] on div "Submitted 19 Status colour #273444 hex #273444 Save Cancel Summaries Total orde…" at bounding box center [496, 464] width 2121 height 698
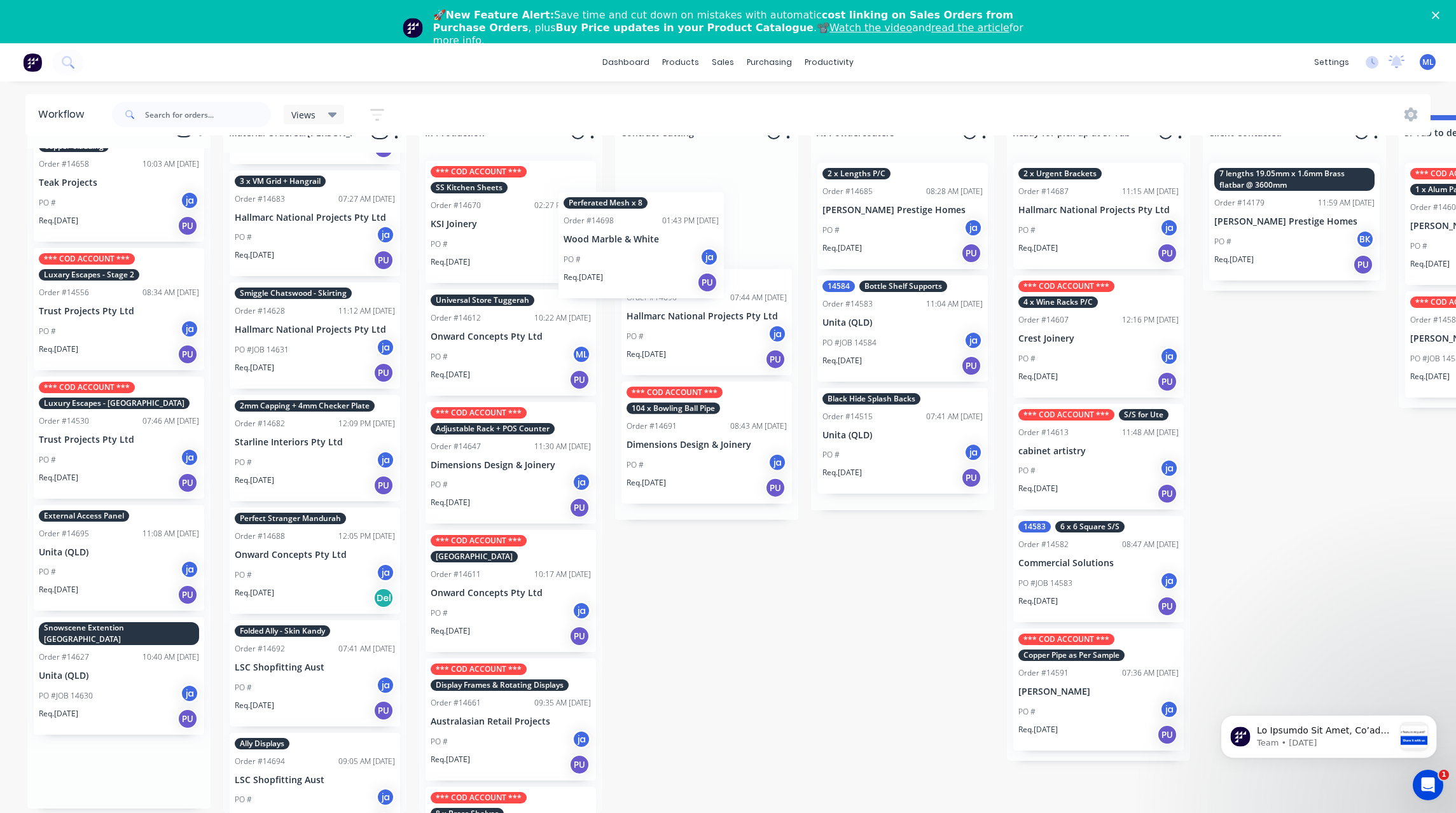
scroll to position [0, 0]
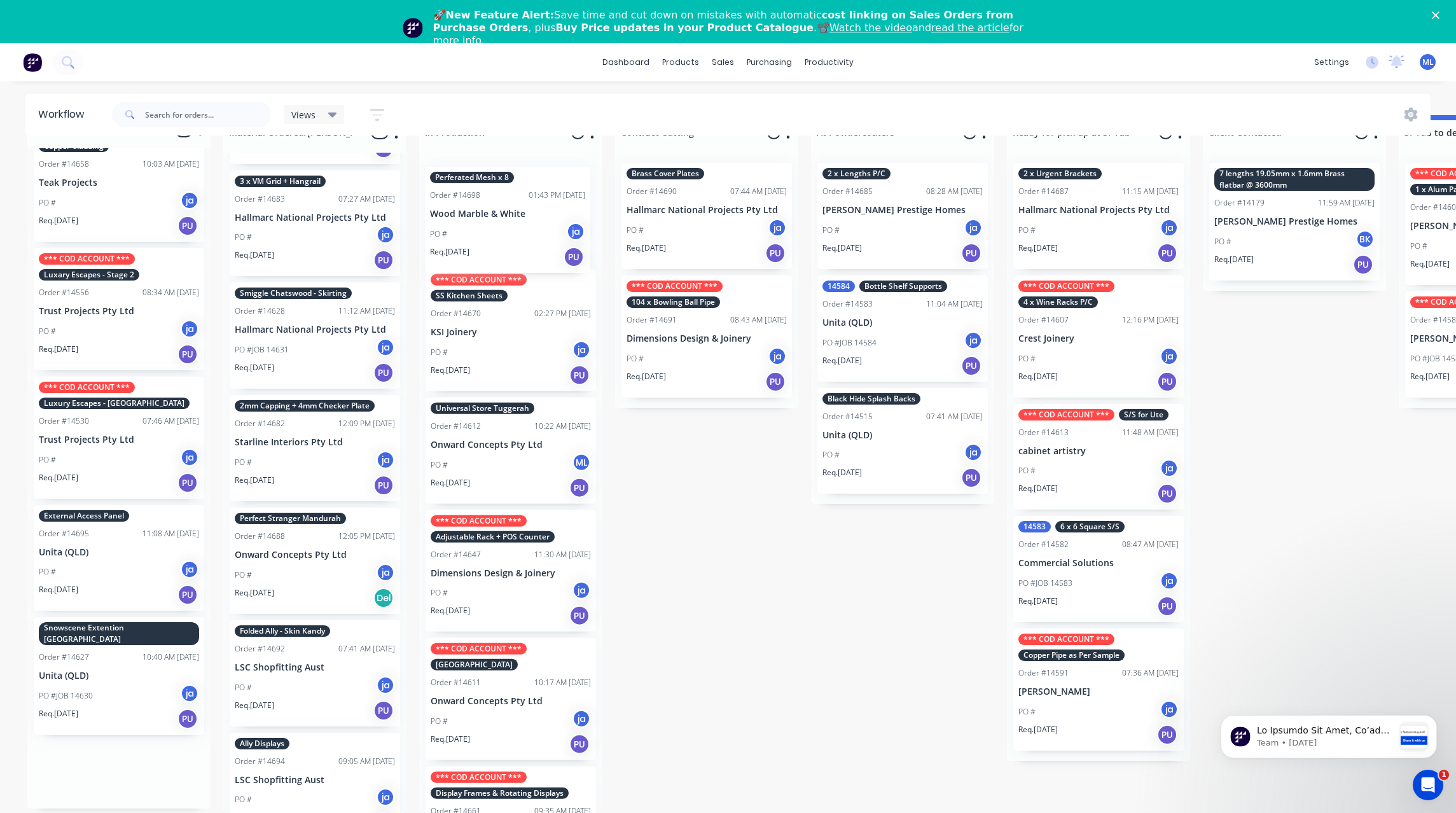
drag, startPoint x: 112, startPoint y: 737, endPoint x: 500, endPoint y: 200, distance: 662.5
click at [504, 205] on div "Submitted 18 Status colour #273444 hex #273444 Save Cancel Summaries Total orde…" at bounding box center [1051, 464] width 2121 height 698
